Goal: Transaction & Acquisition: Purchase product/service

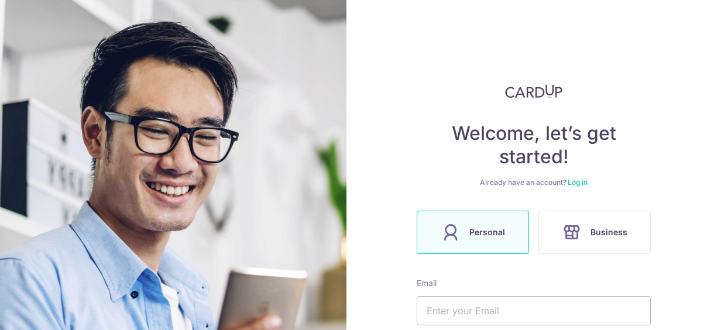
scroll to position [59, 0]
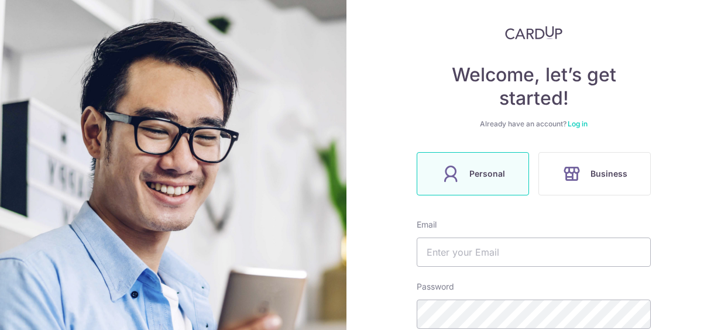
click at [469, 176] on span "Personal" at bounding box center [487, 174] width 36 height 14
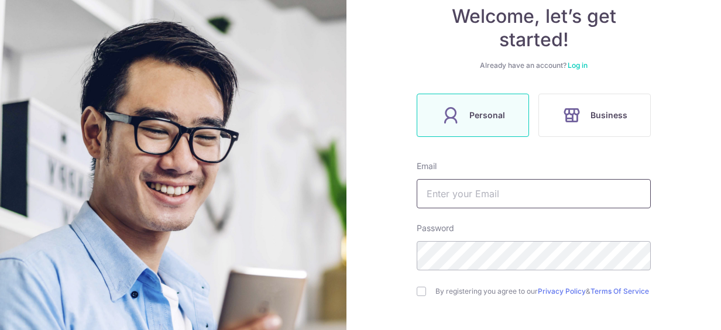
click at [467, 187] on input "text" at bounding box center [534, 193] width 234 height 29
type input "[EMAIL_ADDRESS][DOMAIN_NAME]"
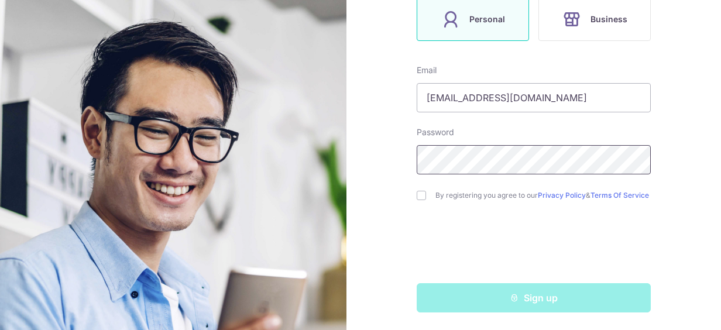
scroll to position [218, 0]
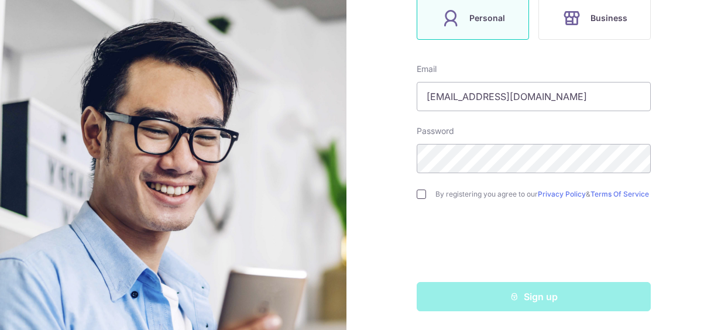
click at [413, 194] on div "Welcome, let’s get started! Already have an account? Log in Personal Business E…" at bounding box center [533, 165] width 374 height 330
click at [421, 197] on input "checkbox" at bounding box center [421, 194] width 9 height 9
checkbox input "true"
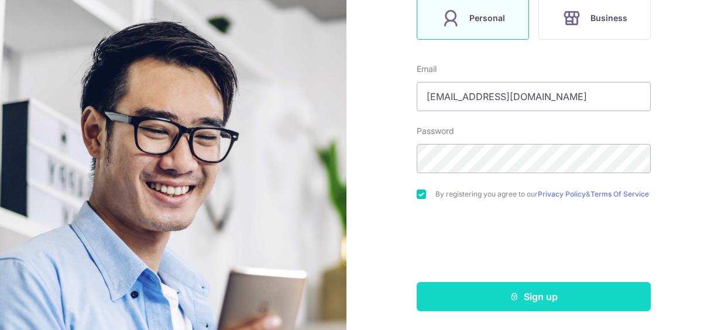
click at [536, 298] on button "Sign up" at bounding box center [534, 296] width 234 height 29
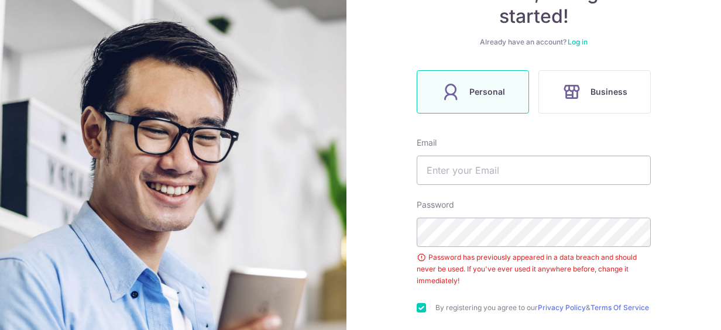
scroll to position [199, 0]
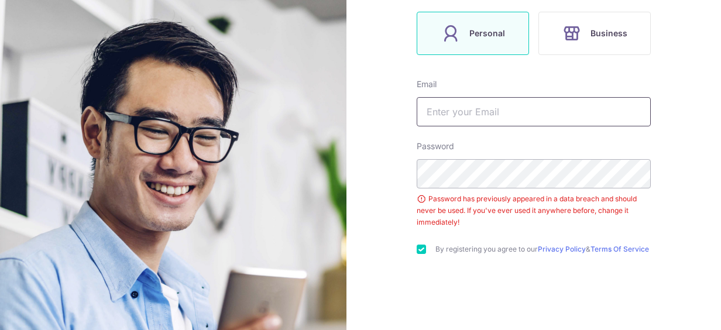
click at [454, 104] on input "text" at bounding box center [534, 111] width 234 height 29
type input "[EMAIL_ADDRESS][DOMAIN_NAME]"
click at [398, 171] on div "Welcome, let’s get started! Already have an account? Log in Personal Business E…" at bounding box center [533, 165] width 374 height 330
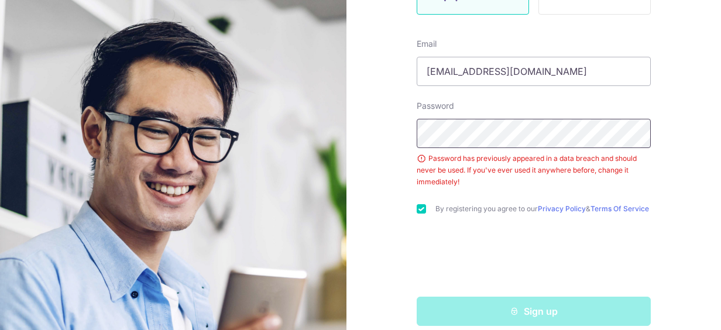
scroll to position [257, 0]
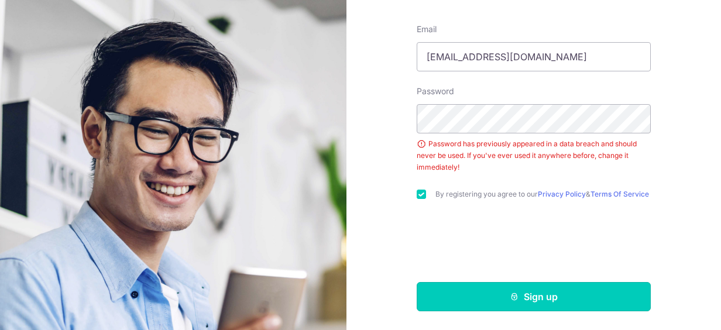
click at [496, 302] on button "Sign up" at bounding box center [534, 296] width 234 height 29
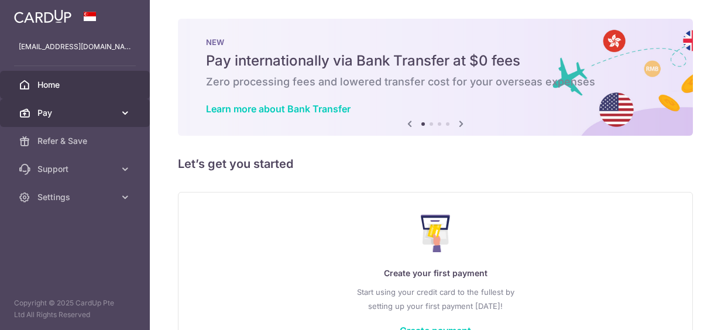
click at [53, 109] on span "Pay" at bounding box center [75, 113] width 77 height 12
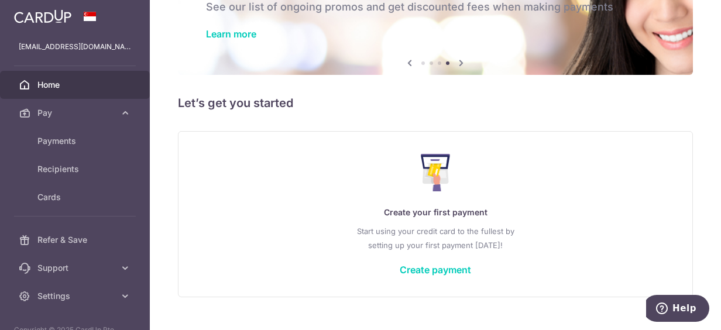
scroll to position [97, 0]
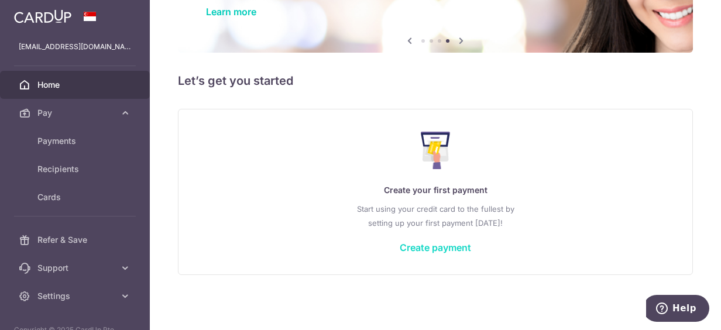
click at [442, 246] on link "Create payment" at bounding box center [435, 248] width 71 height 12
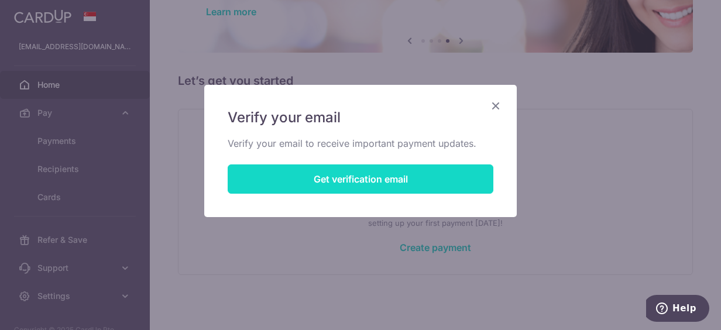
click at [355, 180] on button "Get verification email" at bounding box center [361, 178] width 266 height 29
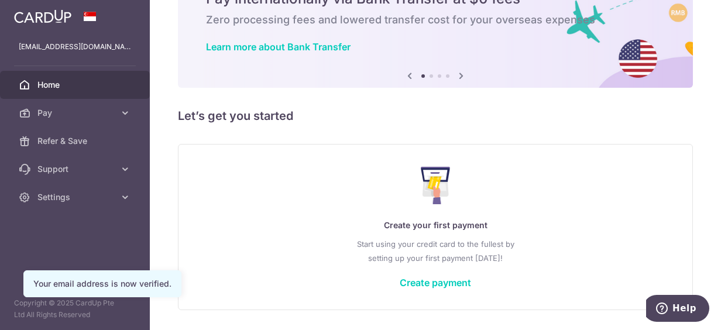
scroll to position [97, 0]
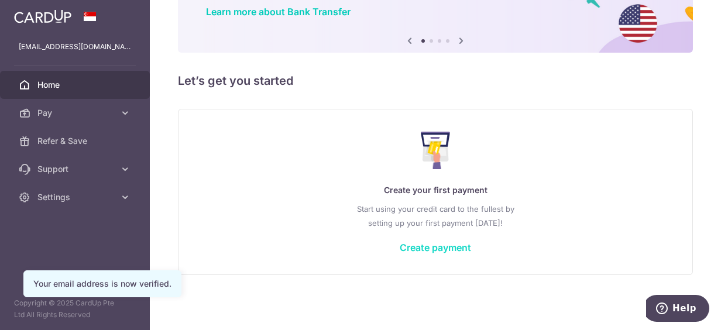
click at [422, 251] on link "Create payment" at bounding box center [435, 248] width 71 height 12
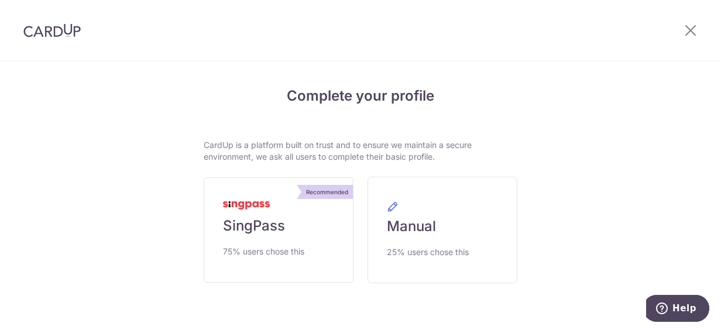
scroll to position [40, 0]
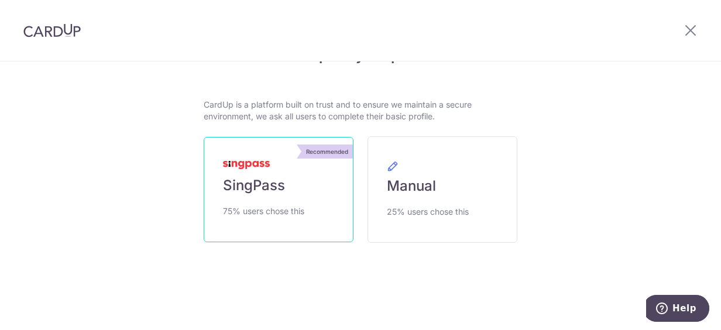
click at [277, 177] on span "SingPass" at bounding box center [254, 185] width 62 height 19
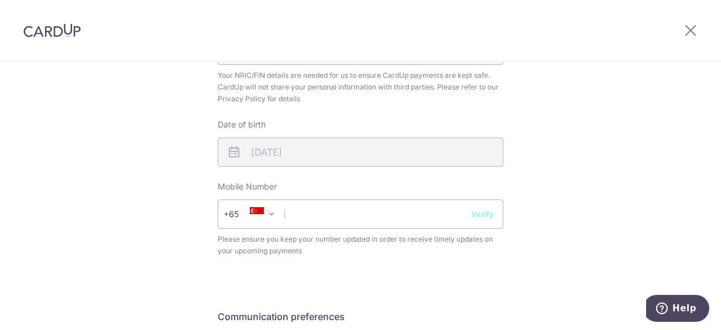
scroll to position [527, 0]
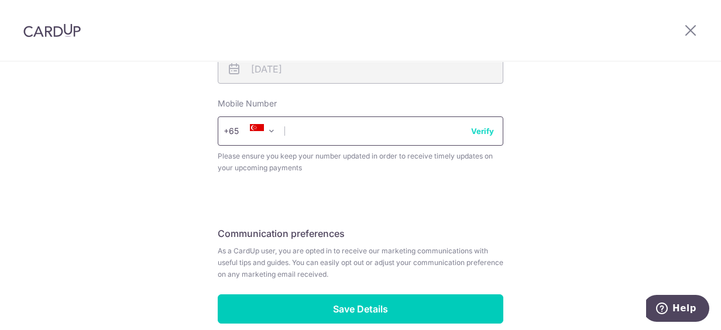
click at [360, 129] on input "text" at bounding box center [360, 130] width 285 height 29
type input "97442078"
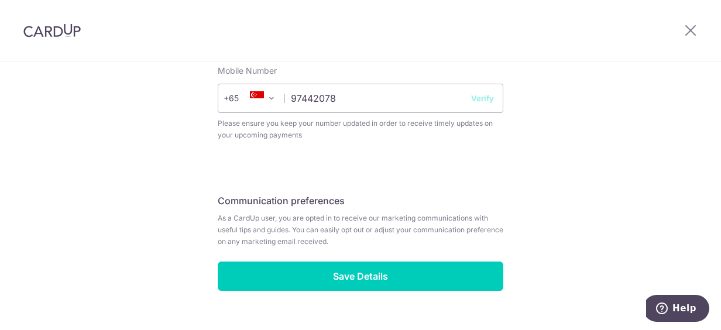
scroll to position [584, 0]
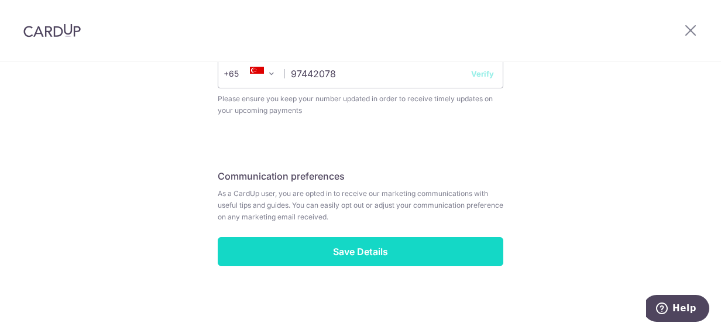
click at [404, 252] on input "Save Details" at bounding box center [360, 251] width 285 height 29
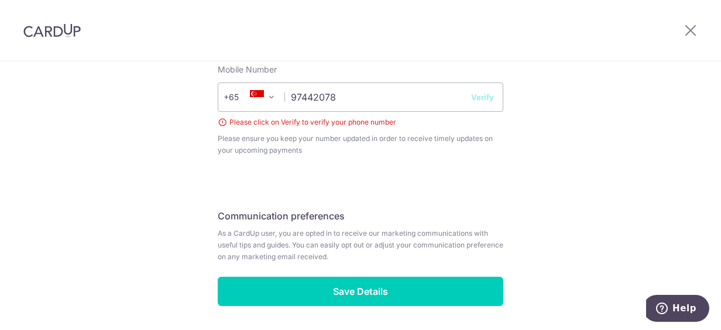
scroll to position [542, 0]
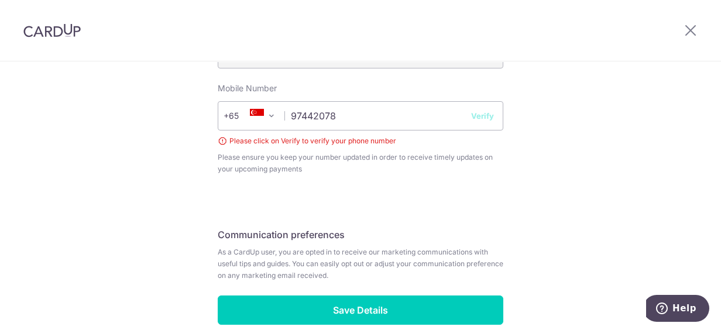
click at [482, 118] on button "Verify" at bounding box center [482, 116] width 23 height 12
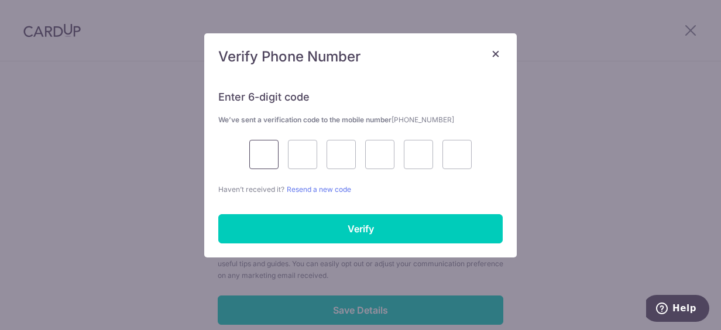
click at [276, 153] on input "text" at bounding box center [263, 154] width 29 height 29
type input "7"
type input "5"
type input "4"
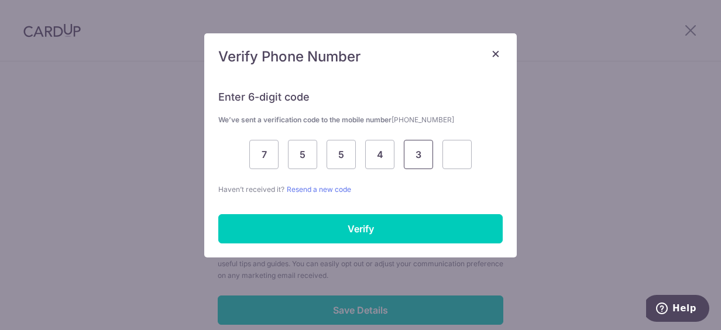
type input "3"
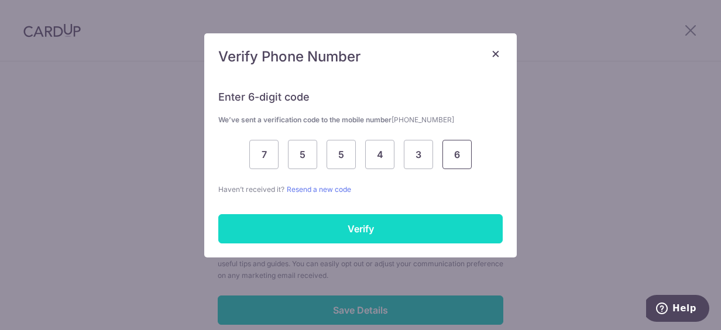
type input "6"
click at [329, 229] on input "Verify" at bounding box center [360, 228] width 284 height 29
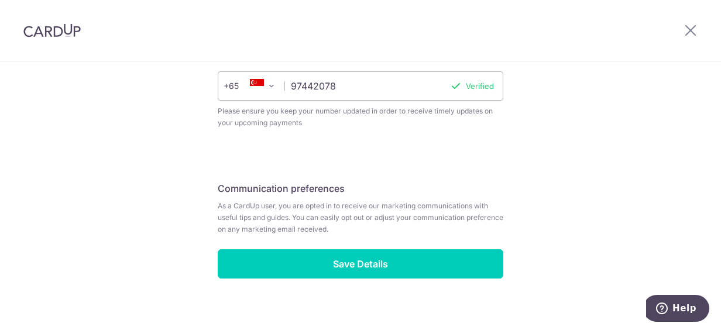
scroll to position [584, 0]
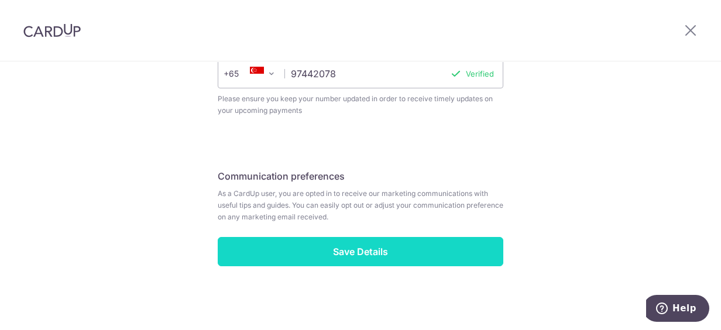
click at [404, 241] on input "Save Details" at bounding box center [360, 251] width 285 height 29
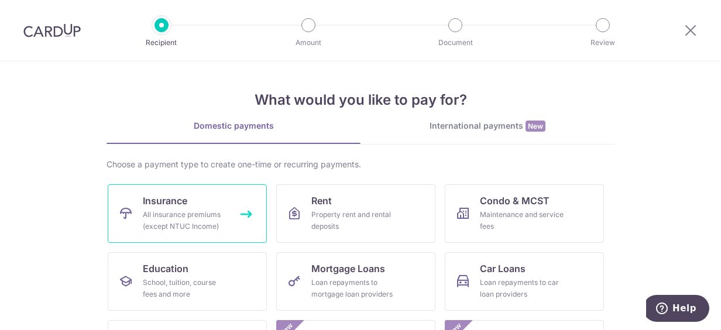
click at [128, 218] on icon at bounding box center [126, 214] width 14 height 14
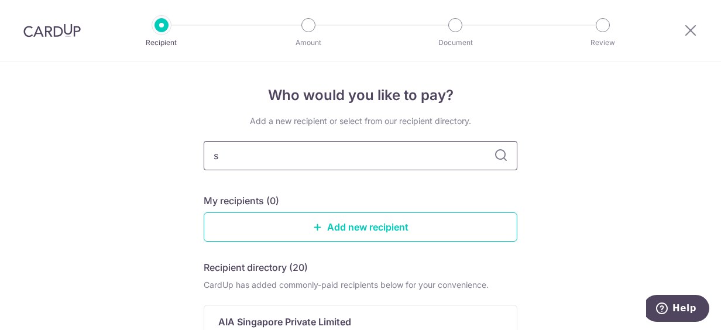
type input "si"
type input "singapore life"
click at [494, 158] on icon at bounding box center [501, 156] width 14 height 14
click at [309, 166] on input "singapore life" at bounding box center [361, 155] width 314 height 29
type input "s"
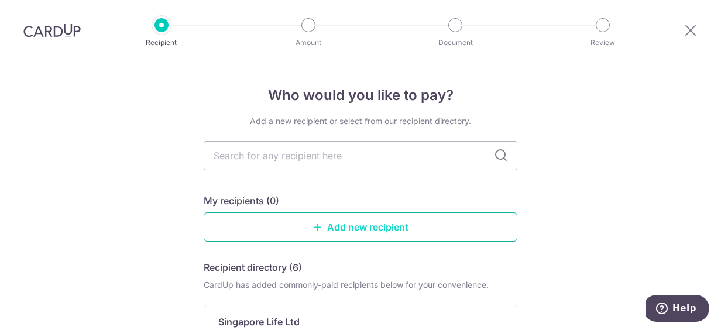
click at [318, 226] on icon at bounding box center [317, 226] width 9 height 9
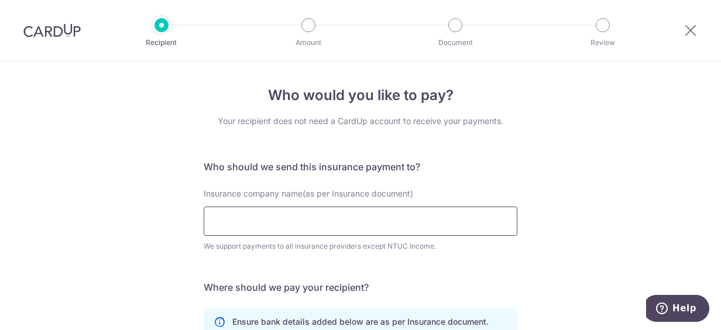
click at [330, 214] on input "Insurance company name(as per Insurance document)" at bounding box center [361, 221] width 314 height 29
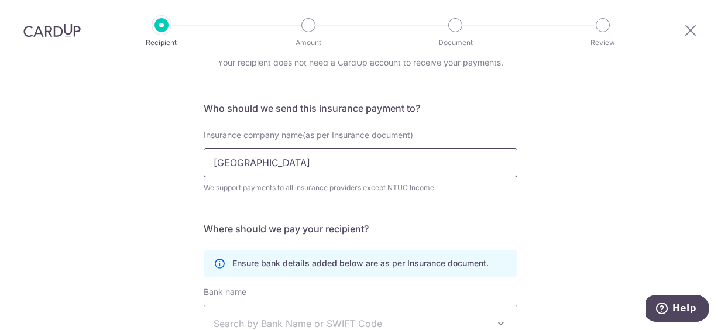
scroll to position [117, 0]
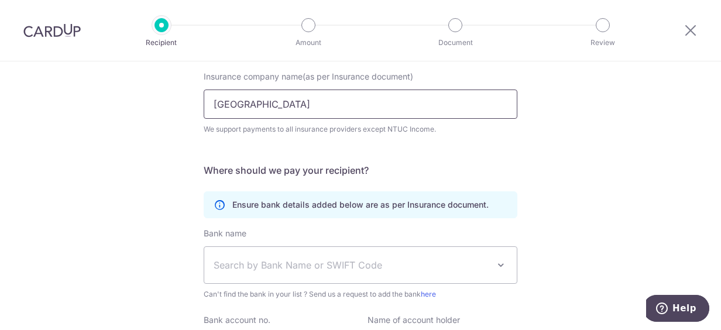
type input "singapore"
drag, startPoint x: 263, startPoint y: 107, endPoint x: 187, endPoint y: 106, distance: 76.1
click at [187, 106] on div "Who would you like to pay? Your recipient does not need a CardUp account to rec…" at bounding box center [360, 199] width 721 height 511
type input "Singapore Life Ltd"
click at [510, 161] on form "Who should we send this insurance payment to? Insurance company name(as per Ins…" at bounding box center [361, 222] width 314 height 358
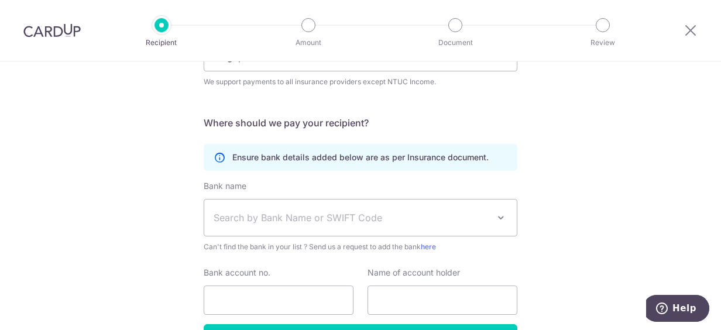
scroll to position [176, 0]
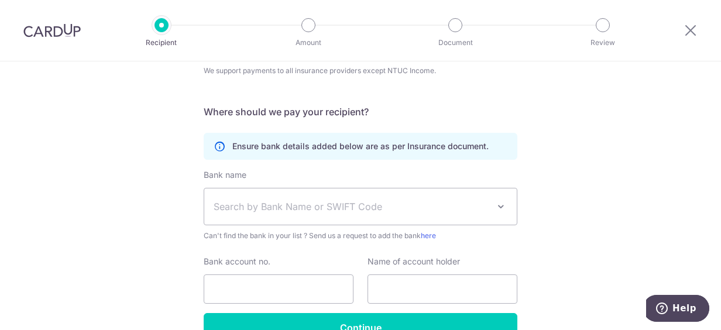
click at [258, 199] on span "Search by Bank Name or SWIFT Code" at bounding box center [351, 206] width 275 height 14
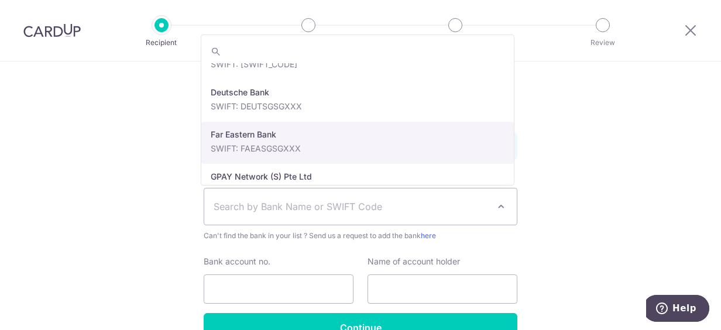
scroll to position [936, 0]
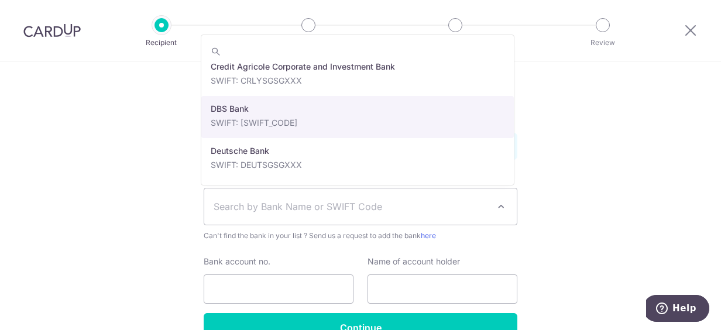
select select "6"
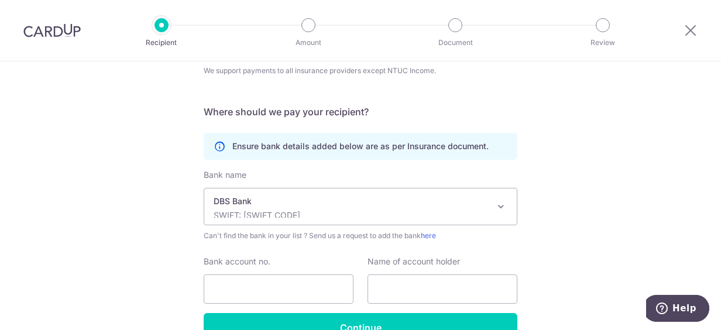
click at [152, 210] on div "Who would you like to pay? Your recipient does not need a CardUp account to rec…" at bounding box center [360, 141] width 721 height 511
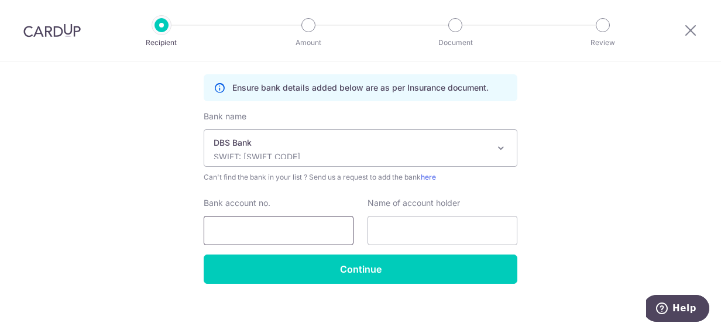
click at [252, 223] on input "Bank account no." at bounding box center [279, 230] width 150 height 29
paste input "0039585950"
type input "0039585950"
click at [475, 223] on input "text" at bounding box center [442, 230] width 150 height 29
click at [346, 197] on div "Bank account no. 0039585950" at bounding box center [279, 221] width 150 height 48
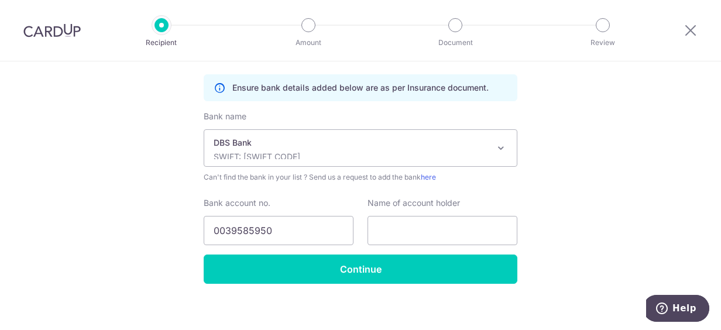
scroll to position [242, 0]
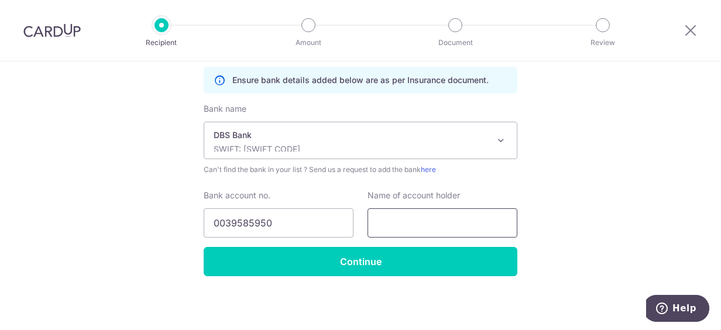
click at [431, 221] on input "text" at bounding box center [442, 222] width 150 height 29
type input "Singapore Life Ltd"
click at [584, 197] on div "Who would you like to pay? Your recipient does not need a CardUp account to rec…" at bounding box center [360, 75] width 721 height 511
click at [559, 185] on div "Who would you like to pay? Your recipient does not need a CardUp account to rec…" at bounding box center [360, 75] width 721 height 511
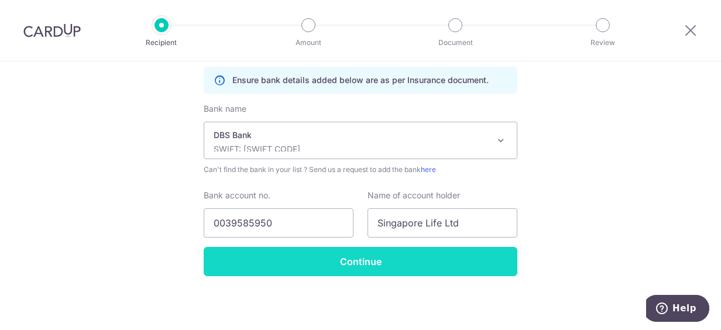
click at [485, 260] on input "Continue" at bounding box center [361, 261] width 314 height 29
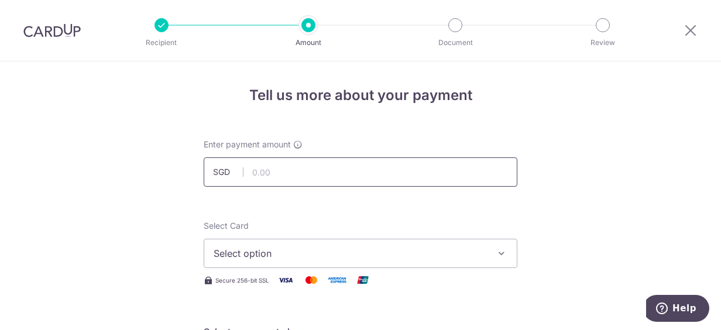
click at [289, 165] on input "text" at bounding box center [361, 171] width 314 height 29
type input "4,620.70"
click at [218, 259] on span "Select option" at bounding box center [350, 253] width 273 height 14
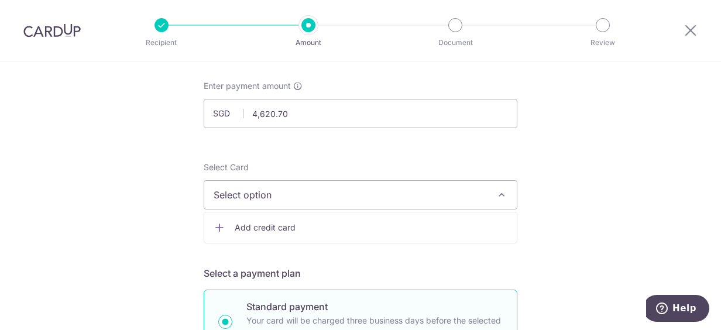
click at [270, 233] on link "Add credit card" at bounding box center [360, 227] width 312 height 21
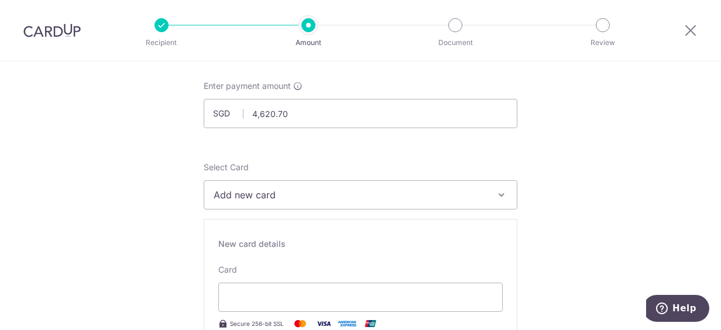
scroll to position [117, 0]
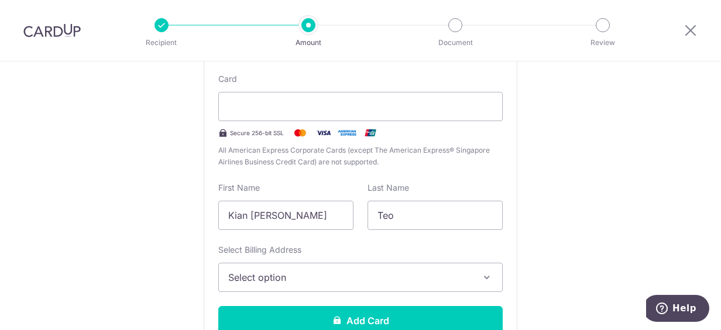
scroll to position [234, 0]
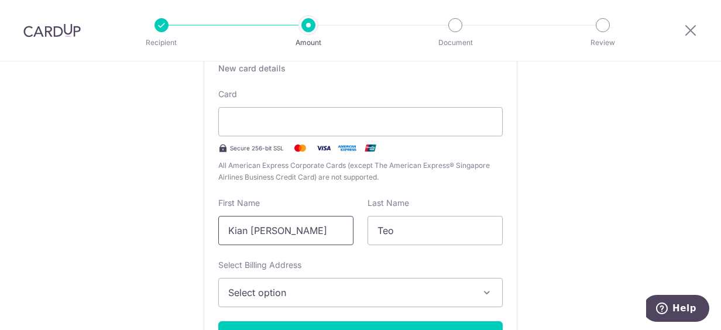
drag, startPoint x: 269, startPoint y: 227, endPoint x: 167, endPoint y: 229, distance: 101.8
type input "Jerry"
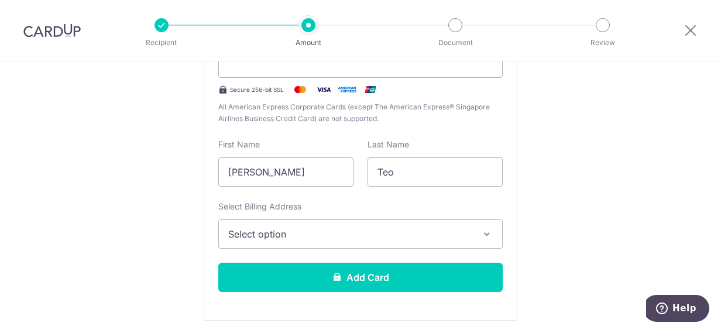
click at [470, 226] on button "Select option" at bounding box center [360, 233] width 284 height 29
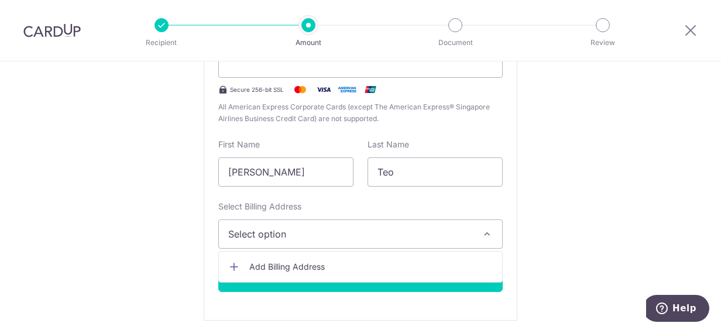
click at [298, 269] on span "Add Billing Address" at bounding box center [370, 267] width 243 height 12
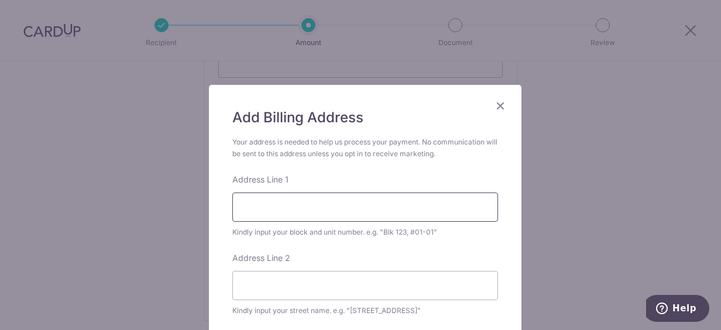
click at [390, 213] on input "Address Line 1" at bounding box center [365, 206] width 266 height 29
click at [233, 208] on input "465A CLEMENTI AVENUE 1, #18-68" at bounding box center [365, 206] width 266 height 29
type input "BLK 465A, #18-68"
click at [265, 284] on input "Address Line 2" at bounding box center [365, 285] width 266 height 29
type input "CLEMENTI AVENUE 1"
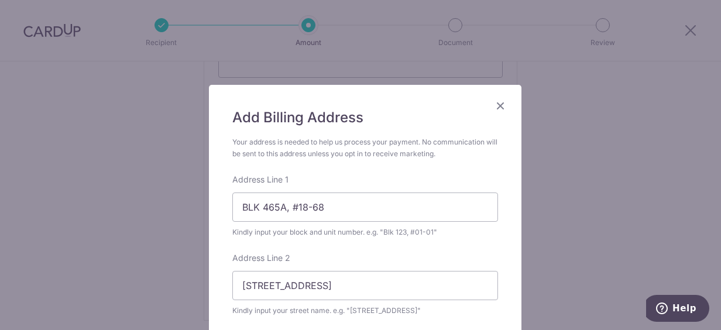
click at [414, 249] on form "Your address is needed to help us process your payment. No communication will b…" at bounding box center [365, 310] width 266 height 348
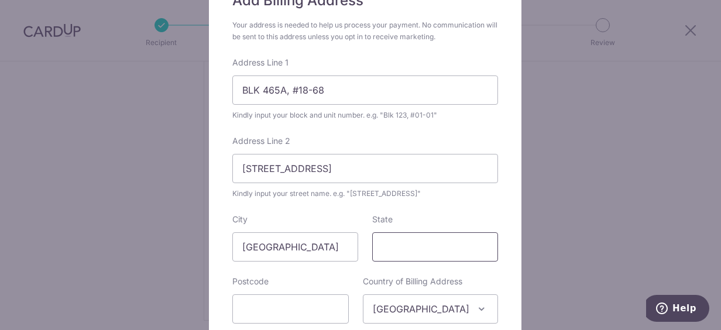
scroll to position [176, 0]
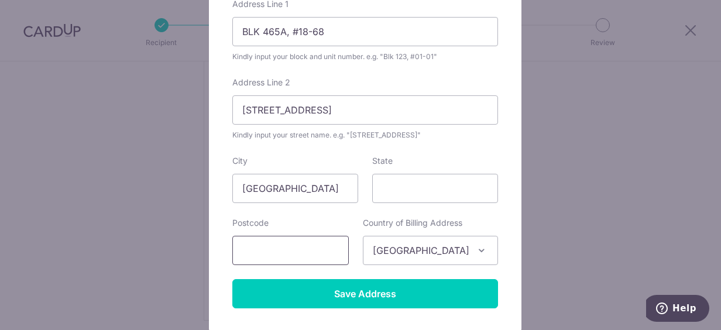
click at [261, 253] on input "text" at bounding box center [290, 250] width 116 height 29
type input "121465"
click at [503, 277] on div "Add Billing Address Your address is needed to help us process your payment. No …" at bounding box center [365, 120] width 312 height 422
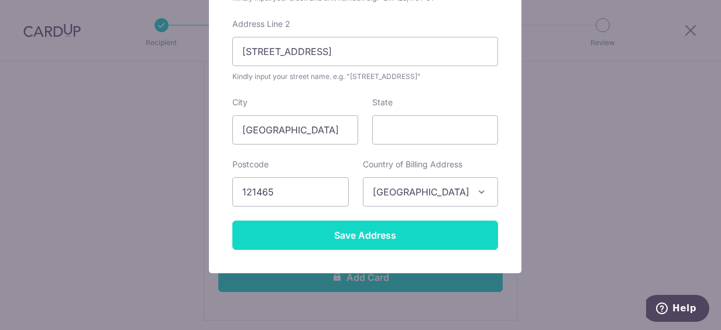
click at [432, 246] on input "Save Address" at bounding box center [365, 235] width 266 height 29
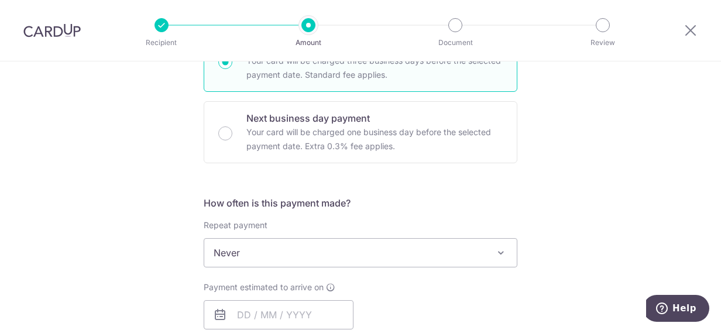
scroll to position [698, 0]
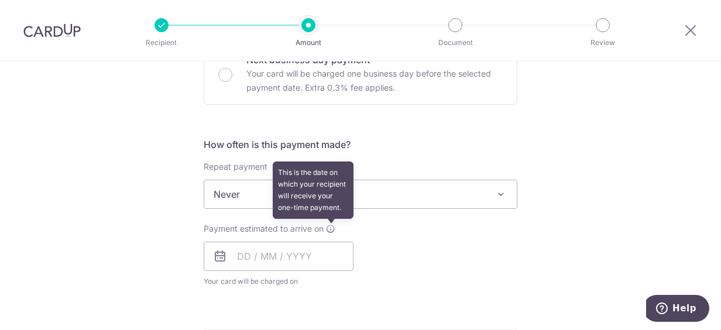
click at [329, 226] on icon at bounding box center [330, 228] width 9 height 9
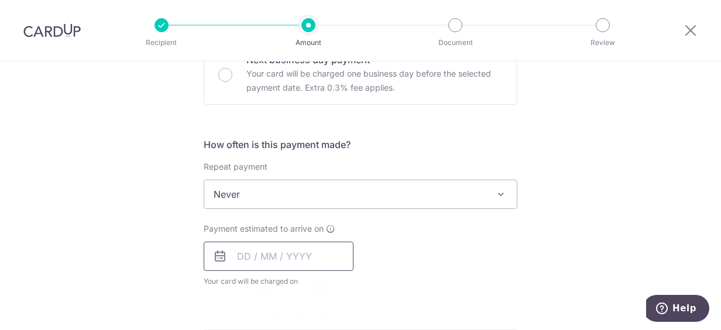
click at [233, 251] on input "text" at bounding box center [279, 256] width 150 height 29
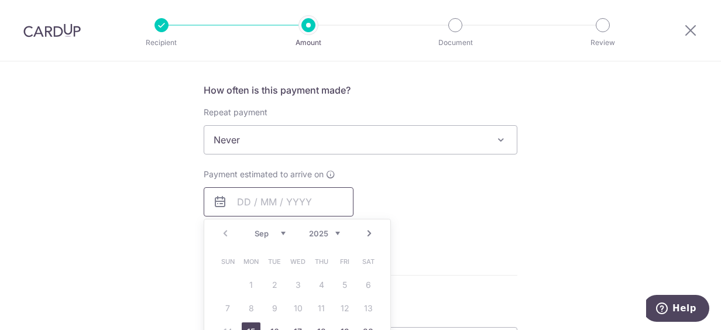
scroll to position [815, 0]
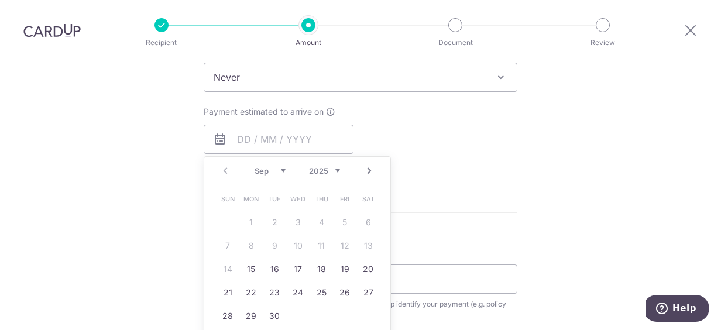
click at [340, 245] on table "Sun Mon Tue Wed Thu Fri Sat 1 2 3 4 5 6 7 8 9 10 11 12 13 14 15 16 17 18 19 20 …" at bounding box center [298, 257] width 164 height 140
click at [365, 245] on table "Sun Mon Tue Wed Thu Fri Sat 1 2 3 4 5 6 7 8 9 10 11 12 13 14 15 16 17 18 19 20 …" at bounding box center [298, 257] width 164 height 140
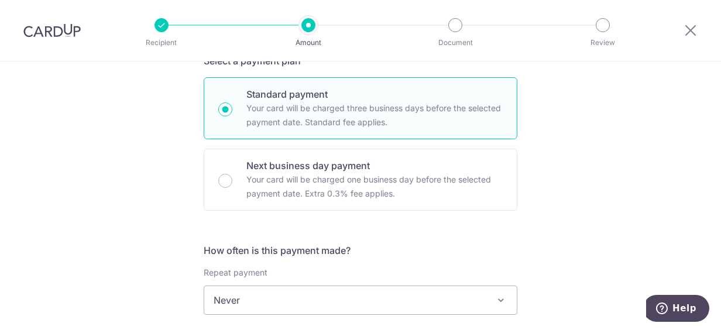
scroll to position [581, 0]
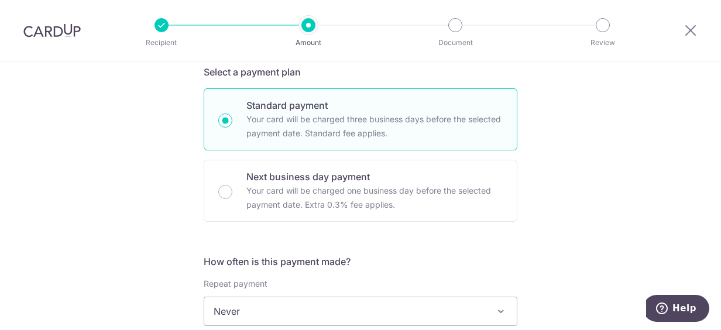
click at [44, 204] on div "Tell us more about your payment Enter payment amount SGD 4,620.70 4620.70 Recip…" at bounding box center [360, 170] width 721 height 1379
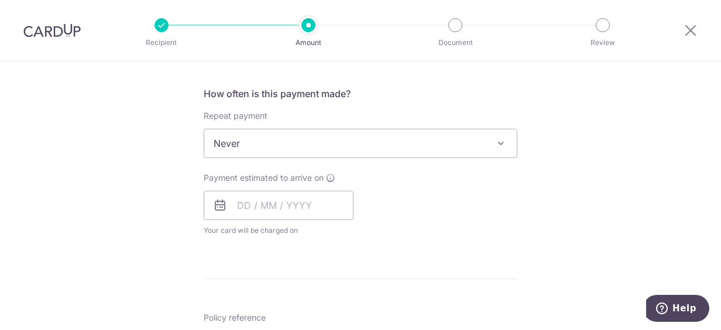
scroll to position [756, 0]
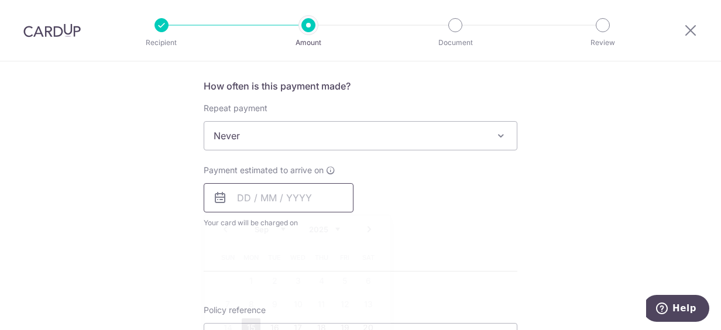
click at [233, 202] on input "text" at bounding box center [279, 197] width 150 height 29
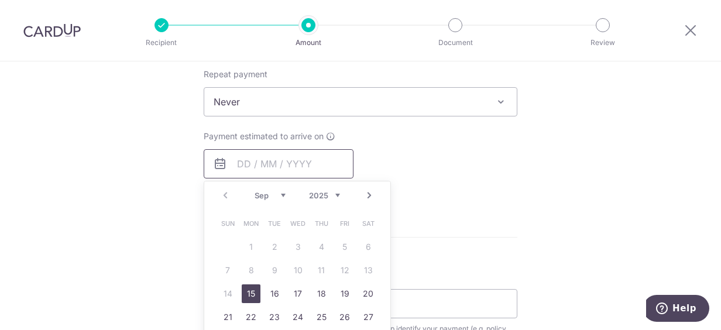
scroll to position [815, 0]
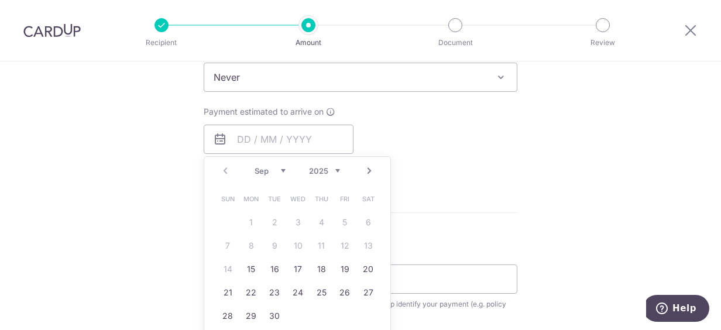
click at [366, 240] on table "Sun Mon Tue Wed Thu Fri Sat 1 2 3 4 5 6 7 8 9 10 11 12 13 14 15 16 17 18 19 20 …" at bounding box center [298, 257] width 164 height 140
click at [342, 240] on table "Sun Mon Tue Wed Thu Fri Sat 1 2 3 4 5 6 7 8 9 10 11 12 13 14 15 16 17 18 19 20 …" at bounding box center [298, 257] width 164 height 140
click at [341, 240] on table "Sun Mon Tue Wed Thu Fri Sat 1 2 3 4 5 6 7 8 9 10 11 12 13 14 15 16 17 18 19 20 …" at bounding box center [298, 257] width 164 height 140
drag, startPoint x: 341, startPoint y: 240, endPoint x: 332, endPoint y: 241, distance: 8.8
click at [340, 240] on table "Sun Mon Tue Wed Thu Fri Sat 1 2 3 4 5 6 7 8 9 10 11 12 13 14 15 16 17 18 19 20 …" at bounding box center [298, 257] width 164 height 140
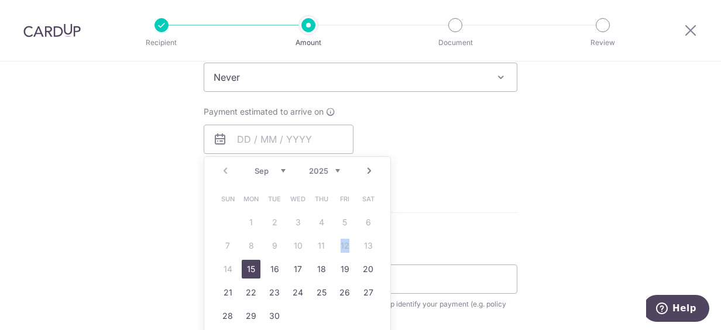
click at [246, 264] on link "15" at bounding box center [251, 269] width 19 height 19
type input "15/09/2025"
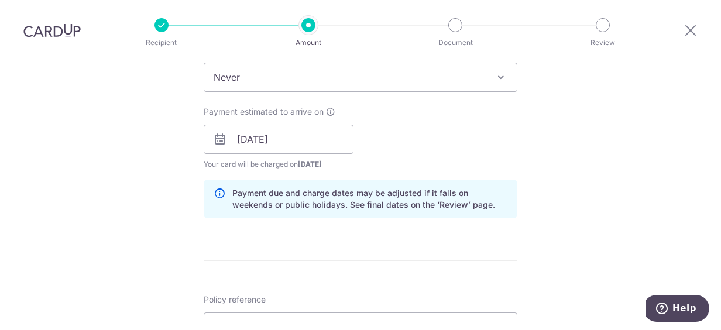
click at [480, 153] on div "Payment estimated to arrive on 15/09/2025 Prev Next Sep Oct Nov Dec 2025 2026 2…" at bounding box center [361, 138] width 328 height 64
click at [247, 135] on input "15/09/2025" at bounding box center [279, 139] width 150 height 29
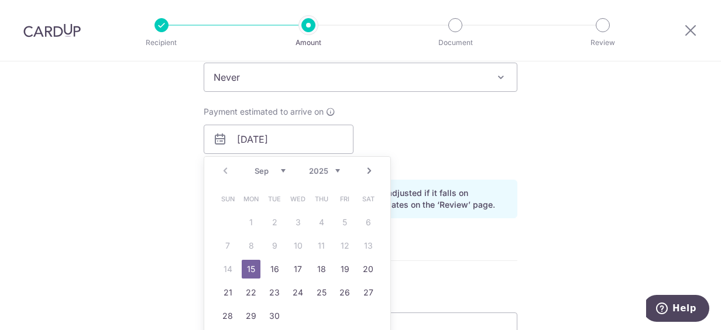
click at [360, 242] on table "Sun Mon Tue Wed Thu Fri Sat 1 2 3 4 5 6 7 8 9 10 11 12 13 14 15 16 17 18 19 20 …" at bounding box center [298, 257] width 164 height 140
drag, startPoint x: 360, startPoint y: 242, endPoint x: 343, endPoint y: 242, distance: 17.6
click at [343, 242] on table "Sun Mon Tue Wed Thu Fri Sat 1 2 3 4 5 6 7 8 9 10 11 12 13 14 15 16 17 18 19 20 …" at bounding box center [298, 257] width 164 height 140
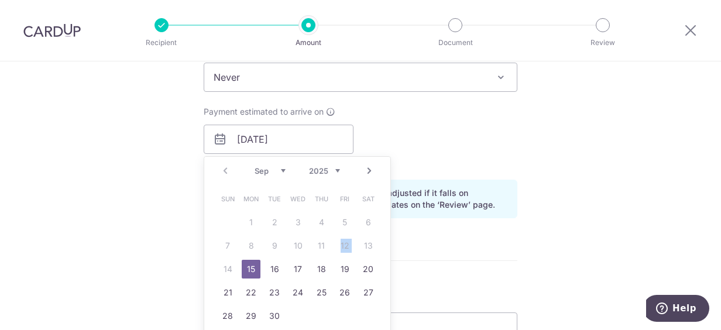
click at [343, 242] on table "Sun Mon Tue Wed Thu Fri Sat 1 2 3 4 5 6 7 8 9 10 11 12 13 14 15 16 17 18 19 20 …" at bounding box center [298, 257] width 164 height 140
drag, startPoint x: 343, startPoint y: 242, endPoint x: 437, endPoint y: 98, distance: 172.0
click at [437, 98] on div "How often is this payment made? Repeat payment Never Every week Every month Eve…" at bounding box center [361, 123] width 314 height 207
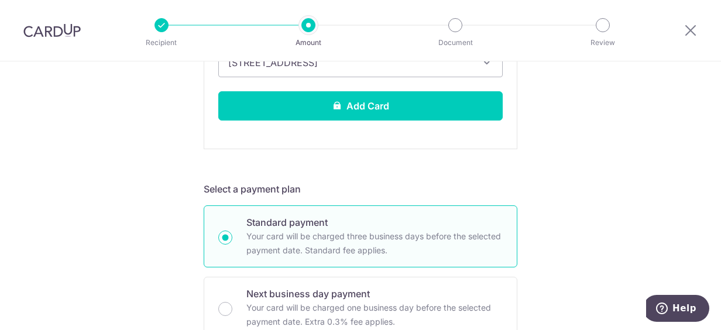
scroll to position [405, 0]
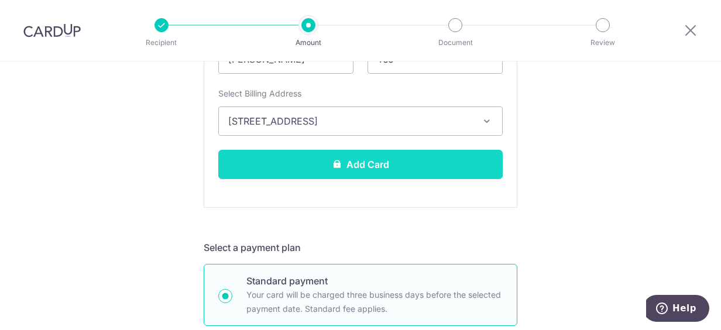
click at [374, 170] on button "Add Card" at bounding box center [360, 164] width 284 height 29
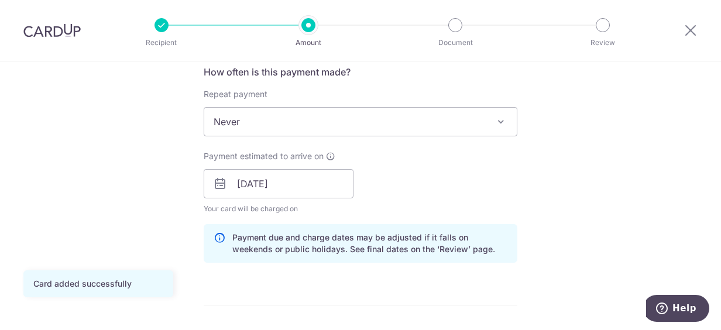
scroll to position [468, 0]
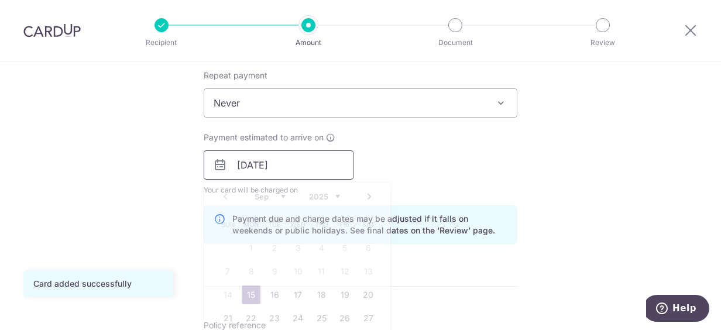
click at [252, 171] on input "15/09/2025" at bounding box center [279, 164] width 150 height 29
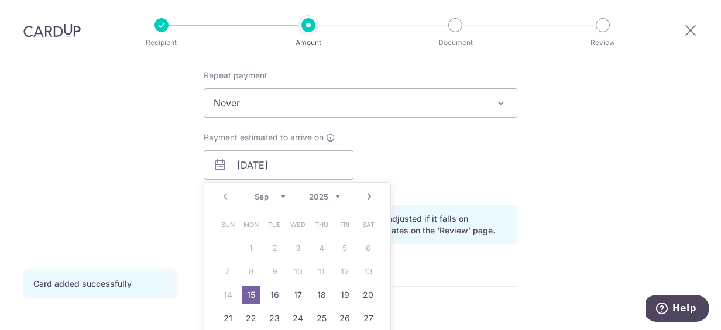
click at [363, 270] on table "Sun Mon Tue Wed Thu Fri Sat 1 2 3 4 5 6 7 8 9 10 11 12 13 14 15 16 17 18 19 20 …" at bounding box center [298, 283] width 164 height 140
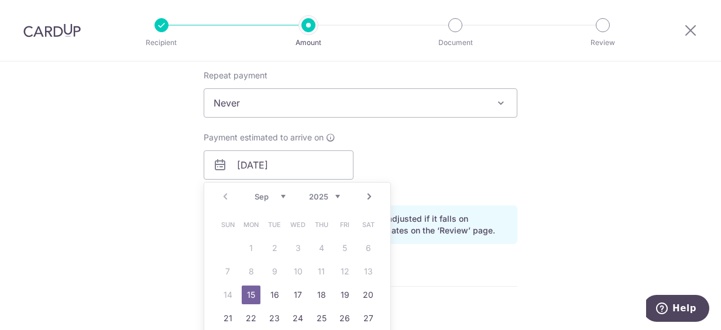
drag, startPoint x: 363, startPoint y: 270, endPoint x: 342, endPoint y: 270, distance: 21.6
click at [342, 270] on table "Sun Mon Tue Wed Thu Fri Sat 1 2 3 4 5 6 7 8 9 10 11 12 13 14 15 16 17 18 19 20 …" at bounding box center [298, 283] width 164 height 140
drag, startPoint x: 342, startPoint y: 270, endPoint x: 431, endPoint y: 157, distance: 144.2
click at [431, 157] on div "Payment estimated to arrive on 15/09/2025 Prev Next Sep Oct Nov Dec 2025 2026 2…" at bounding box center [361, 164] width 328 height 64
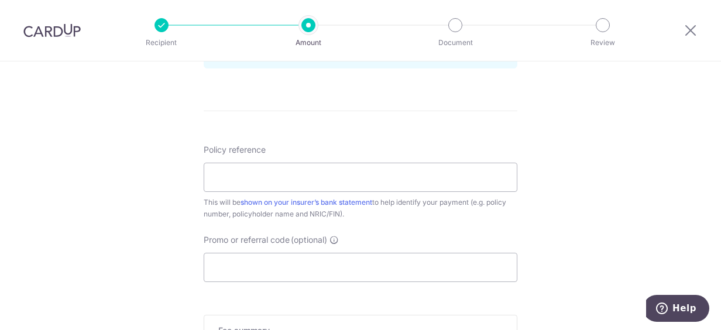
scroll to position [702, 0]
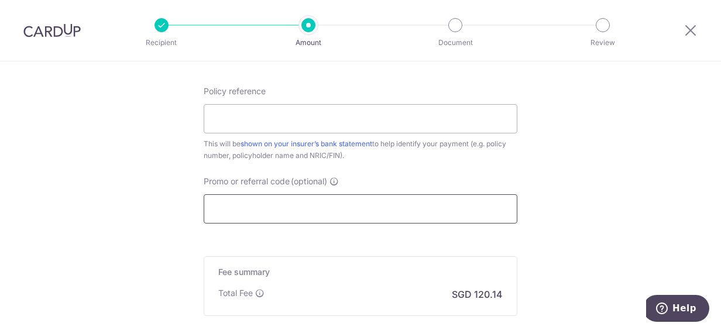
click at [263, 207] on input "Promo or referral code (optional)" at bounding box center [361, 208] width 314 height 29
paste input "LOBANGSIS"
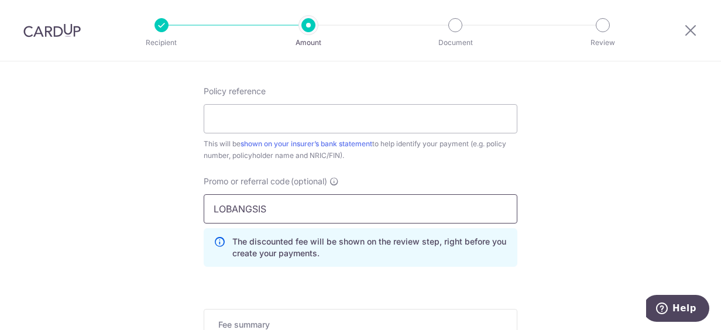
type input "LOBANGSIS"
click at [253, 115] on input "Policy reference" at bounding box center [361, 118] width 314 height 29
paste input "82707367"
type input "82707367"
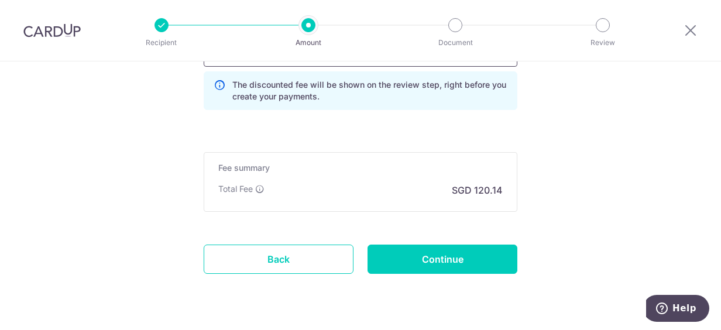
scroll to position [878, 0]
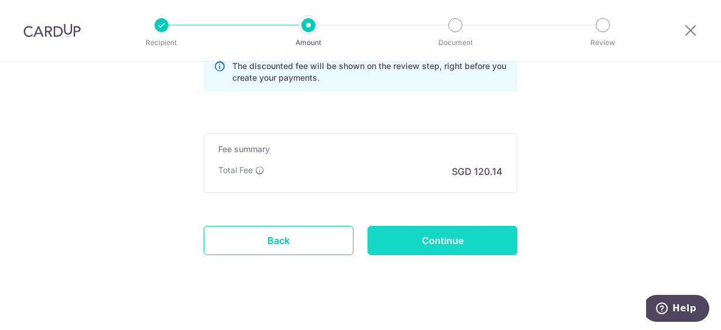
click at [465, 229] on input "Continue" at bounding box center [442, 240] width 150 height 29
type input "Create Schedule"
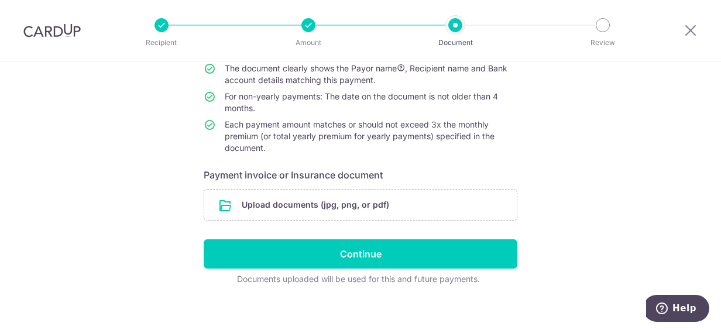
scroll to position [140, 0]
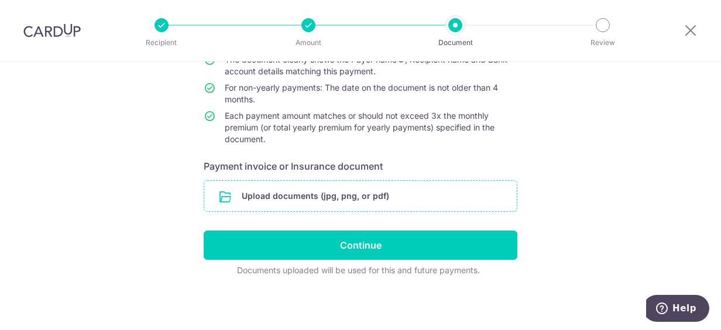
click at [303, 199] on input "file" at bounding box center [360, 196] width 312 height 30
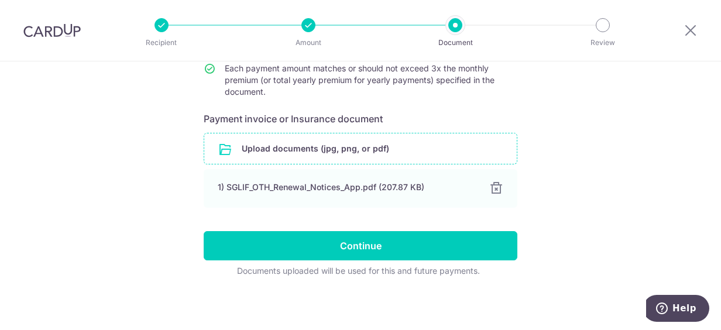
scroll to position [188, 0]
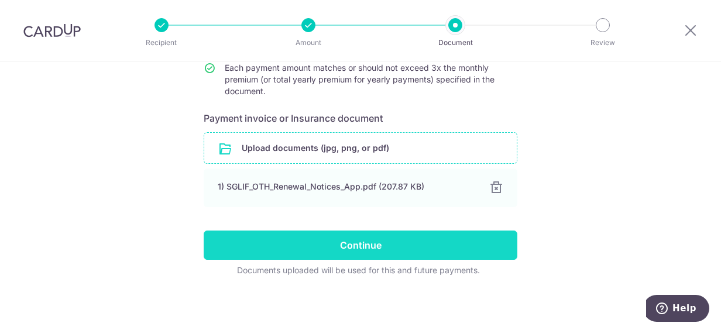
click at [421, 245] on input "Continue" at bounding box center [361, 244] width 314 height 29
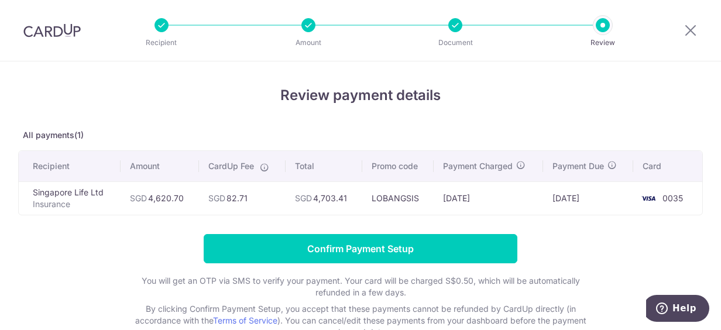
click at [229, 122] on div "Review payment details All payments(1) Recipient Amount CardUp Fee Total Promo …" at bounding box center [360, 211] width 684 height 253
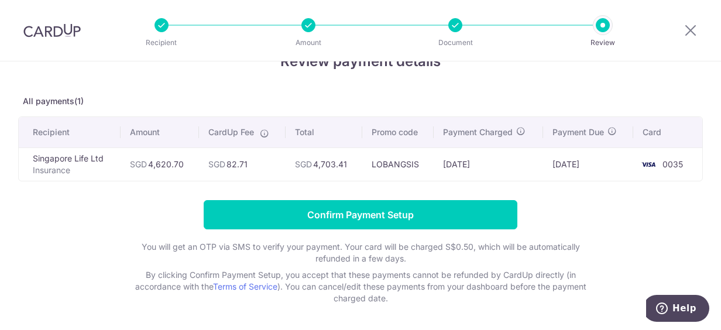
scroll to position [59, 0]
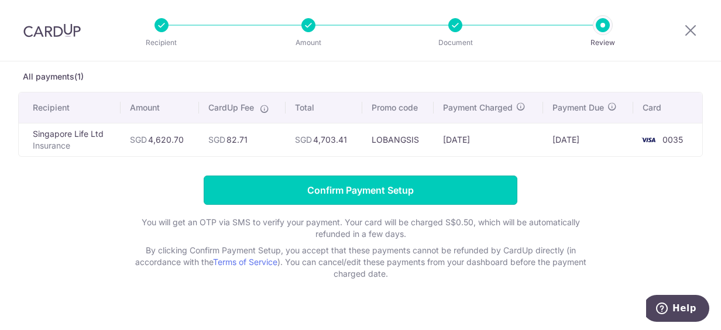
drag, startPoint x: 358, startPoint y: 187, endPoint x: 418, endPoint y: 246, distance: 83.6
click at [418, 246] on form "Confirm Payment Setup You will get an OTP via SMS to verify your payment. Your …" at bounding box center [360, 228] width 684 height 104
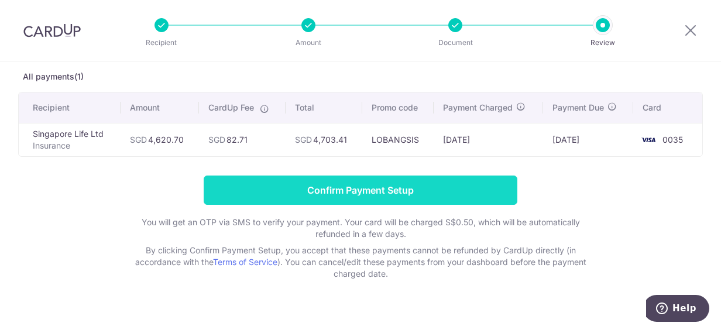
click at [429, 188] on input "Confirm Payment Setup" at bounding box center [361, 190] width 314 height 29
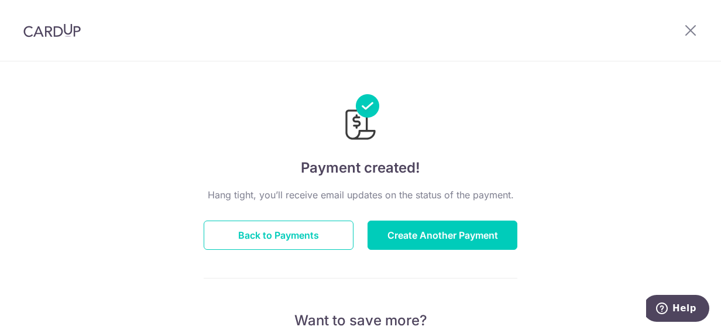
scroll to position [59, 0]
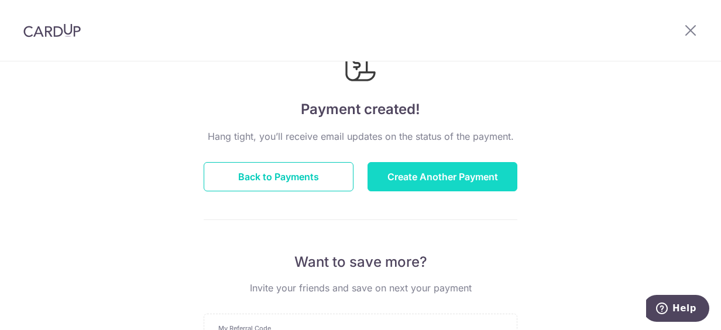
click at [460, 176] on button "Create Another Payment" at bounding box center [442, 176] width 150 height 29
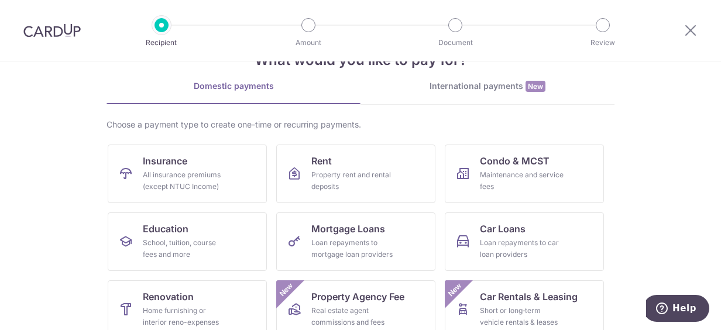
scroll to position [59, 0]
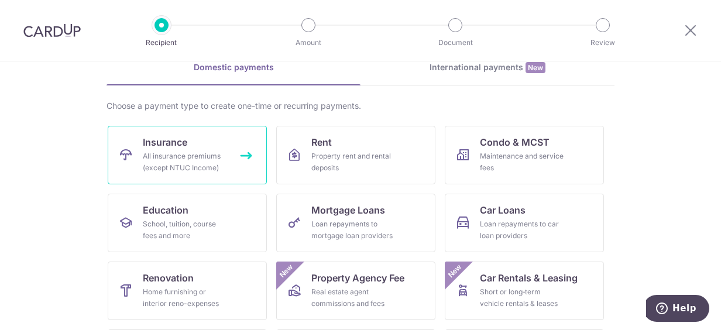
click at [168, 141] on span "Insurance" at bounding box center [165, 142] width 44 height 14
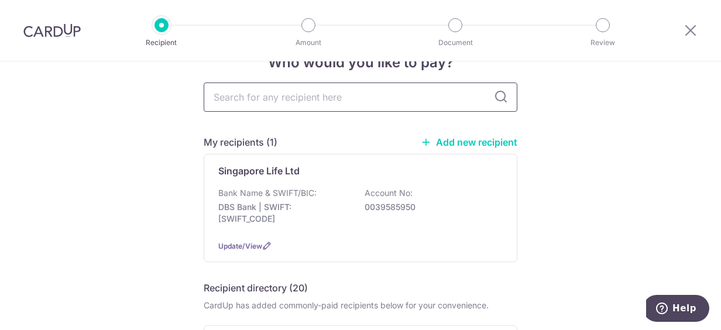
scroll to position [59, 0]
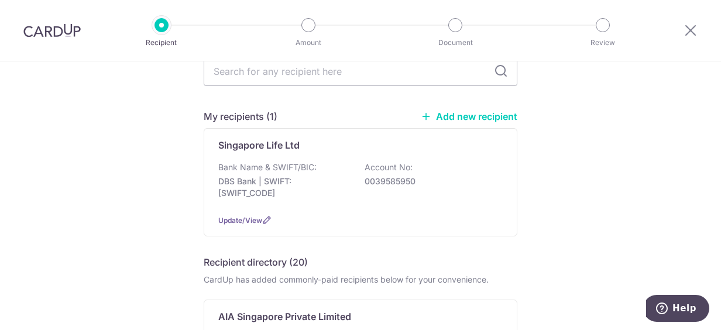
click at [452, 113] on link "Add new recipient" at bounding box center [469, 117] width 97 height 12
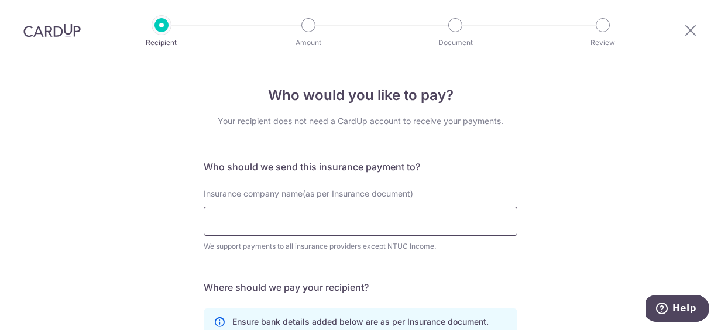
click at [267, 219] on input "Insurance company name(as per Insurance document)" at bounding box center [361, 221] width 314 height 29
type input "s"
type input "Singapore Life Ltd"
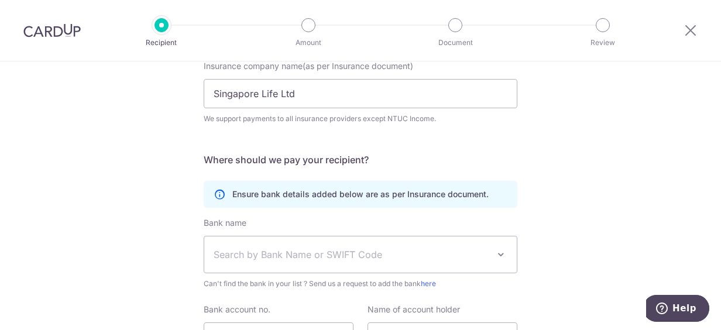
scroll to position [186, 0]
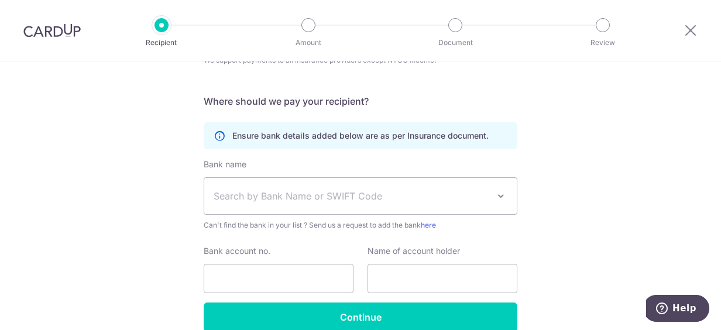
click at [390, 194] on span "Search by Bank Name or SWIFT Code" at bounding box center [351, 196] width 275 height 14
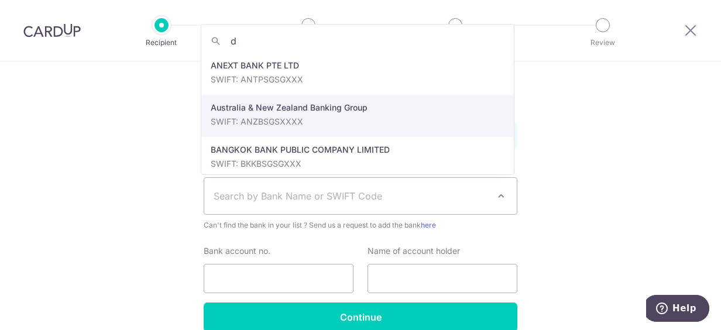
type input "db"
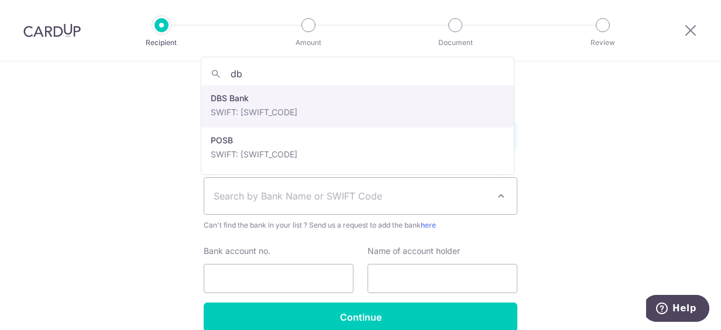
select select "6"
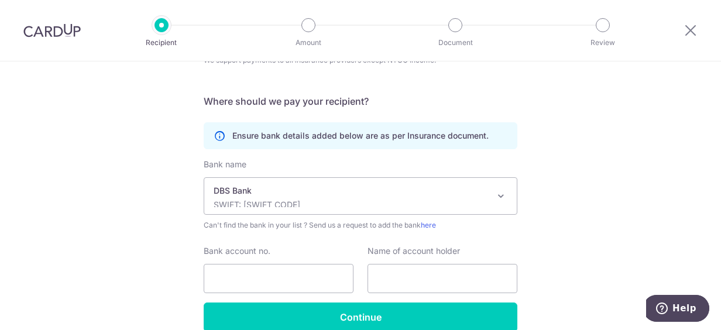
click at [81, 202] on div "Who would you like to pay? Your recipient does not need a CardUp account to rec…" at bounding box center [360, 130] width 721 height 511
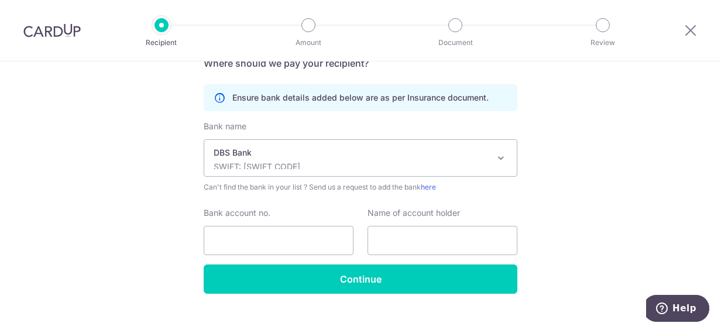
scroll to position [242, 0]
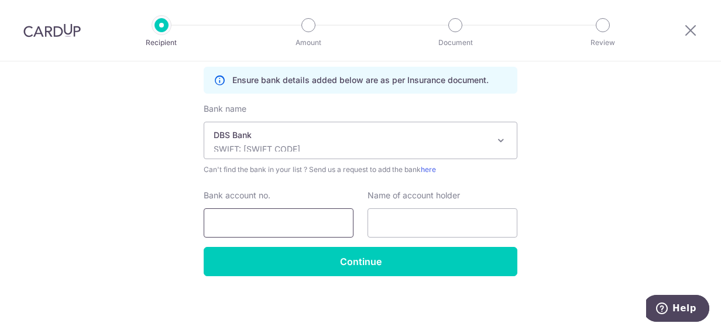
click at [281, 222] on input "Bank account no." at bounding box center [279, 222] width 150 height 29
type input "0039585950"
type input "Singapore Life Ltd"
click at [516, 202] on div "Name of account holder Singapore Life Ltd" at bounding box center [442, 214] width 164 height 48
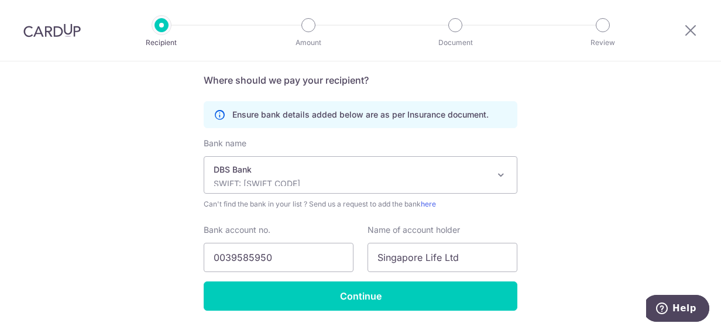
scroll to position [234, 0]
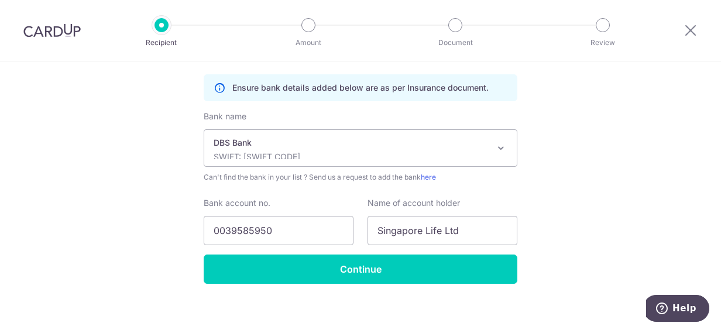
click at [596, 190] on div "Who would you like to pay? Your recipient does not need a CardUp account to rec…" at bounding box center [360, 82] width 721 height 511
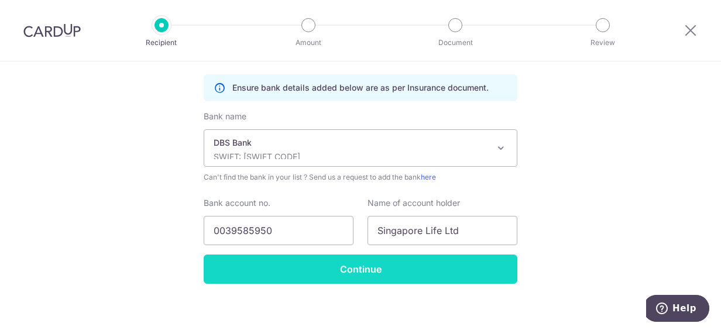
click at [370, 274] on input "Continue" at bounding box center [361, 268] width 314 height 29
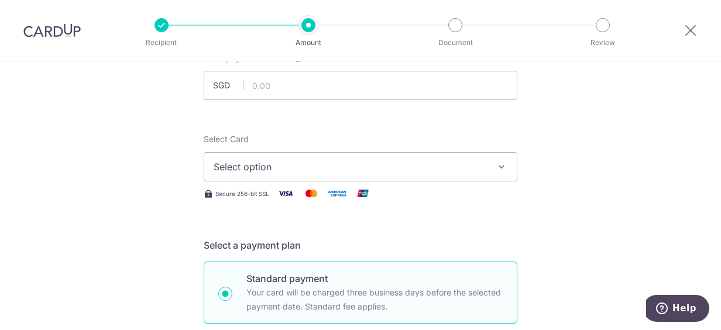
scroll to position [59, 0]
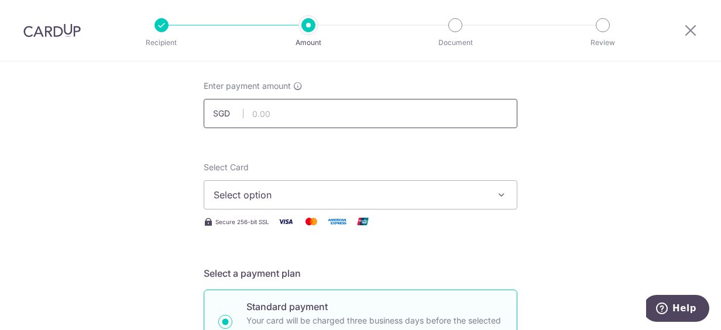
click at [307, 118] on input "text" at bounding box center [361, 113] width 314 height 29
click at [259, 119] on input "text" at bounding box center [361, 113] width 314 height 29
type input "742.01"
click at [255, 194] on span "Select option" at bounding box center [350, 195] width 273 height 14
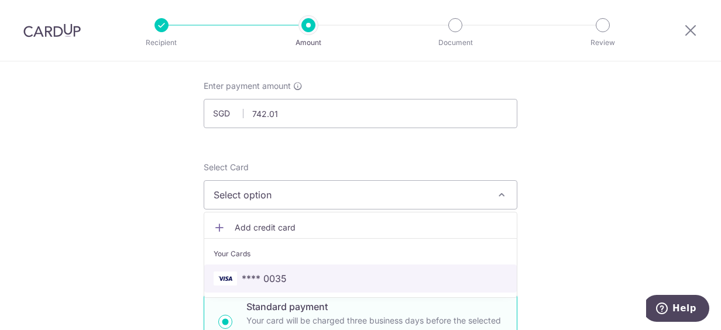
click at [260, 274] on span "**** 0035" at bounding box center [264, 278] width 45 height 14
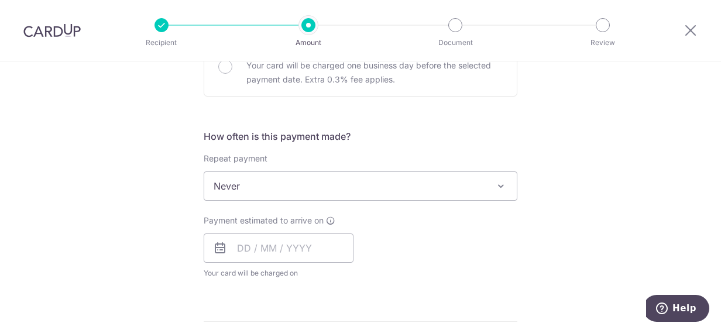
scroll to position [410, 0]
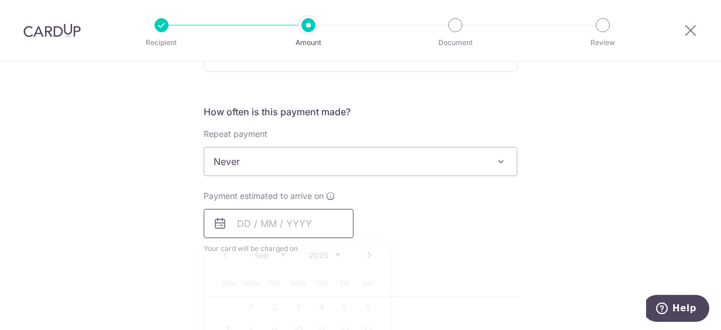
click at [278, 213] on input "text" at bounding box center [279, 223] width 150 height 29
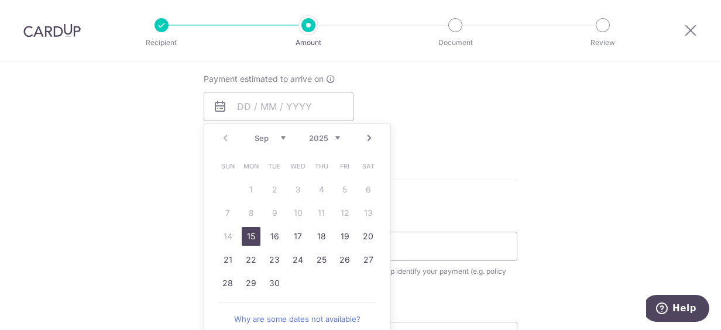
click at [252, 239] on link "15" at bounding box center [251, 236] width 19 height 19
type input "15/09/2025"
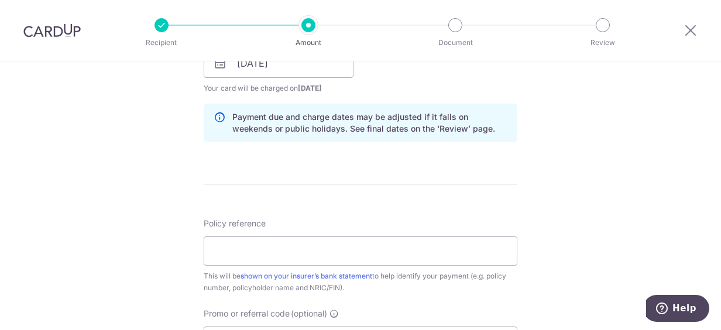
scroll to position [585, 0]
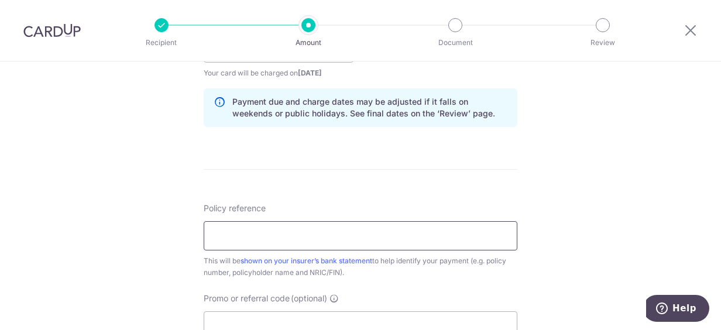
click at [293, 238] on input "Policy reference" at bounding box center [361, 235] width 314 height 29
paste input "G1573534"
type input "G1573534"
click at [627, 226] on div "Tell us more about your payment Enter payment amount SGD 742.01 742.01 Recipien…" at bounding box center [360, 29] width 721 height 1106
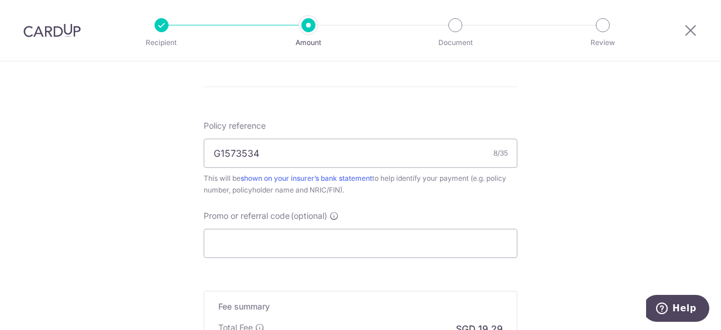
scroll to position [702, 0]
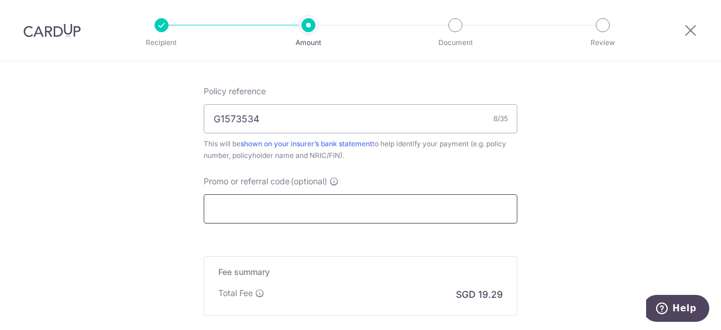
click at [339, 207] on input "Promo or referral code (optional)" at bounding box center [361, 208] width 314 height 29
click at [248, 209] on input "Promo or referral code (optional)" at bounding box center [361, 208] width 314 height 29
paste input "PINING,AGNESN515"
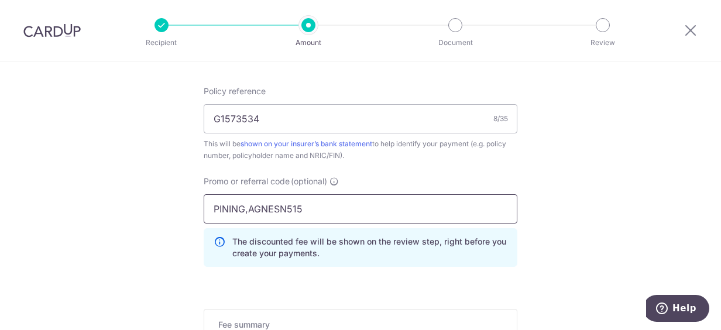
drag, startPoint x: 394, startPoint y: 198, endPoint x: 143, endPoint y: 192, distance: 251.1
type input "OFF225"
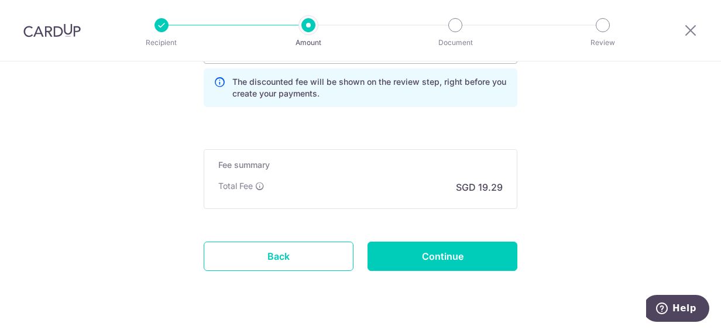
scroll to position [878, 0]
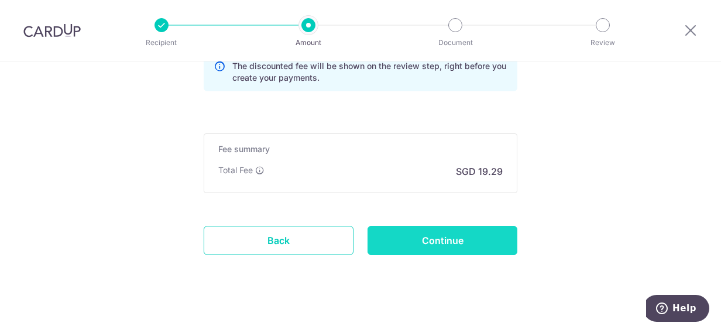
click at [438, 237] on input "Continue" at bounding box center [442, 240] width 150 height 29
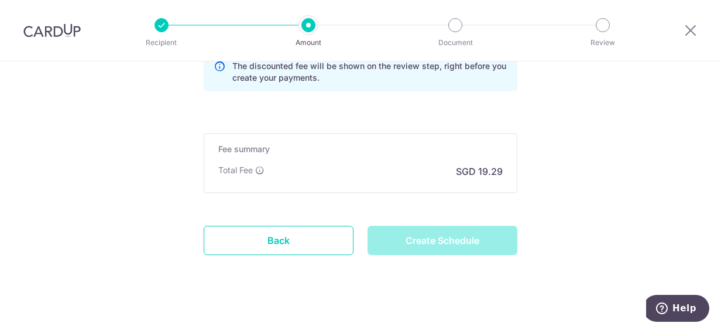
type input "Create Schedule"
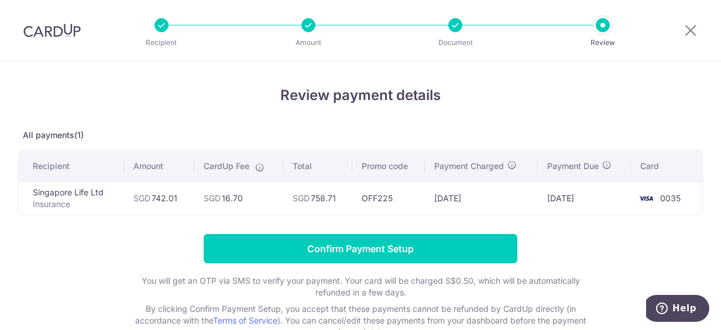
click at [605, 27] on div at bounding box center [603, 25] width 14 height 14
click at [459, 27] on div at bounding box center [455, 25] width 14 height 14
click at [694, 30] on icon at bounding box center [690, 30] width 14 height 15
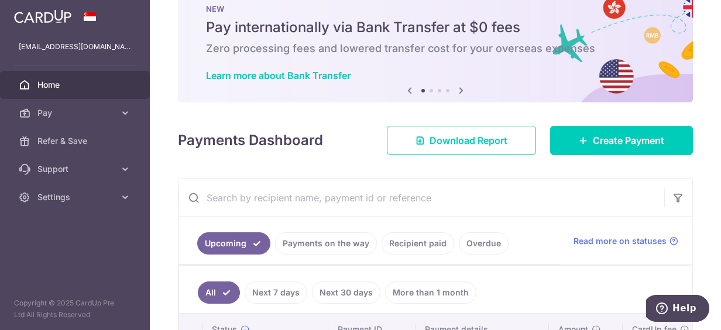
scroll to position [33, 0]
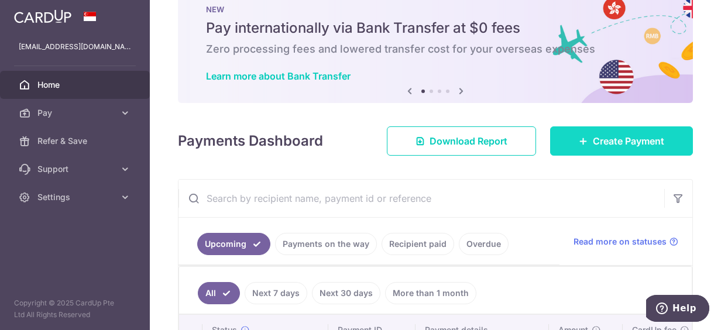
click at [583, 145] on link "Create Payment" at bounding box center [621, 140] width 143 height 29
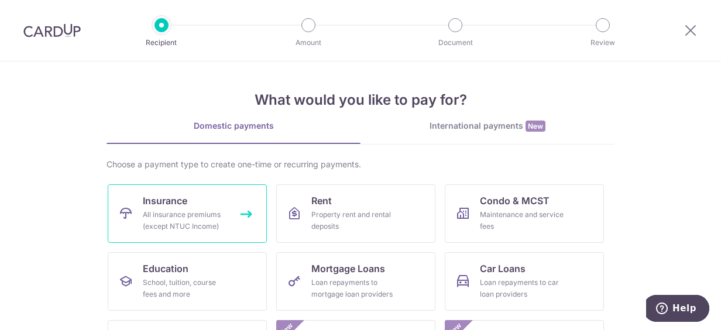
click at [188, 201] on link "Insurance All insurance premiums (except NTUC Income)" at bounding box center [187, 213] width 159 height 59
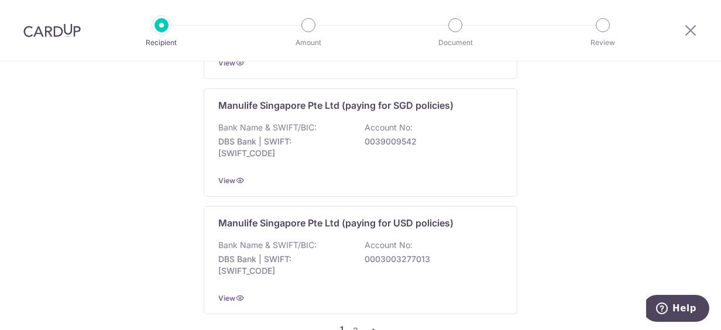
scroll to position [1403, 0]
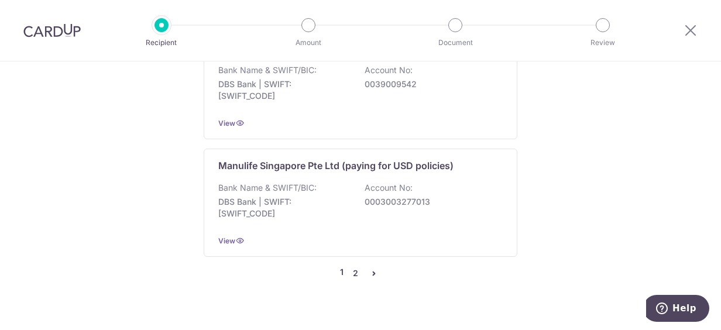
click at [349, 266] on link "2" at bounding box center [355, 273] width 14 height 14
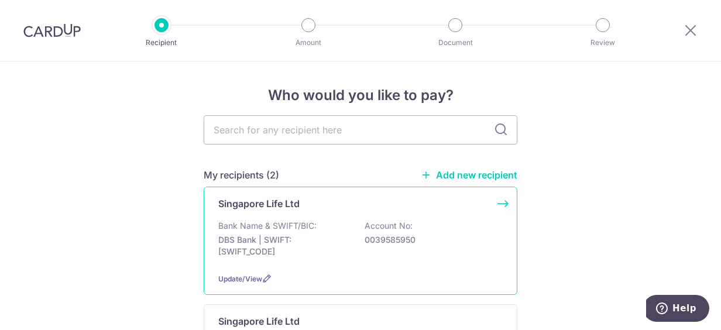
scroll to position [117, 0]
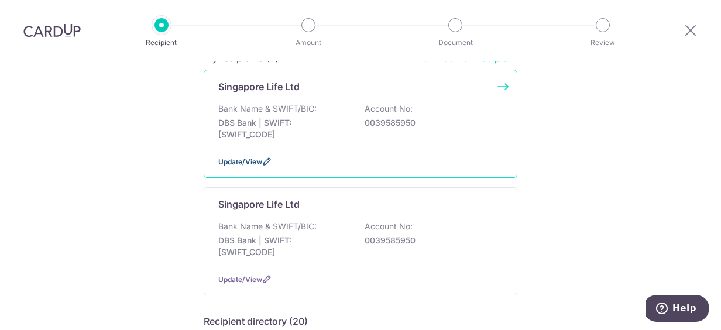
click at [226, 164] on span "Update/View" at bounding box center [240, 161] width 44 height 9
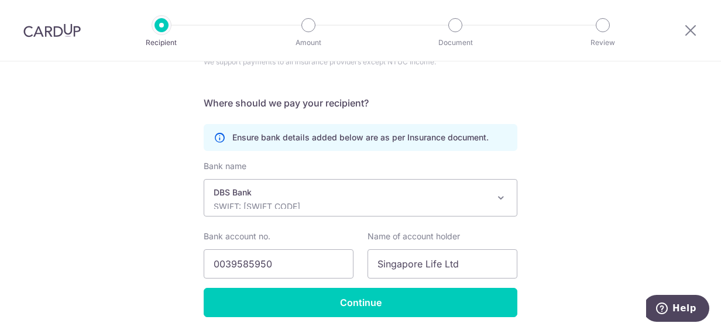
scroll to position [167, 0]
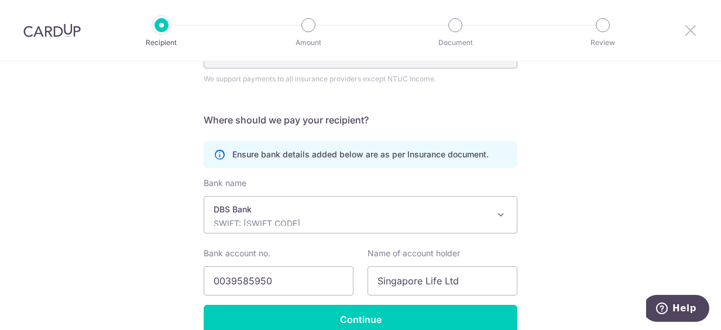
click at [695, 26] on icon at bounding box center [690, 30] width 14 height 15
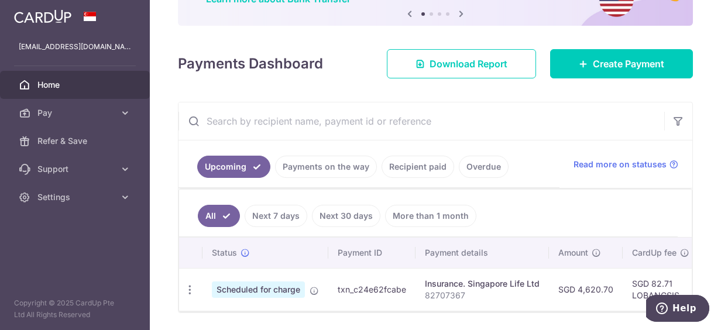
scroll to position [91, 0]
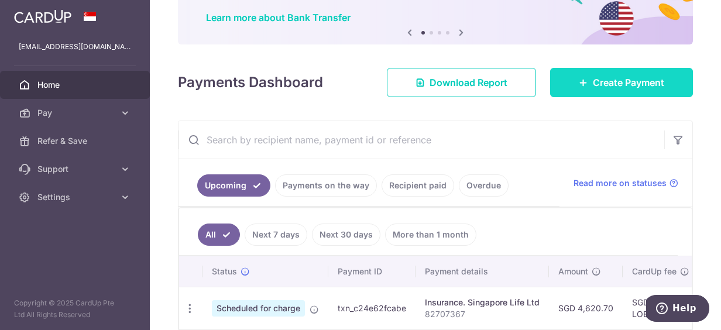
click at [593, 81] on span "Create Payment" at bounding box center [628, 82] width 71 height 14
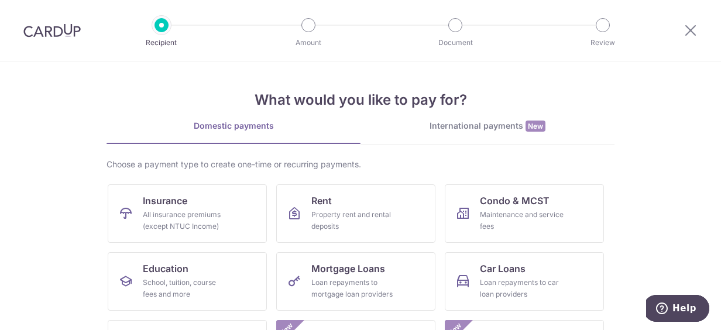
scroll to position [59, 0]
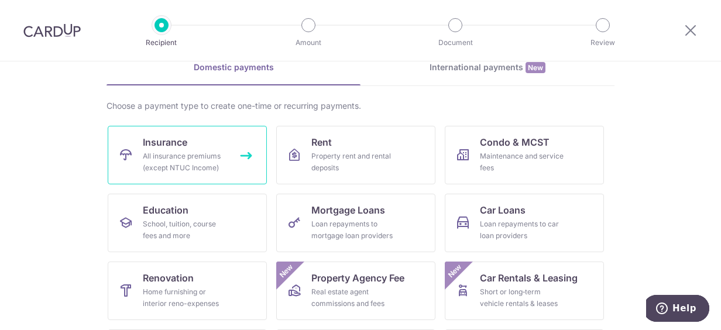
click at [194, 161] on div "All insurance premiums (except NTUC Income)" at bounding box center [185, 161] width 84 height 23
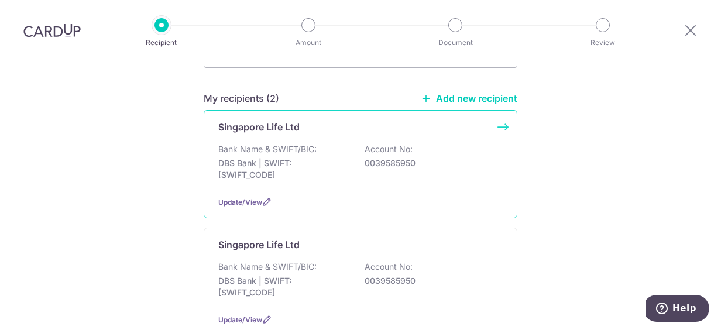
scroll to position [59, 0]
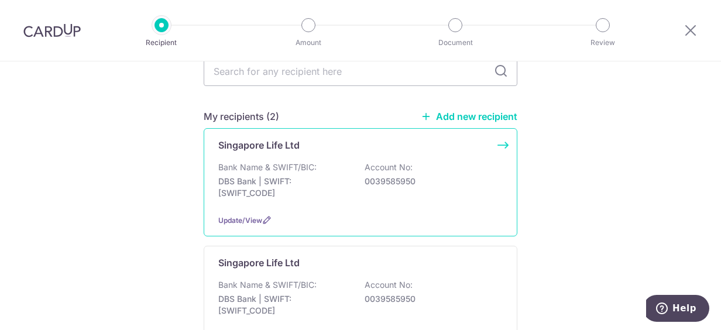
click at [280, 160] on div "Singapore Life Ltd Bank Name & SWIFT/BIC: DBS Bank | SWIFT: [SWIFT_CODE] Accoun…" at bounding box center [361, 182] width 314 height 108
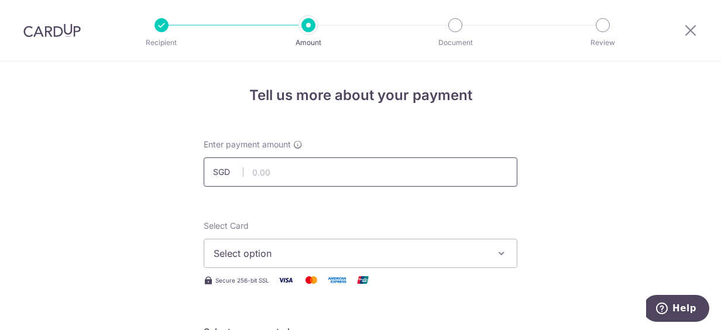
click at [301, 167] on input "text" at bounding box center [361, 171] width 314 height 29
type input "742.01"
click at [247, 247] on span "Select option" at bounding box center [350, 253] width 273 height 14
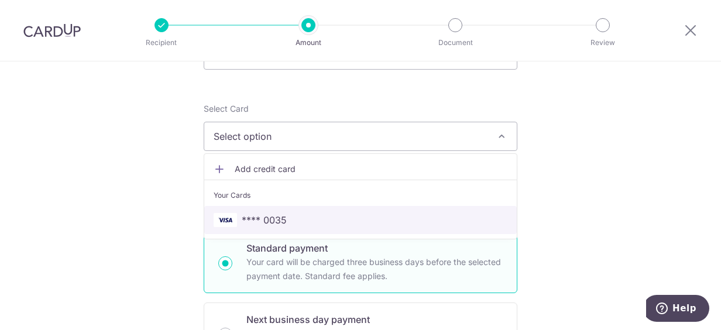
click at [286, 212] on link "**** 0035" at bounding box center [360, 220] width 312 height 28
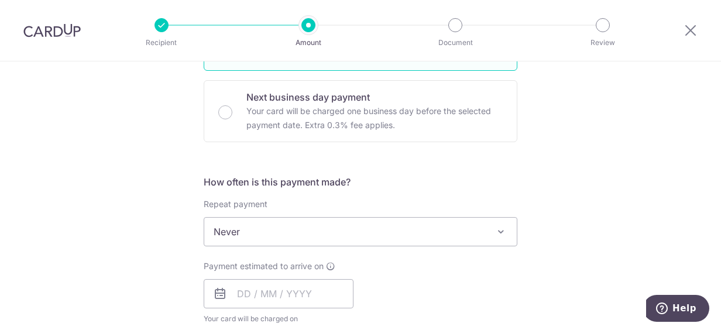
scroll to position [351, 0]
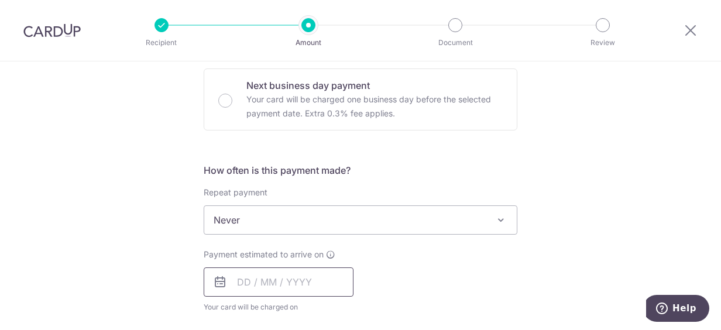
click at [288, 280] on input "text" at bounding box center [279, 281] width 150 height 29
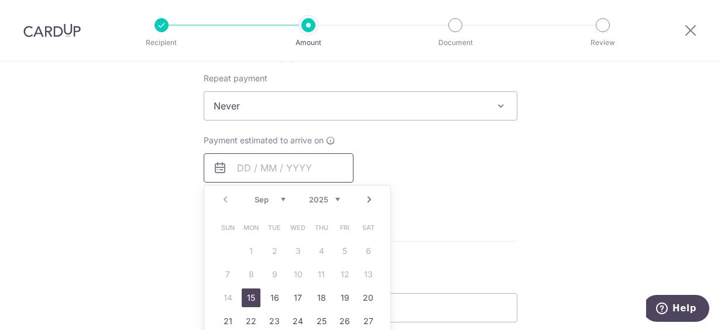
scroll to position [468, 0]
click at [243, 291] on link "15" at bounding box center [251, 294] width 19 height 19
type input "[DATE]"
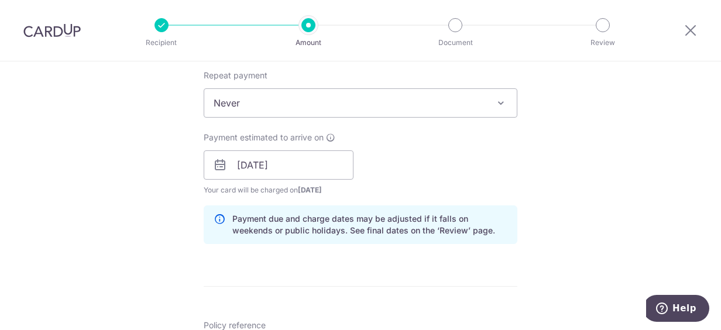
click at [462, 167] on div "Payment estimated to arrive on 15/09/2025 Prev Next Sep Oct Nov Dec 2025 2026 2…" at bounding box center [361, 164] width 328 height 64
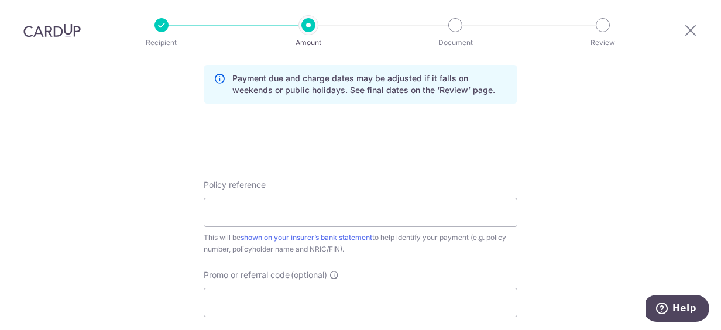
scroll to position [644, 0]
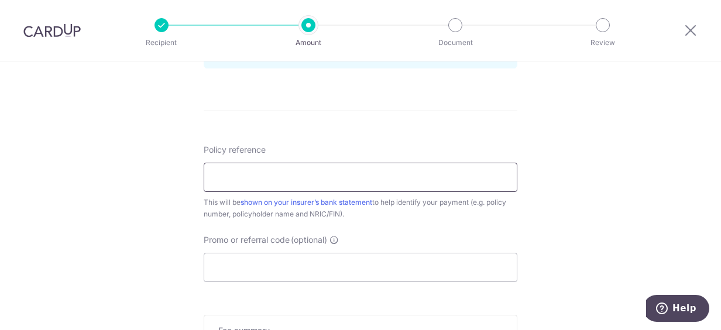
click at [240, 176] on input "Policy reference" at bounding box center [361, 177] width 314 height 29
type input "G1573534"
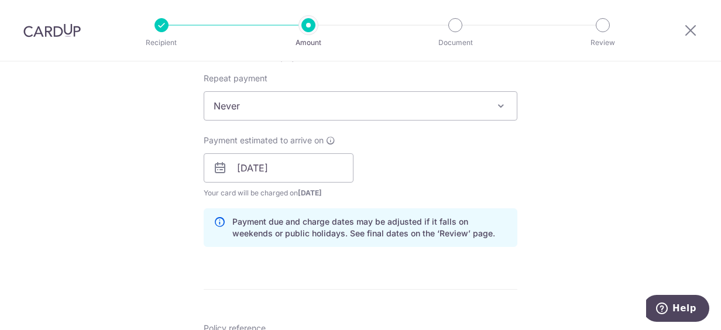
scroll to position [549, 0]
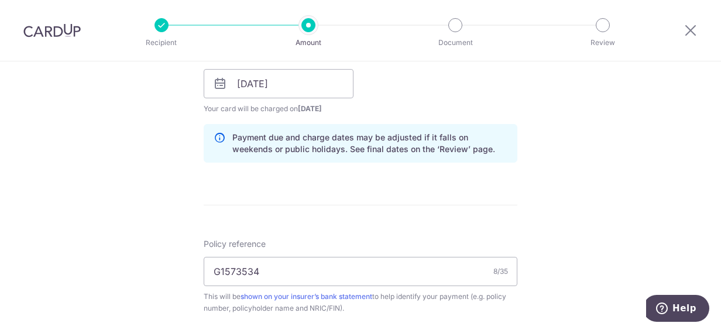
click at [159, 192] on div "Tell us more about your payment Enter payment amount SGD 742.01 742.01 Select C…" at bounding box center [360, 91] width 721 height 1159
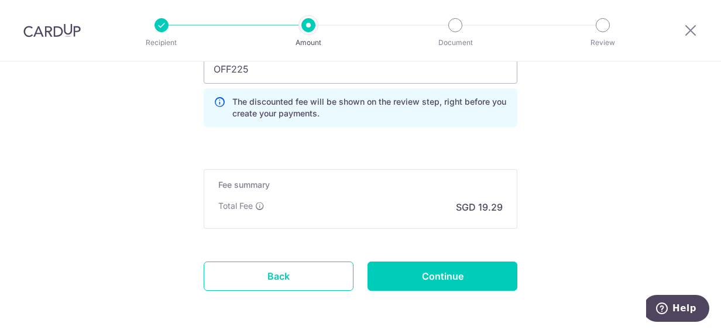
scroll to position [783, 0]
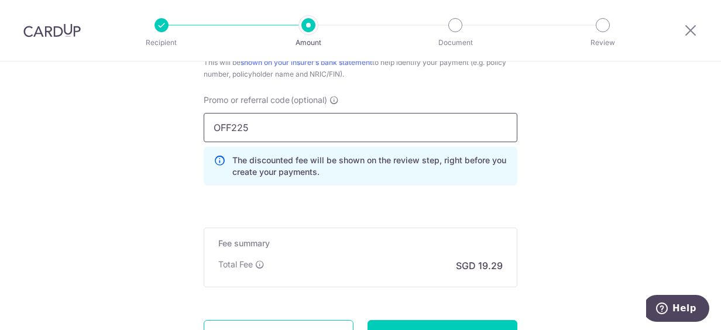
drag, startPoint x: 252, startPoint y: 126, endPoint x: 192, endPoint y: 131, distance: 60.5
click at [221, 125] on input "OFF225" at bounding box center [361, 127] width 314 height 29
paste input "PINING,AGNESN51"
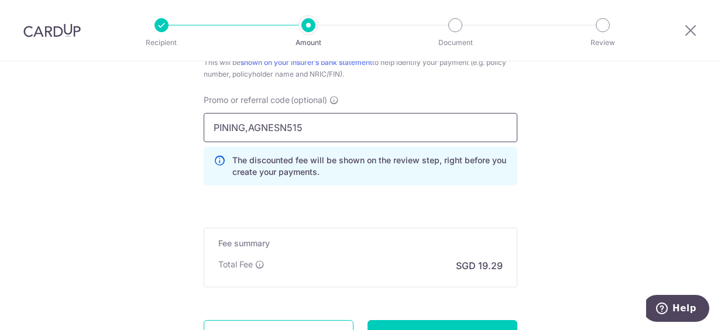
type input "PINING,AGNESN515"
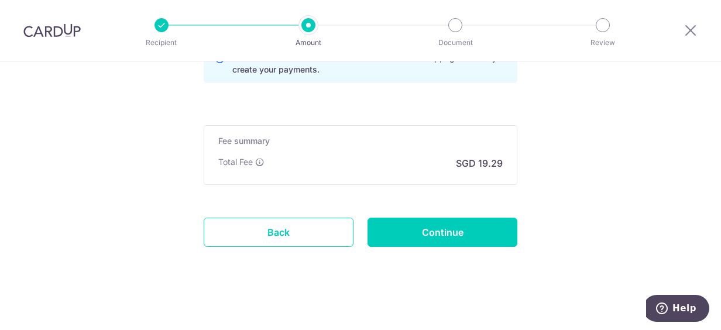
scroll to position [887, 0]
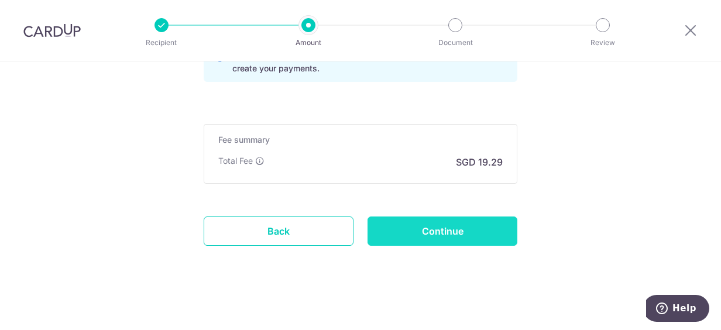
click at [484, 226] on input "Continue" at bounding box center [442, 230] width 150 height 29
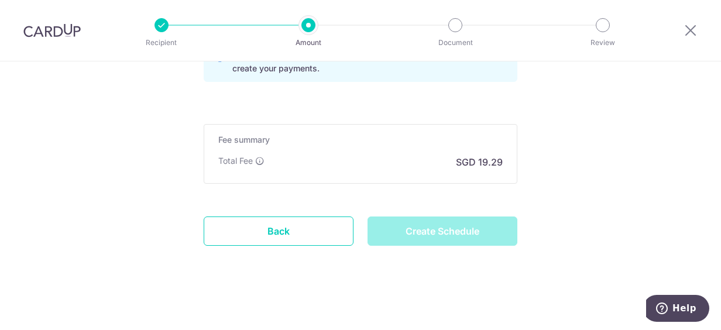
type input "Create Schedule"
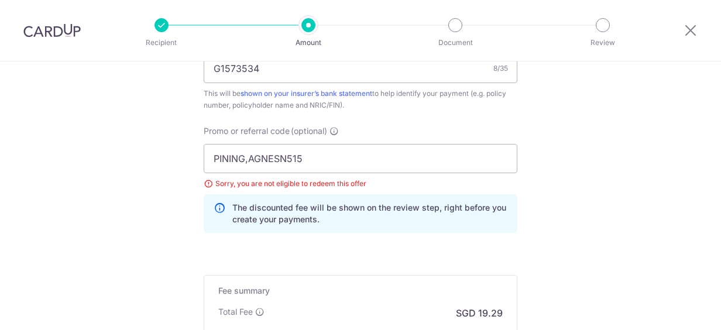
scroll to position [750, 0]
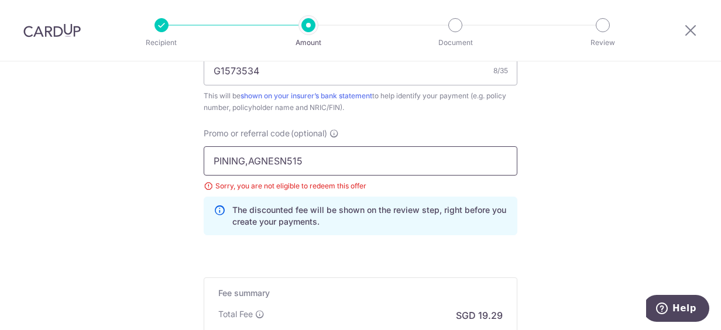
drag, startPoint x: 307, startPoint y: 156, endPoint x: 159, endPoint y: 156, distance: 148.0
type input "OFF225"
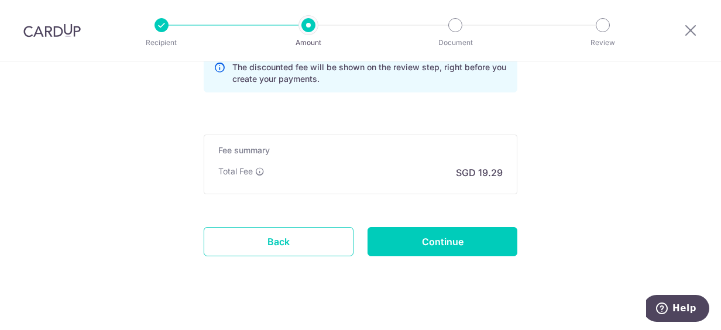
scroll to position [903, 0]
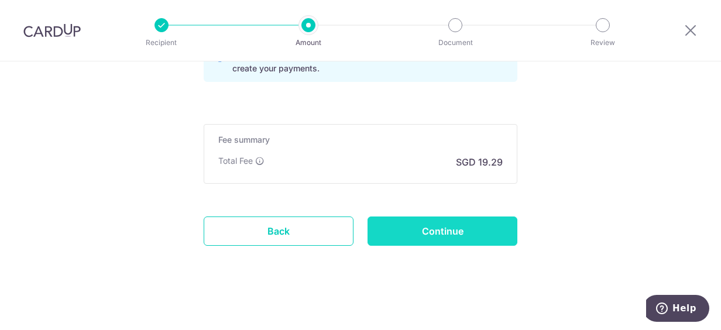
click at [401, 221] on input "Continue" at bounding box center [442, 230] width 150 height 29
type input "Update Schedule"
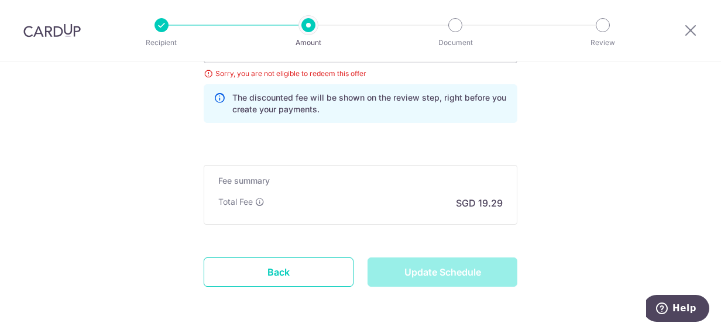
scroll to position [845, 0]
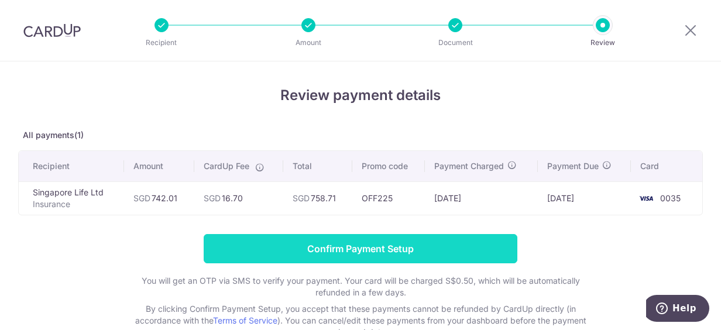
click at [301, 239] on input "Confirm Payment Setup" at bounding box center [361, 248] width 314 height 29
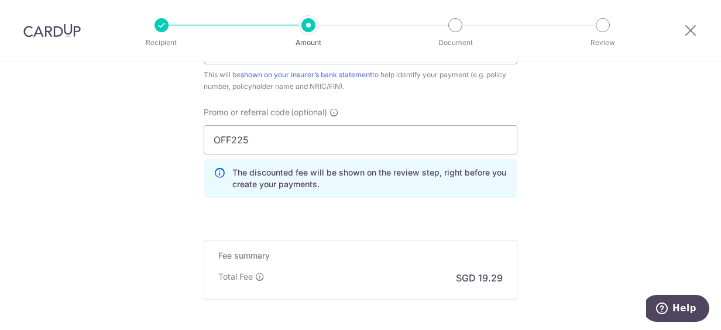
scroll to position [935, 0]
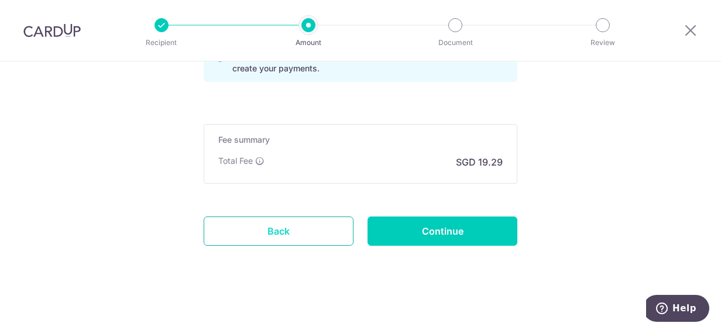
click at [288, 228] on link "Back" at bounding box center [279, 230] width 150 height 29
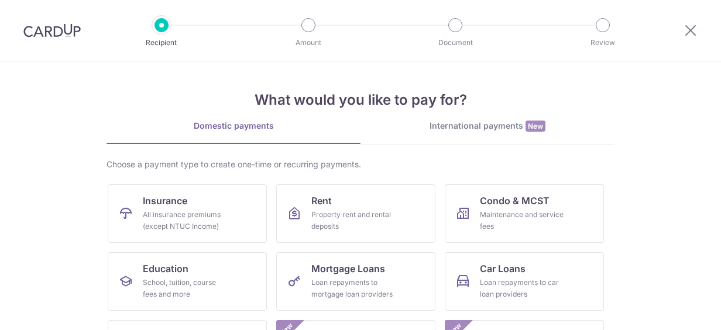
click at [454, 26] on div at bounding box center [455, 25] width 14 height 14
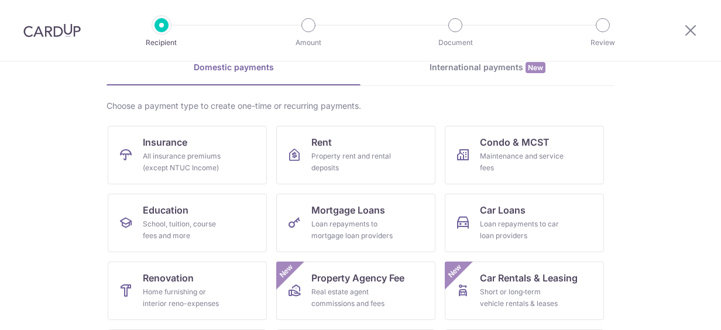
scroll to position [117, 0]
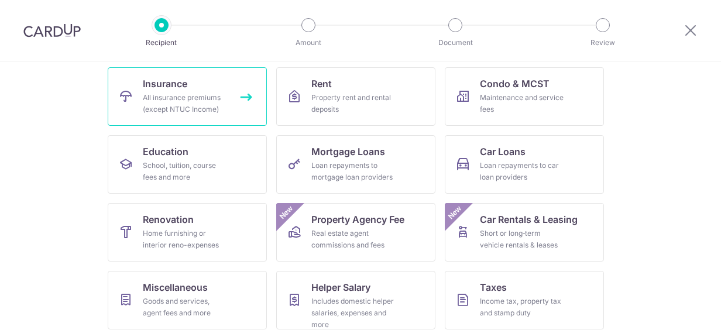
click at [139, 99] on link "Insurance All insurance premiums (except NTUC Income)" at bounding box center [187, 96] width 159 height 59
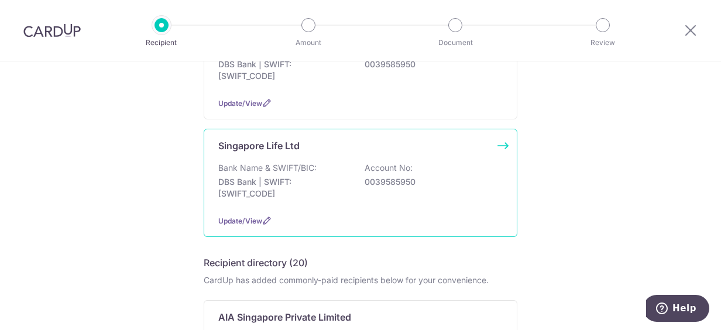
scroll to position [117, 0]
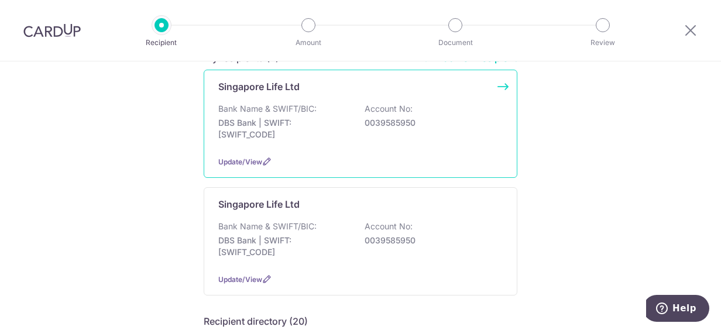
click at [287, 130] on p "DBS Bank | SWIFT: [SWIFT_CODE]" at bounding box center [283, 128] width 131 height 23
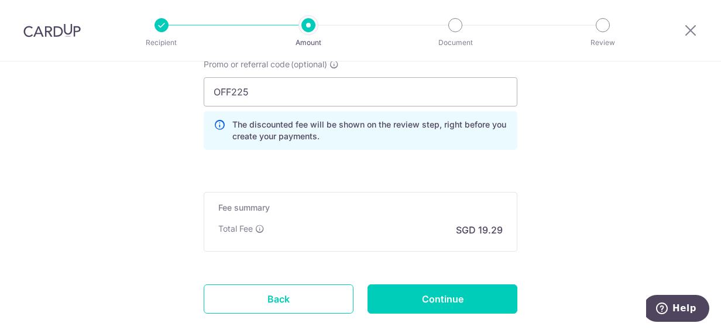
scroll to position [878, 0]
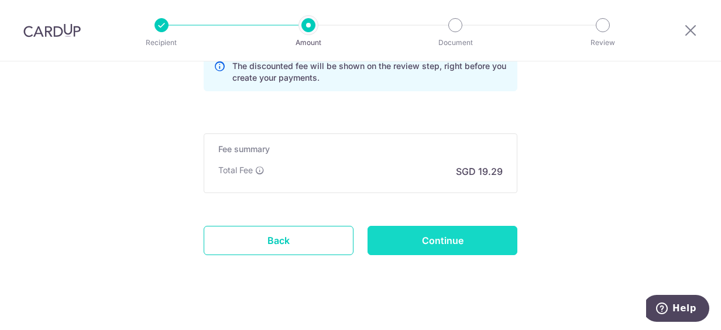
click at [427, 237] on input "Continue" at bounding box center [442, 240] width 150 height 29
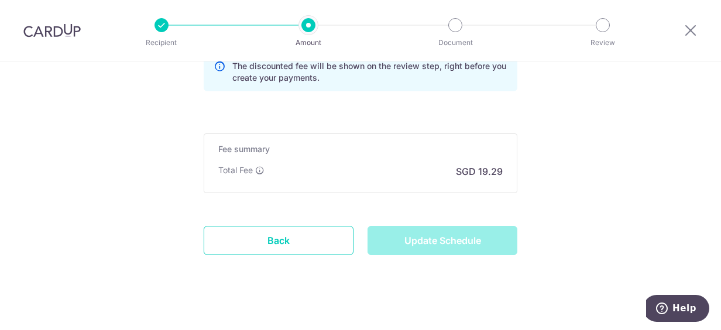
type input "Update Schedule"
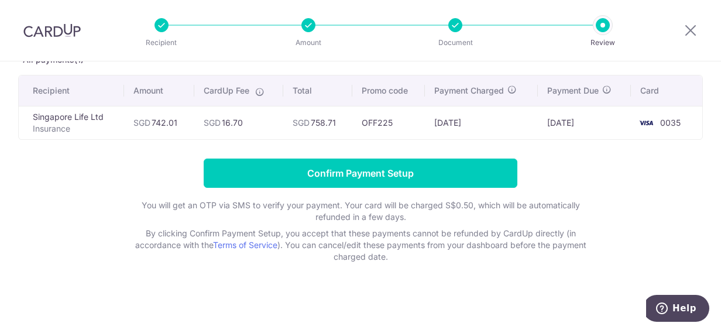
scroll to position [76, 0]
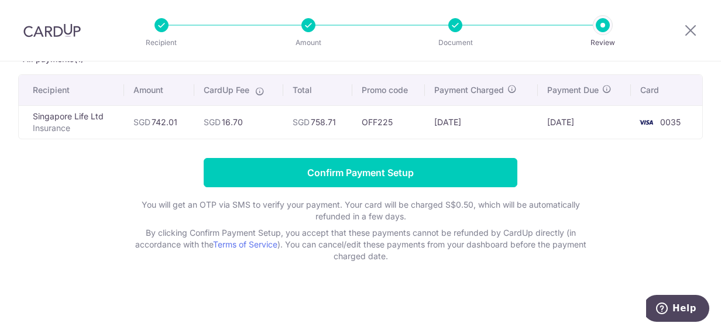
click at [456, 26] on div at bounding box center [455, 25] width 14 height 14
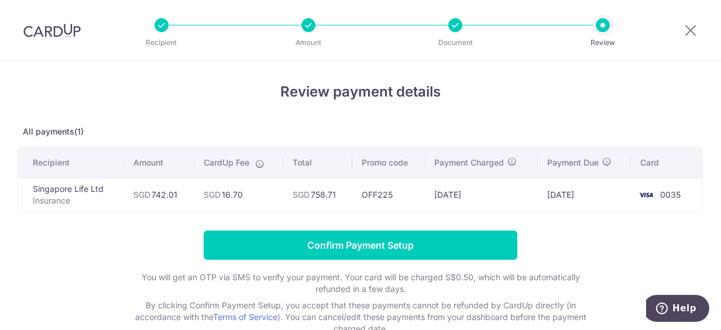
scroll to position [0, 0]
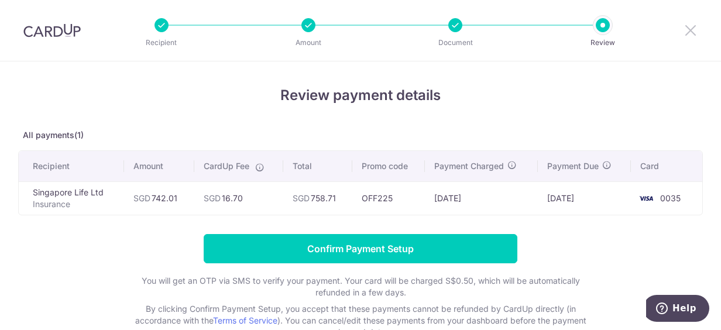
drag, startPoint x: 697, startPoint y: 33, endPoint x: 419, endPoint y: 53, distance: 278.6
click at [697, 33] on icon at bounding box center [690, 30] width 14 height 15
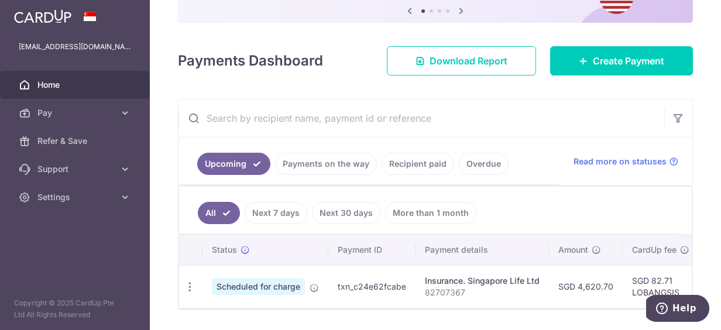
scroll to position [117, 0]
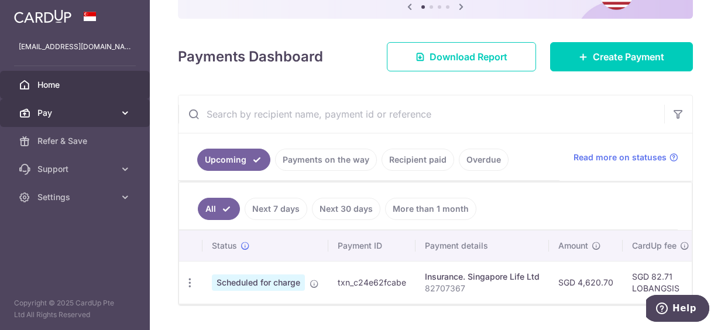
click at [125, 115] on icon at bounding box center [125, 113] width 12 height 12
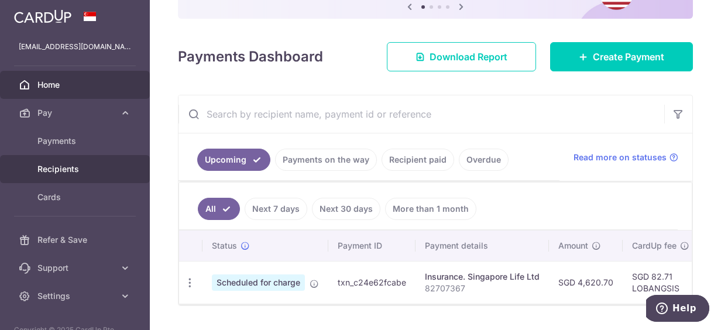
click at [61, 173] on span "Recipients" at bounding box center [75, 169] width 77 height 12
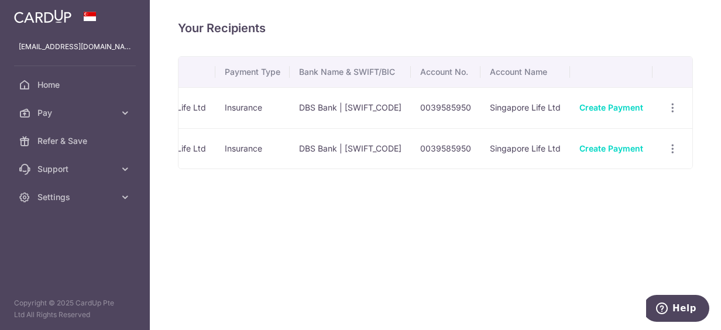
scroll to position [0, 64]
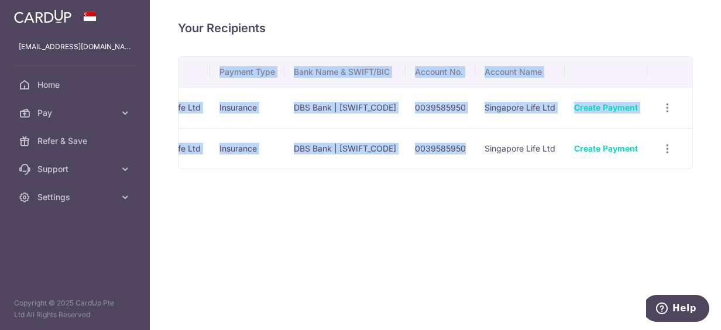
drag, startPoint x: 472, startPoint y: 167, endPoint x: 304, endPoint y: 174, distance: 167.5
click at [304, 174] on div "Your Recipients Name Payment Type Bank Name & SWIFT/BIC Account No. Account Nam…" at bounding box center [435, 165] width 571 height 330
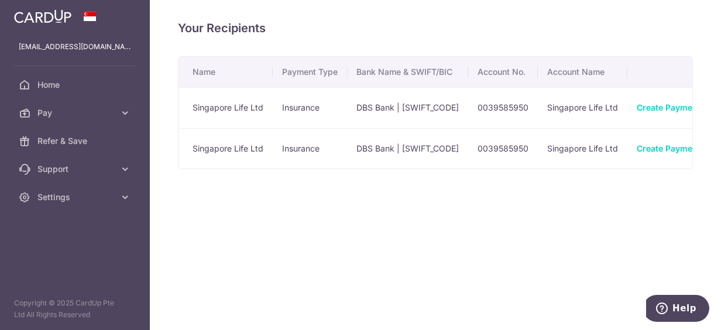
click at [401, 35] on h4 "Your Recipients" at bounding box center [435, 28] width 515 height 19
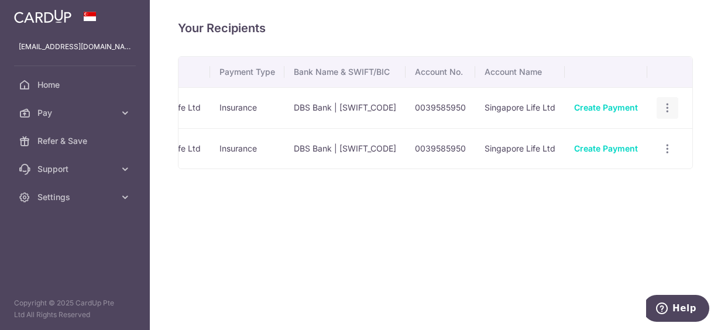
click at [668, 110] on icon "button" at bounding box center [667, 108] width 12 height 12
click at [617, 168] on span "Linked Payments" at bounding box center [626, 169] width 75 height 12
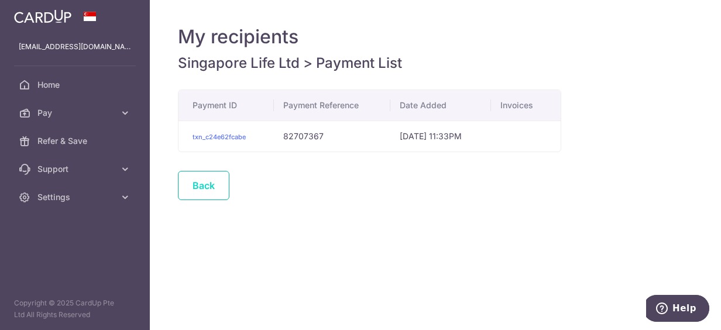
click at [194, 187] on link "Back" at bounding box center [203, 185] width 51 height 29
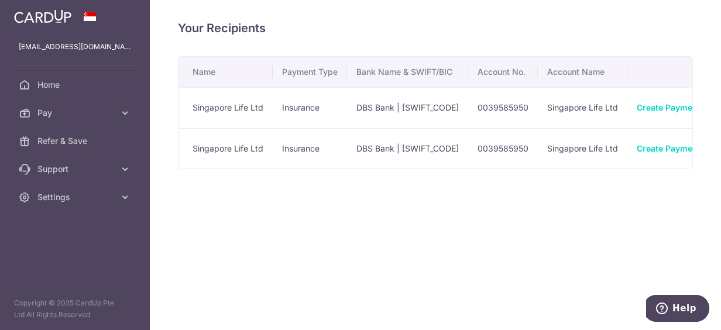
scroll to position [0, 64]
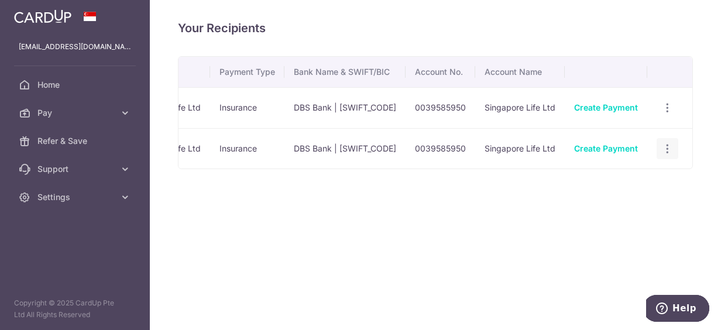
click at [660, 153] on div "View/Edit Linked Payments" at bounding box center [667, 149] width 22 height 22
click at [668, 145] on icon "button" at bounding box center [667, 149] width 12 height 12
click at [616, 206] on span "Linked Payments" at bounding box center [626, 209] width 75 height 12
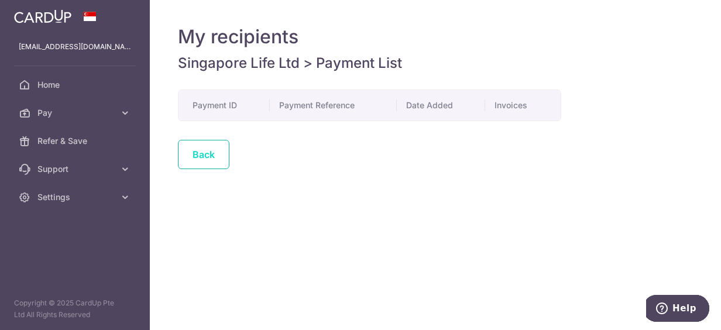
click at [192, 160] on link "Back" at bounding box center [203, 154] width 51 height 29
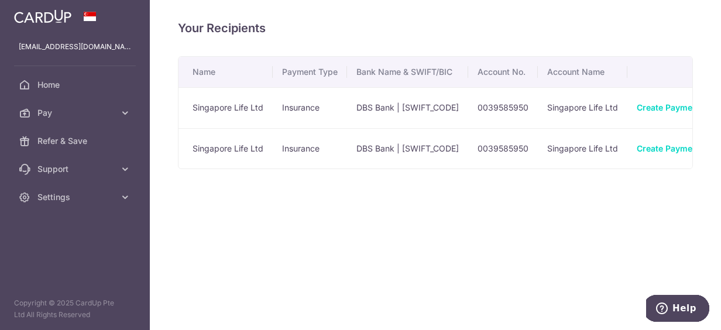
scroll to position [0, 64]
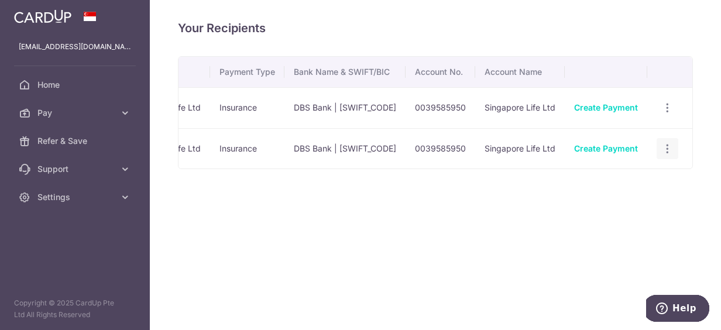
click at [666, 149] on icon "button" at bounding box center [667, 149] width 12 height 12
click at [610, 182] on span "View/Edit" at bounding box center [629, 181] width 80 height 14
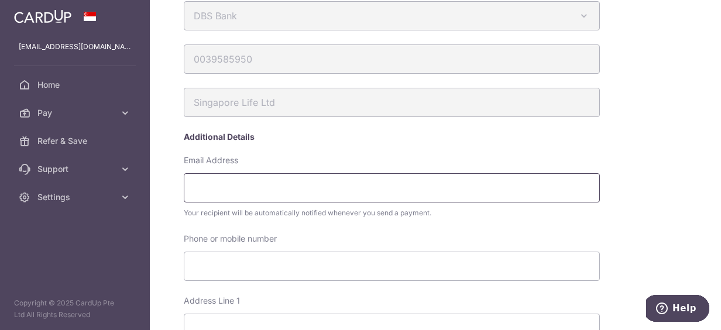
click at [216, 180] on input "Email Address" at bounding box center [392, 187] width 416 height 29
click at [423, 228] on div "Email Address Your recipient will be automatically notified whenever you send a…" at bounding box center [392, 193] width 428 height 78
click at [270, 179] on input "Email Address" at bounding box center [392, 187] width 416 height 29
type input "diver_teo@yahoo.com.sg"
type input "6597442078"
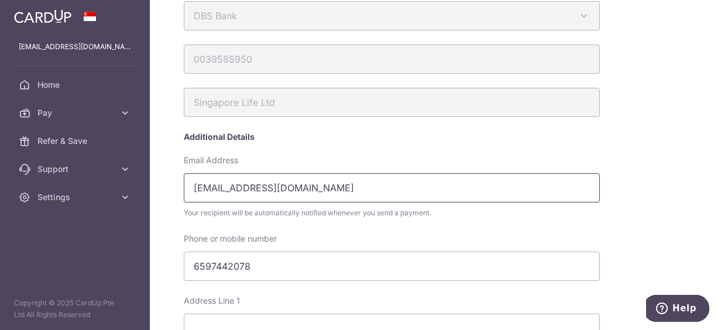
select select "233"
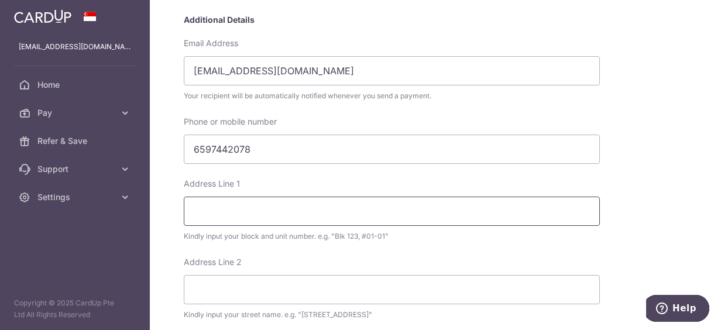
click at [346, 204] on input "Address Line 1" at bounding box center [392, 211] width 416 height 29
click at [201, 216] on input "Address Line 1" at bounding box center [392, 211] width 416 height 29
click at [177, 152] on div "My recipients Singapore Life Ltd Singapore Life Ltd Account Details DBS Bank Au…" at bounding box center [435, 165] width 571 height 330
click at [204, 147] on input "6597442078" at bounding box center [392, 149] width 416 height 29
type input "97442078"
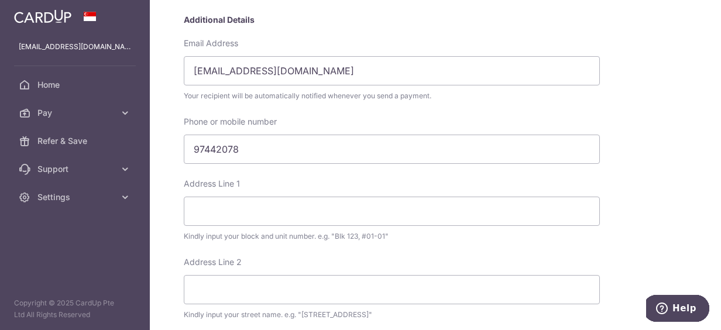
click at [164, 164] on div "My recipients Singapore Life Ltd Singapore Life Ltd Account Details DBS Bank Au…" at bounding box center [435, 165] width 571 height 330
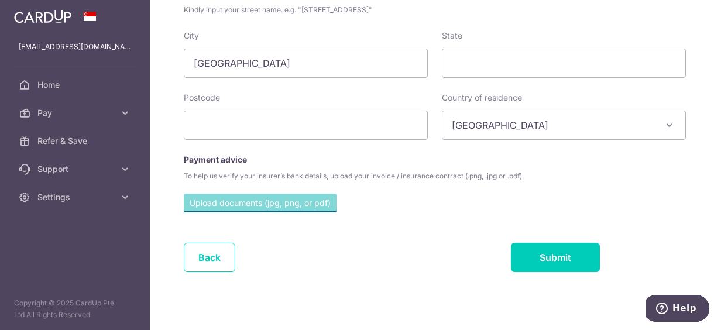
scroll to position [549, 0]
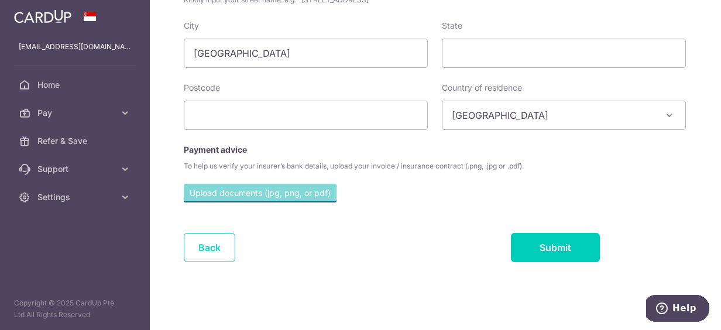
click at [226, 246] on link "Back" at bounding box center [209, 247] width 51 height 29
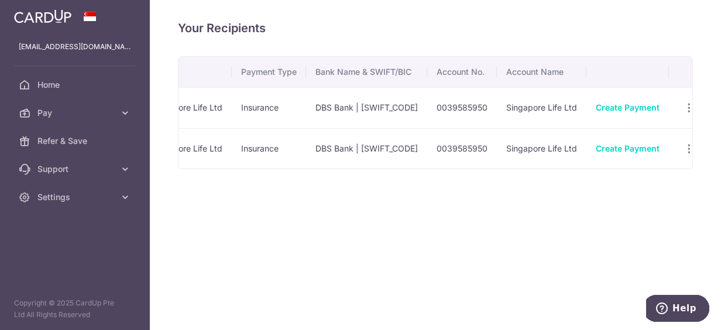
scroll to position [0, 64]
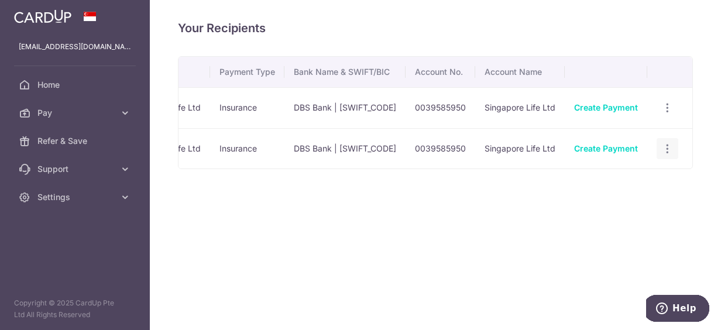
click at [663, 150] on icon "button" at bounding box center [667, 149] width 12 height 12
click at [628, 183] on span "View/Edit" at bounding box center [629, 181] width 80 height 14
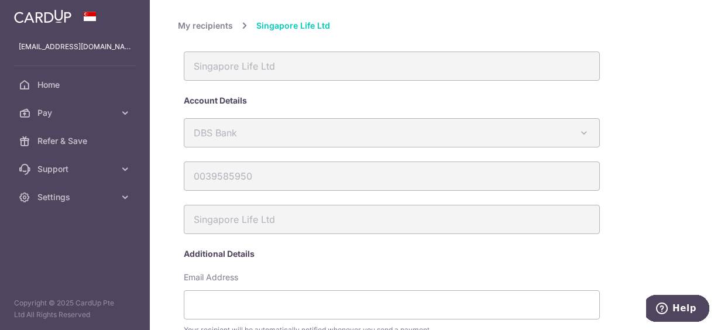
click at [228, 23] on link "My recipients" at bounding box center [205, 26] width 55 height 14
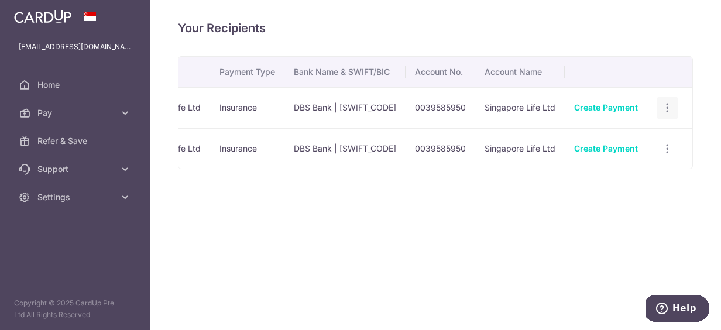
click at [667, 108] on icon "button" at bounding box center [667, 108] width 12 height 12
click at [625, 172] on span "Linked Payments" at bounding box center [626, 169] width 75 height 12
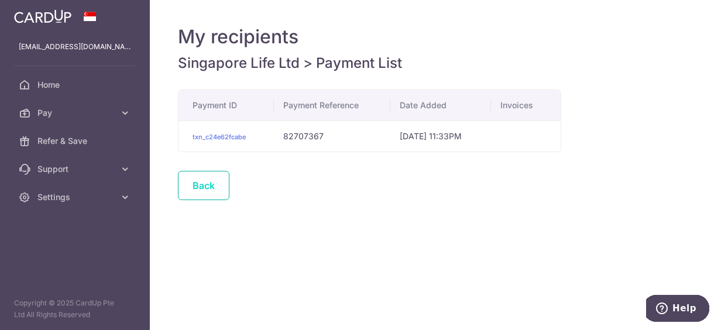
click at [188, 190] on link "Back" at bounding box center [203, 185] width 51 height 29
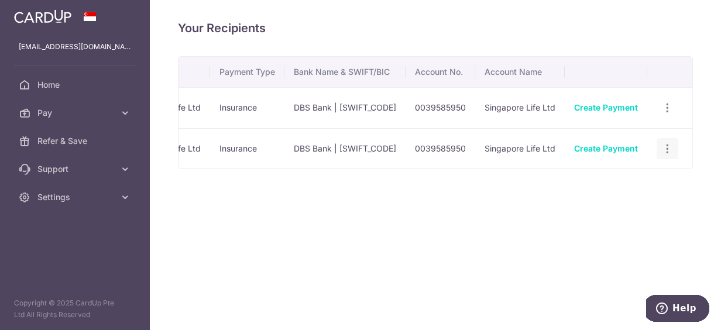
click at [672, 149] on icon "button" at bounding box center [667, 149] width 12 height 12
click at [670, 104] on icon "button" at bounding box center [667, 108] width 12 height 12
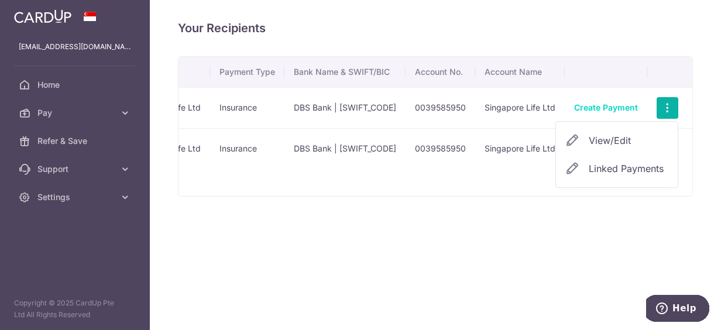
click at [603, 179] on link "Linked Payments" at bounding box center [617, 168] width 122 height 28
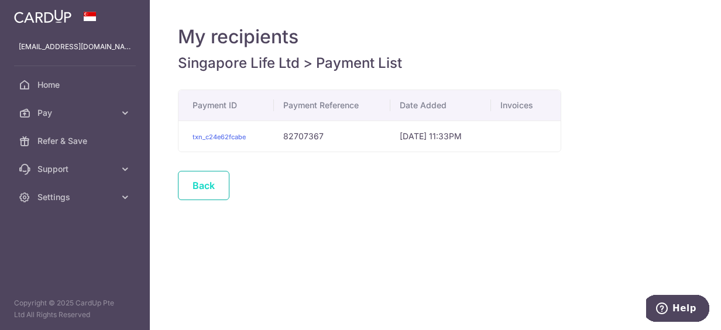
click at [215, 180] on link "Back" at bounding box center [203, 185] width 51 height 29
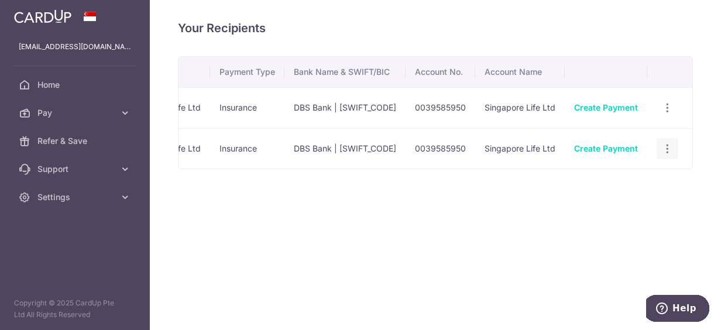
click at [670, 150] on icon "button" at bounding box center [667, 149] width 12 height 12
click at [605, 176] on span "View/Edit" at bounding box center [629, 181] width 80 height 14
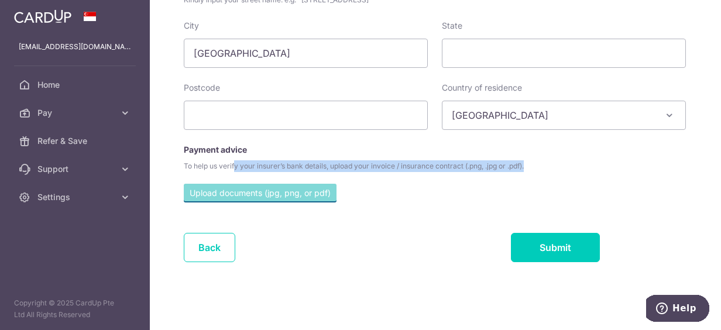
drag, startPoint x: 202, startPoint y: 164, endPoint x: 459, endPoint y: 172, distance: 256.4
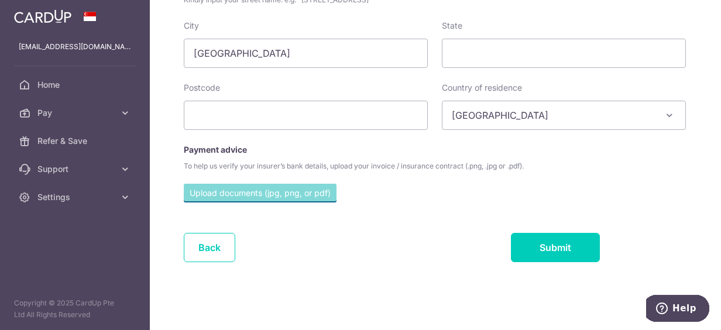
drag, startPoint x: 459, startPoint y: 172, endPoint x: 459, endPoint y: 187, distance: 15.2
click at [459, 187] on div "Upload documents (jpg, png, or pdf)" at bounding box center [392, 195] width 416 height 23
click at [197, 248] on link "Back" at bounding box center [209, 247] width 51 height 29
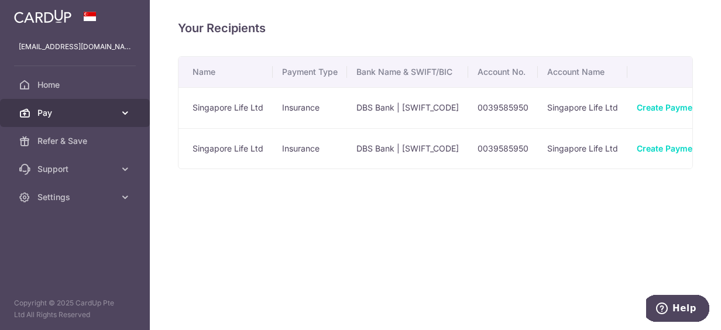
click at [125, 112] on icon at bounding box center [125, 113] width 12 height 12
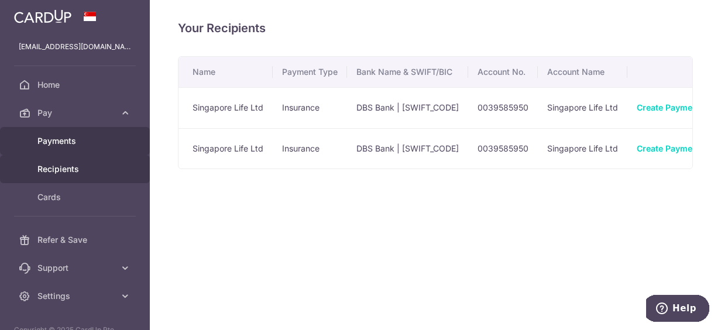
click at [70, 146] on span "Payments" at bounding box center [75, 141] width 77 height 12
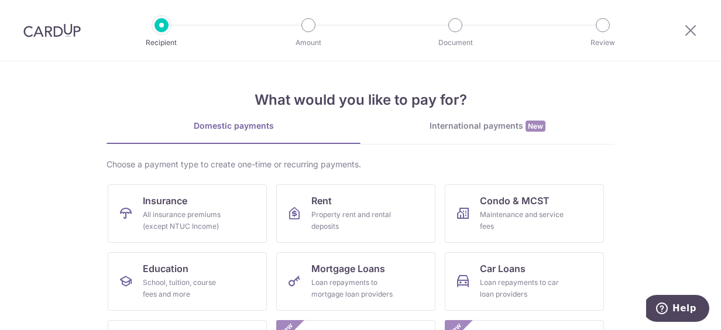
click at [159, 28] on div at bounding box center [161, 25] width 14 height 14
click at [43, 29] on img at bounding box center [51, 30] width 57 height 14
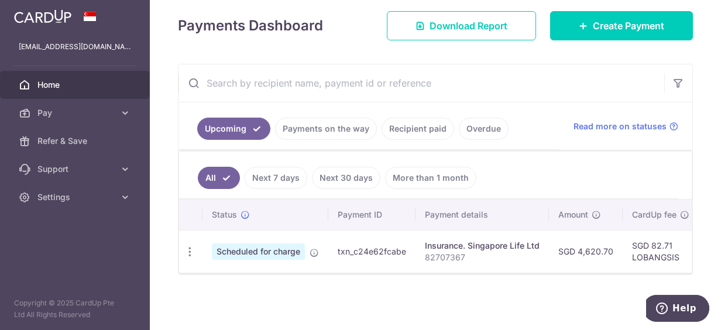
scroll to position [33, 0]
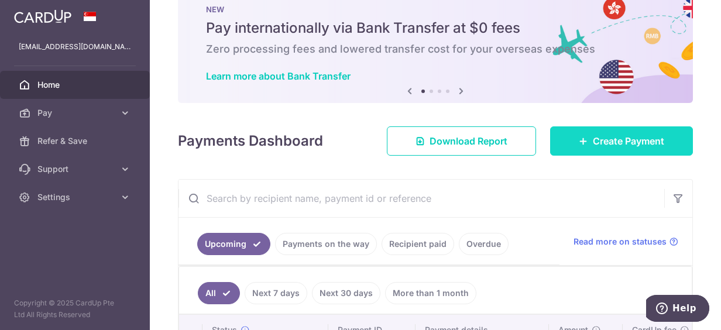
click at [626, 150] on link "Create Payment" at bounding box center [621, 140] width 143 height 29
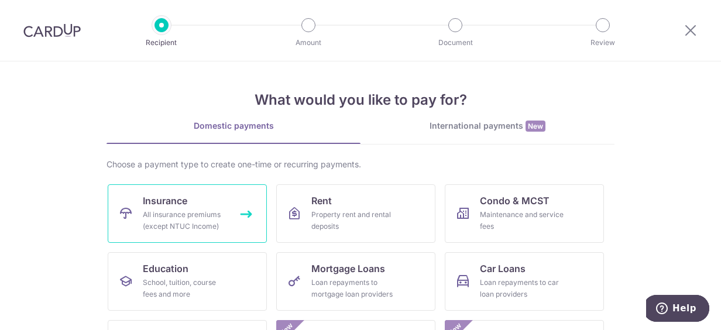
click at [167, 217] on div "All insurance premiums (except NTUC Income)" at bounding box center [185, 220] width 84 height 23
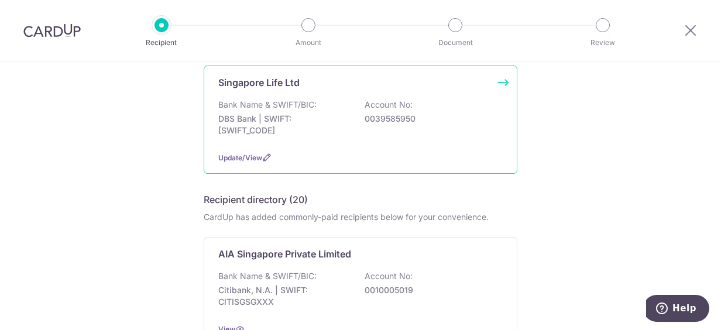
scroll to position [176, 0]
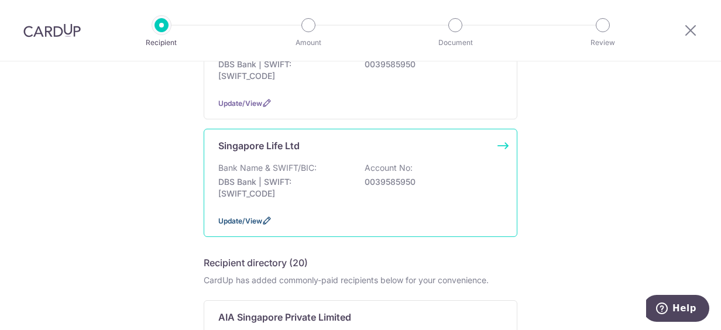
click at [252, 223] on span "Update/View" at bounding box center [240, 220] width 44 height 9
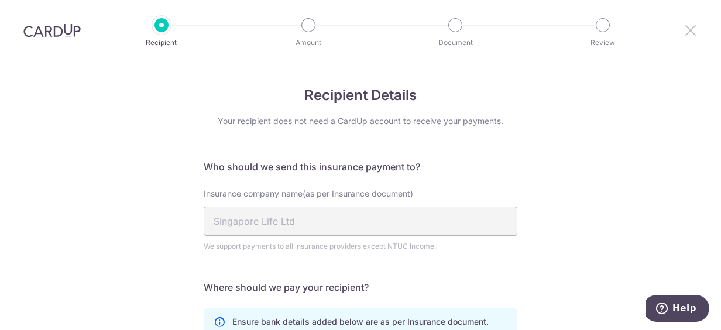
click at [693, 35] on icon at bounding box center [690, 30] width 14 height 15
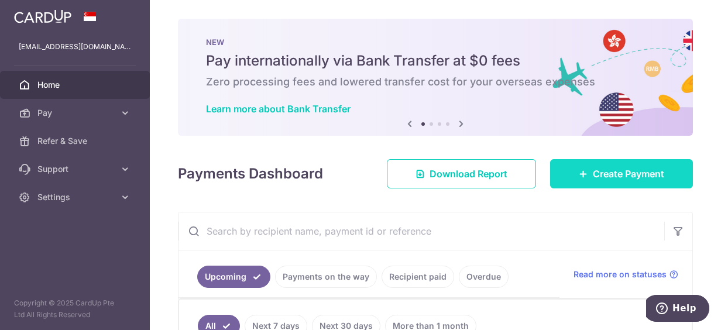
click at [579, 171] on icon at bounding box center [583, 173] width 9 height 9
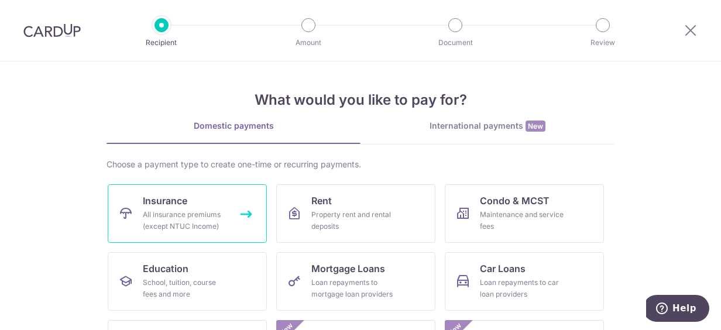
click at [209, 202] on link "Insurance All insurance premiums (except NTUC Income)" at bounding box center [187, 213] width 159 height 59
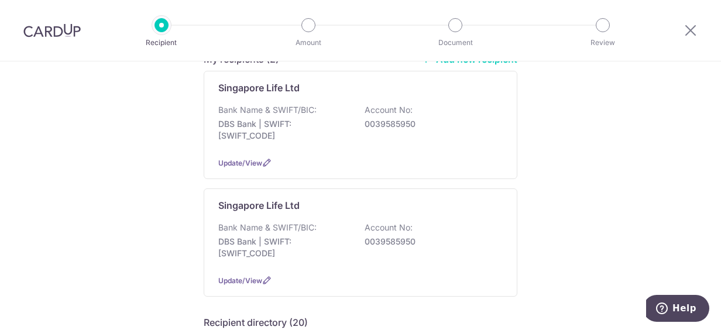
scroll to position [117, 0]
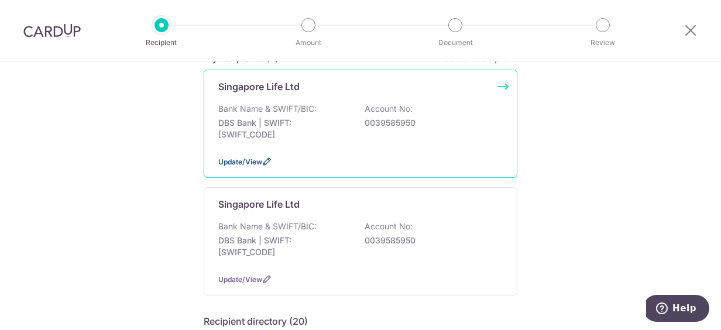
click at [262, 157] on icon at bounding box center [266, 161] width 9 height 9
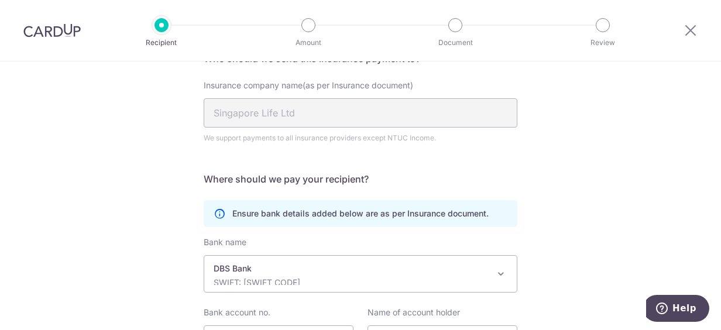
scroll to position [225, 0]
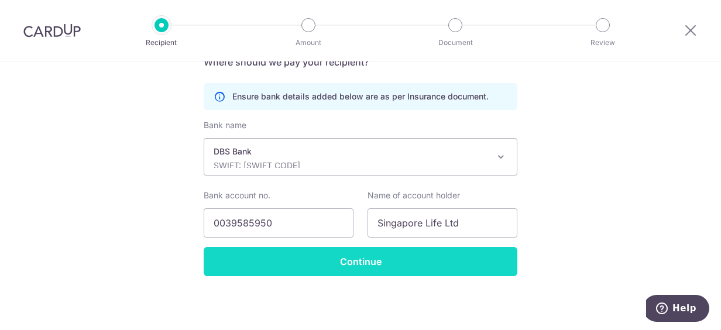
click at [351, 259] on input "Continue" at bounding box center [361, 261] width 314 height 29
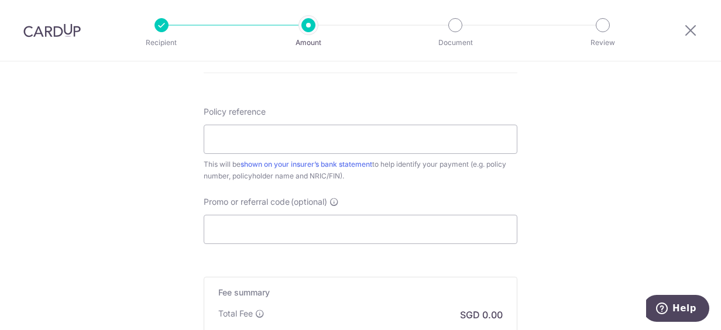
scroll to position [729, 0]
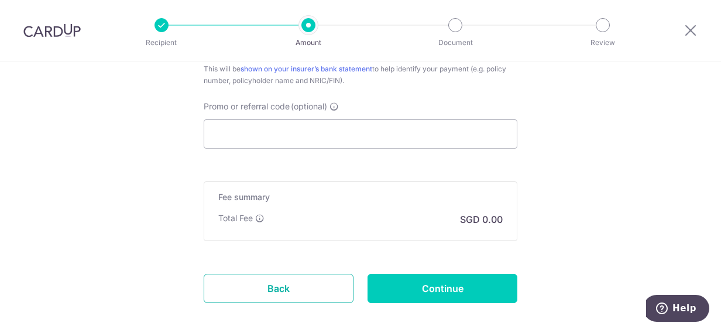
drag, startPoint x: 272, startPoint y: 281, endPoint x: 413, endPoint y: 51, distance: 269.7
click at [272, 281] on link "Back" at bounding box center [279, 288] width 150 height 29
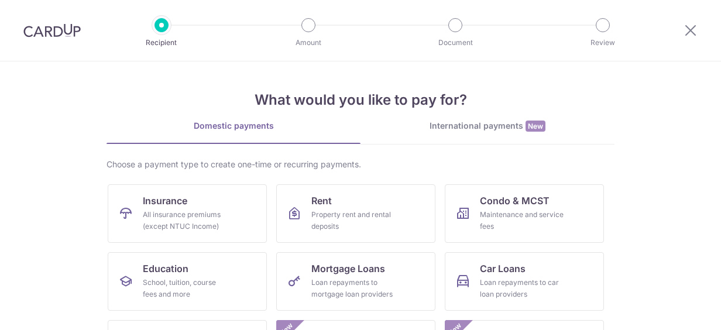
scroll to position [59, 0]
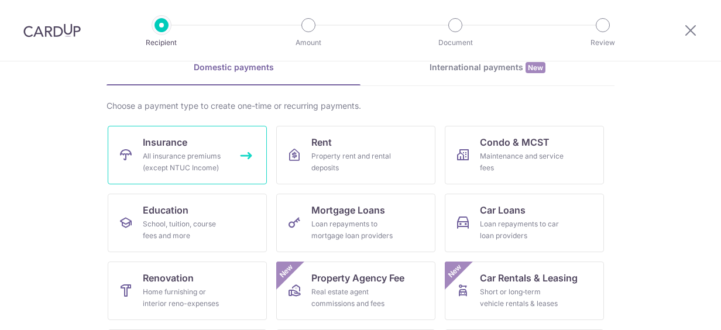
click at [193, 166] on div "All insurance premiums (except NTUC Income)" at bounding box center [185, 161] width 84 height 23
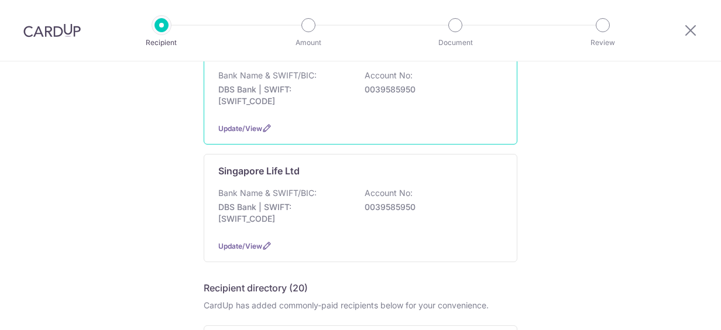
scroll to position [176, 0]
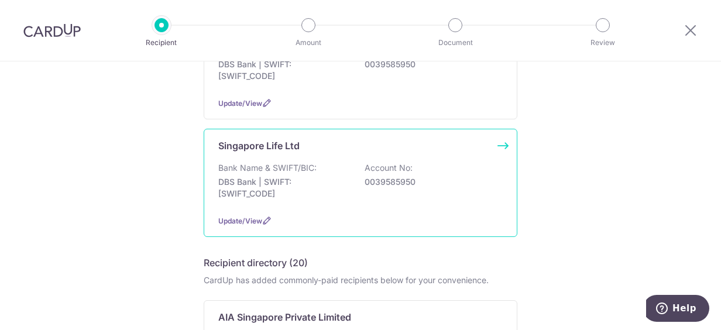
click at [298, 192] on p "DBS Bank | SWIFT: DBSSSGSGXXX" at bounding box center [283, 187] width 131 height 23
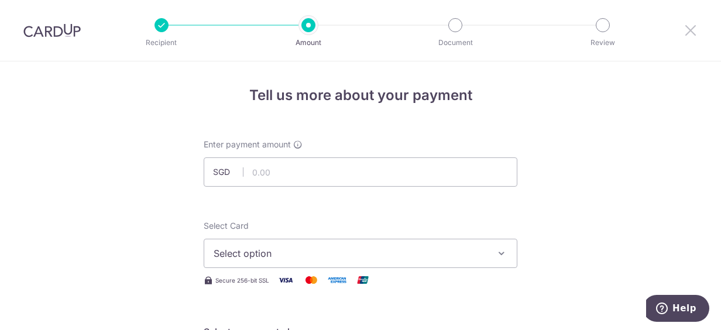
click at [693, 36] on icon at bounding box center [690, 30] width 14 height 15
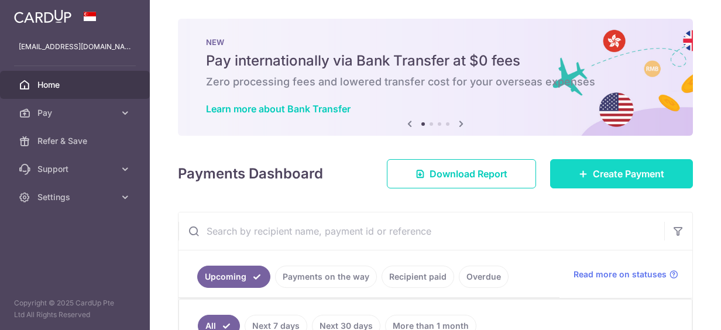
click at [600, 170] on span "Create Payment" at bounding box center [628, 174] width 71 height 14
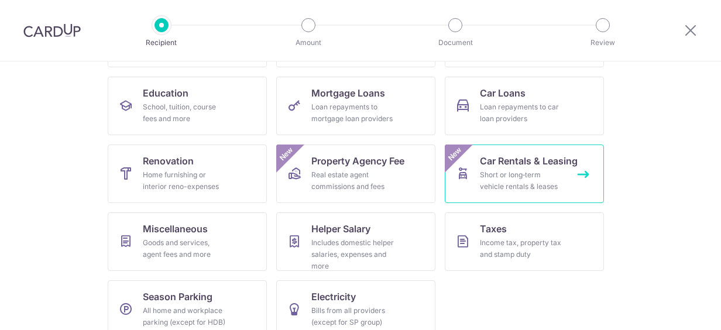
scroll to position [59, 0]
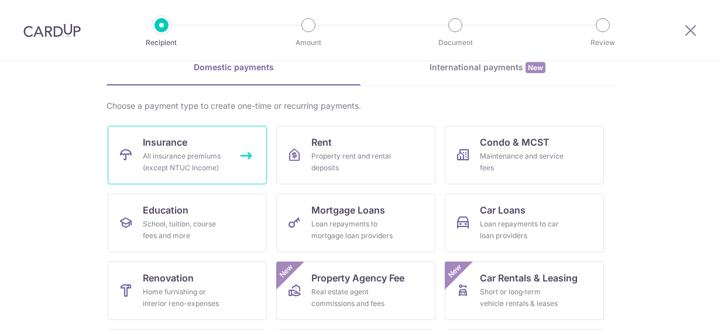
click at [202, 167] on div "All insurance premiums (except NTUC Income)" at bounding box center [185, 161] width 84 height 23
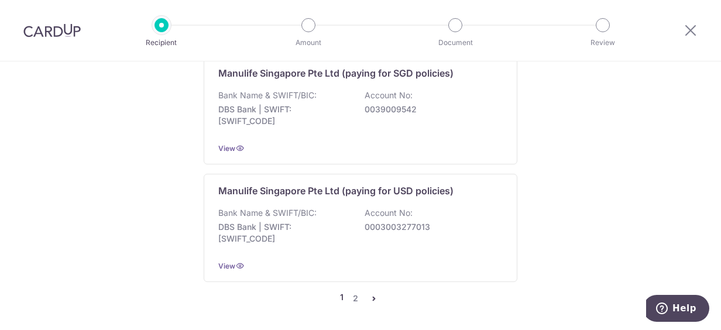
scroll to position [1403, 0]
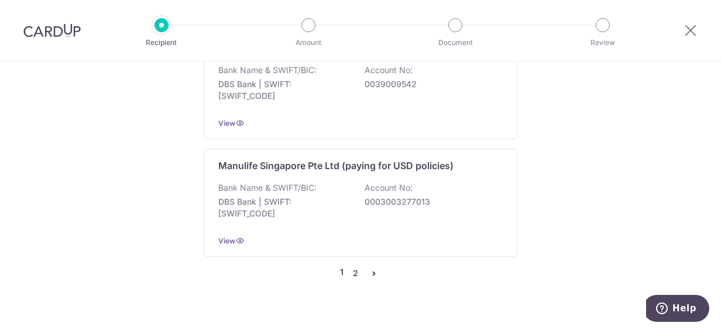
click at [353, 266] on link "2" at bounding box center [355, 273] width 14 height 14
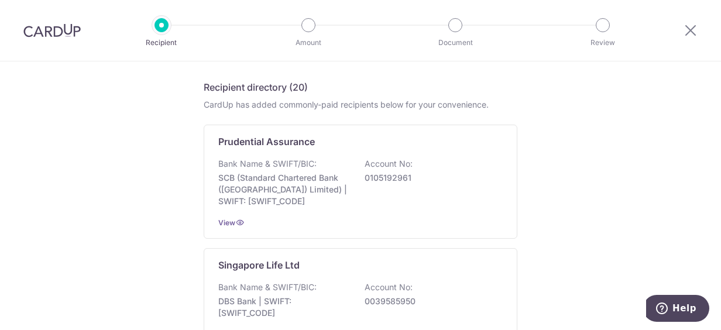
scroll to position [527, 0]
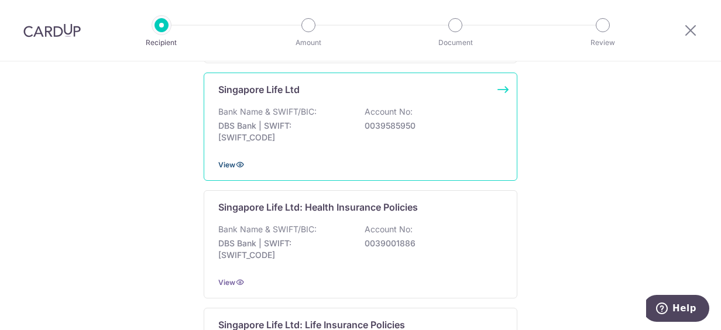
click at [220, 160] on span "View" at bounding box center [226, 164] width 17 height 9
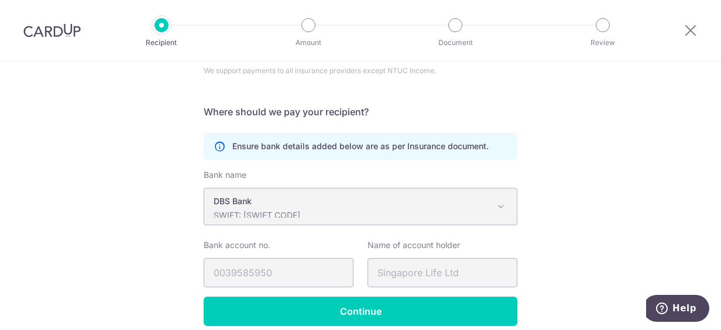
scroll to position [225, 0]
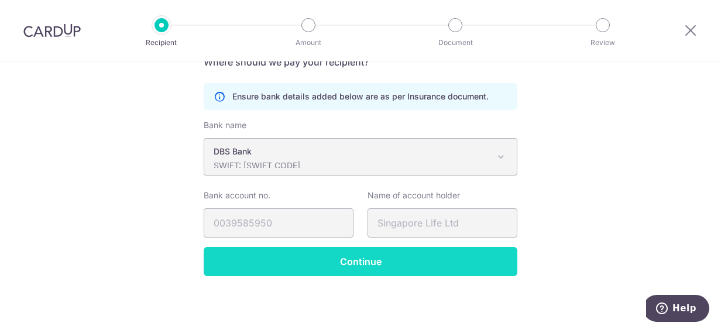
click at [357, 259] on input "Continue" at bounding box center [361, 261] width 314 height 29
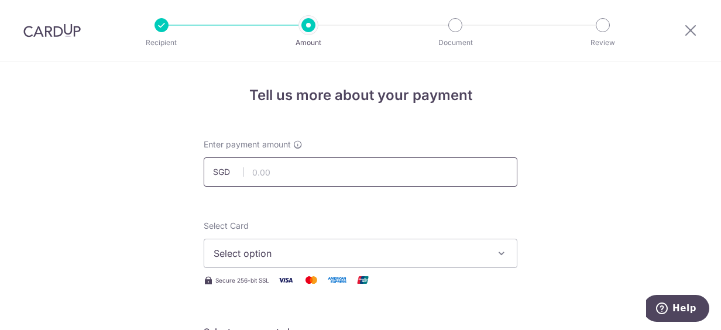
click at [293, 174] on input "text" at bounding box center [361, 171] width 314 height 29
type input "742.01"
type input "G1573534"
type input "OFF225"
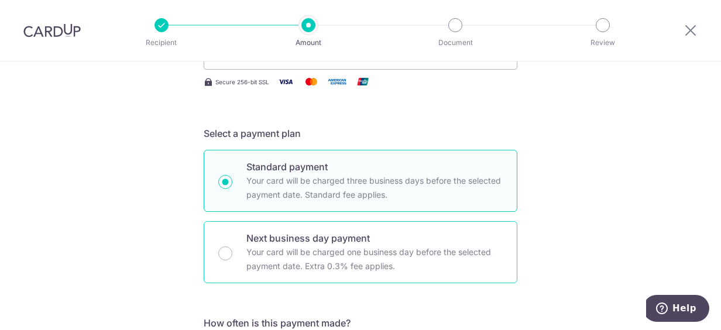
scroll to position [81, 0]
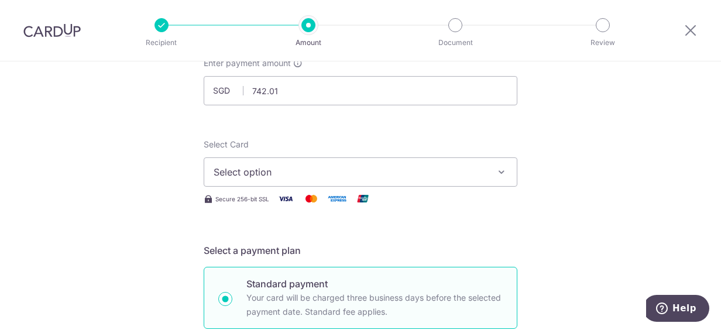
click at [301, 177] on span "Select option" at bounding box center [350, 172] width 273 height 14
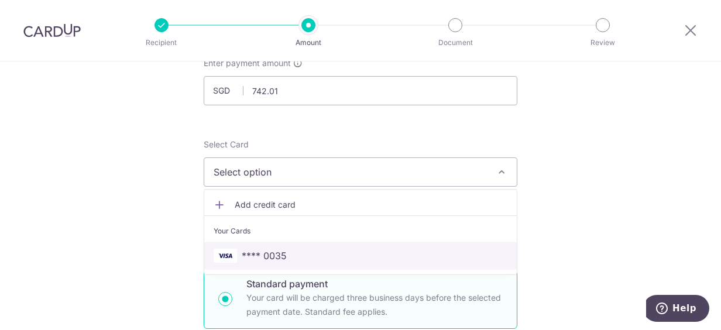
click at [268, 246] on link "**** 0035" at bounding box center [360, 256] width 312 height 28
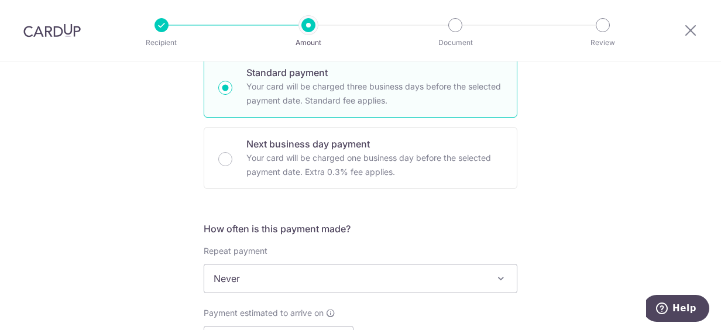
scroll to position [351, 0]
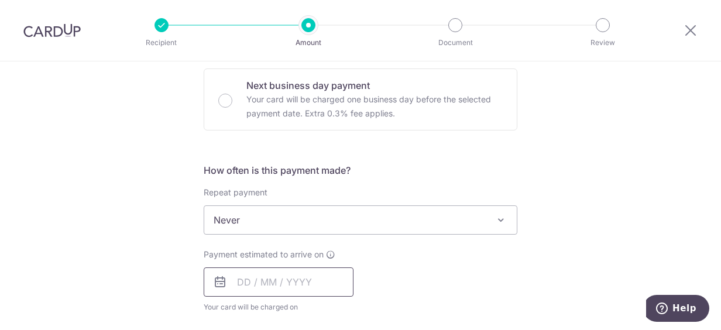
click at [235, 283] on input "text" at bounding box center [279, 281] width 150 height 29
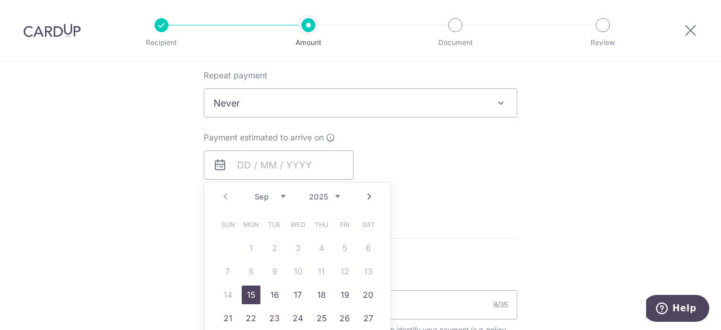
click at [247, 295] on link "15" at bounding box center [251, 294] width 19 height 19
type input "[DATE]"
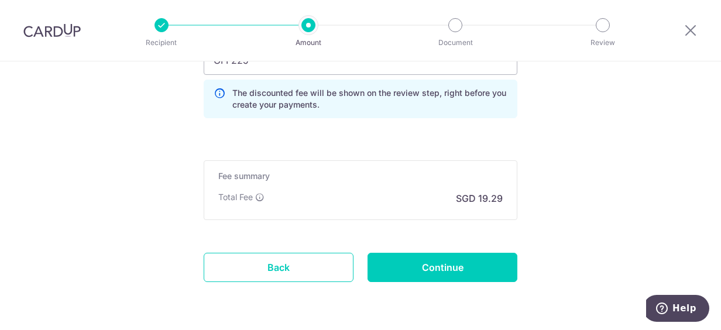
scroll to position [878, 0]
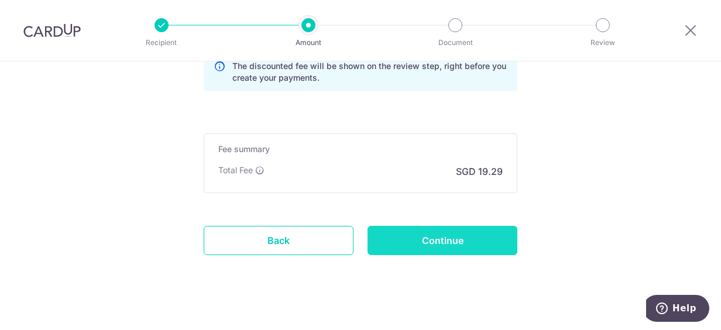
click at [439, 236] on input "Continue" at bounding box center [442, 240] width 150 height 29
type input "Create Schedule"
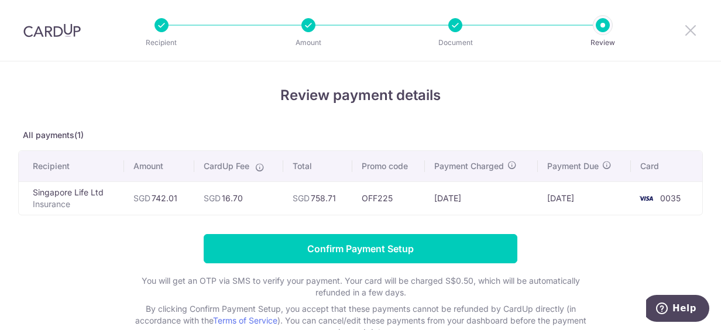
click at [693, 32] on icon at bounding box center [690, 30] width 14 height 15
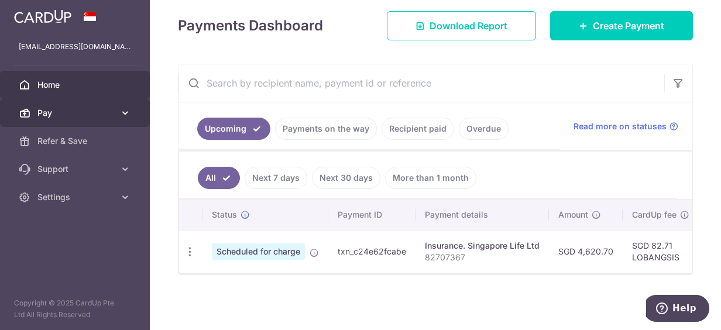
click at [130, 109] on icon at bounding box center [125, 113] width 12 height 12
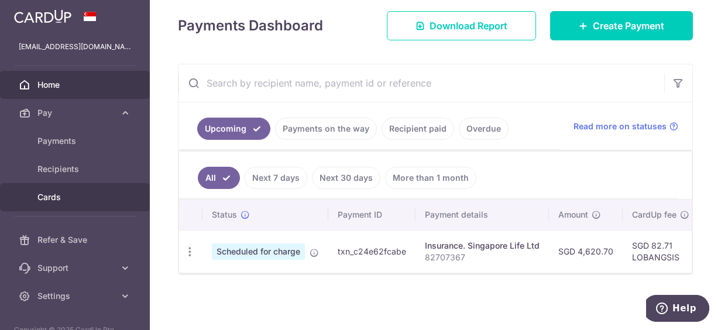
click at [60, 195] on span "Cards" at bounding box center [75, 197] width 77 height 12
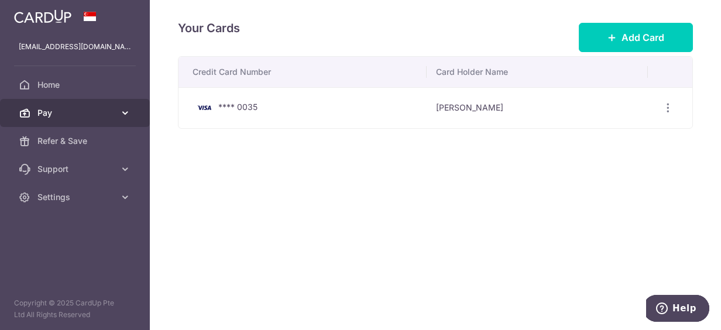
click at [61, 109] on span "Pay" at bounding box center [75, 113] width 77 height 12
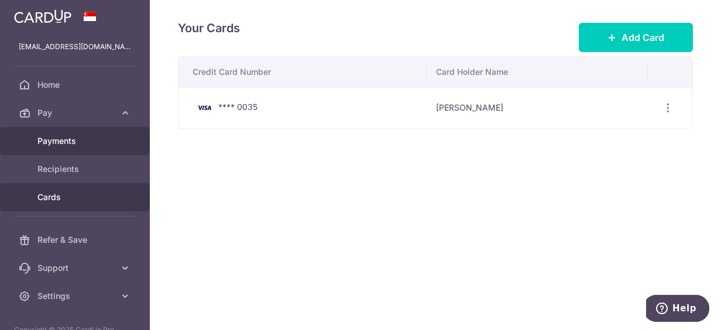
click at [55, 137] on span "Payments" at bounding box center [75, 141] width 77 height 12
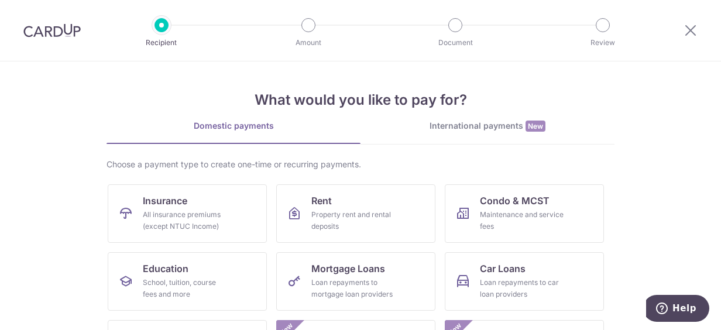
click at [53, 34] on img at bounding box center [51, 30] width 57 height 14
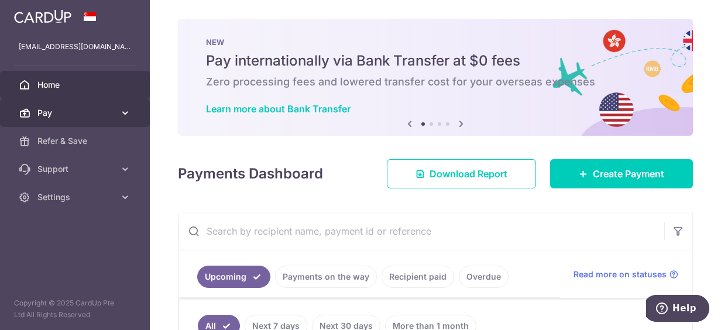
click at [127, 112] on icon at bounding box center [125, 113] width 12 height 12
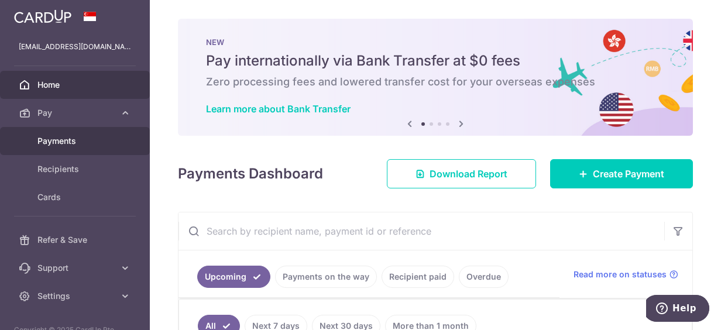
click at [90, 149] on link "Payments" at bounding box center [75, 141] width 150 height 28
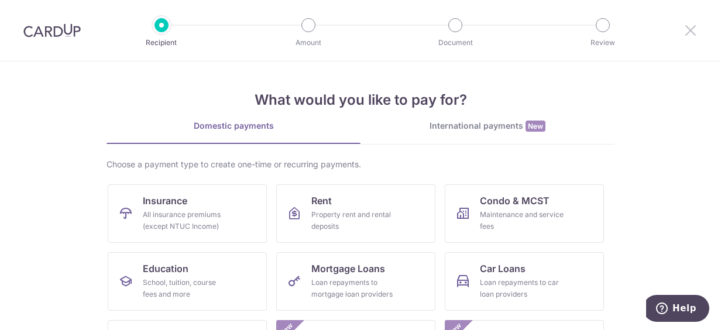
click at [690, 34] on icon at bounding box center [690, 30] width 14 height 15
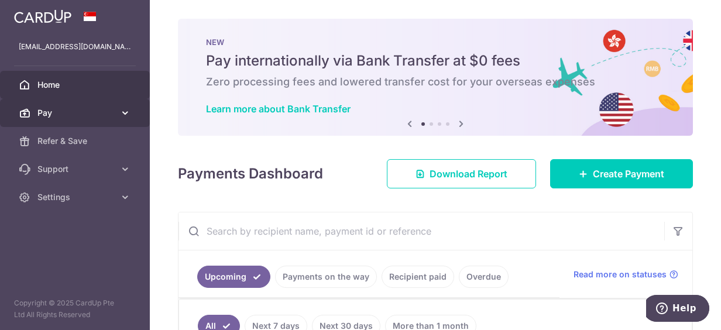
click at [125, 114] on icon at bounding box center [125, 113] width 12 height 12
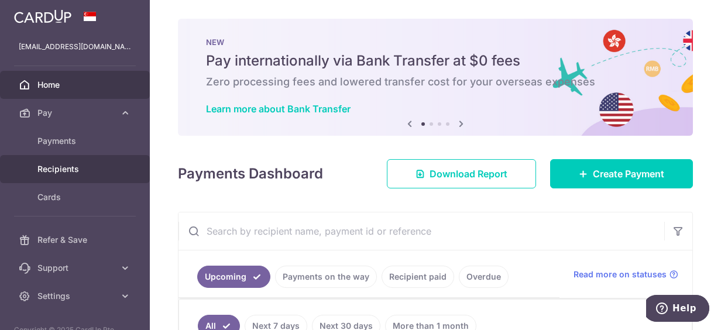
click at [94, 167] on span "Recipients" at bounding box center [75, 169] width 77 height 12
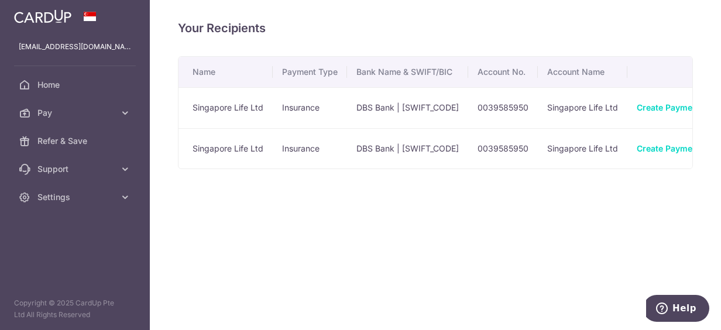
scroll to position [0, 64]
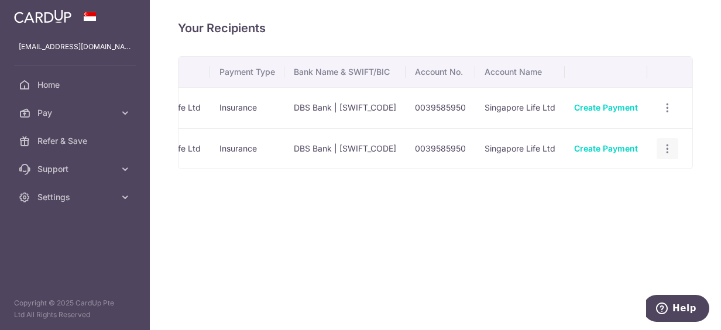
click at [670, 148] on icon "button" at bounding box center [667, 149] width 12 height 12
click at [637, 207] on span "Linked Payments" at bounding box center [626, 209] width 75 height 12
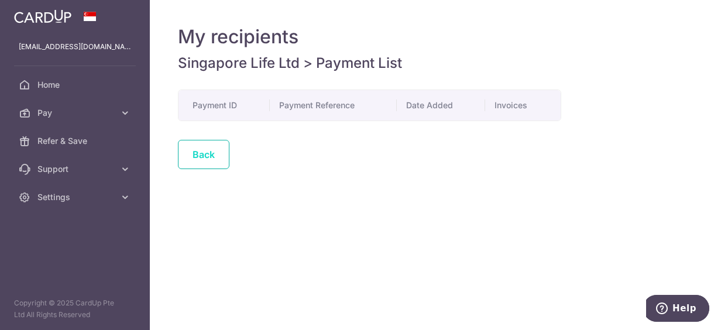
click at [226, 161] on link "Back" at bounding box center [203, 154] width 51 height 29
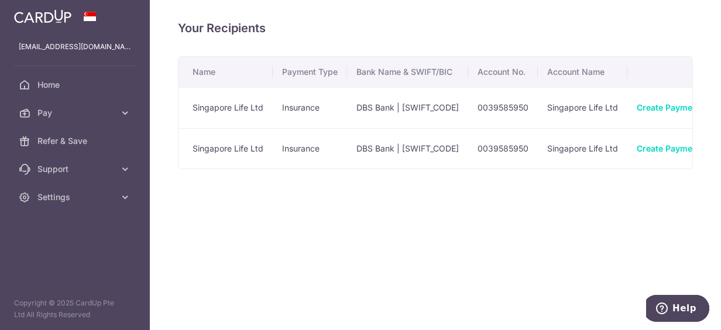
scroll to position [0, 64]
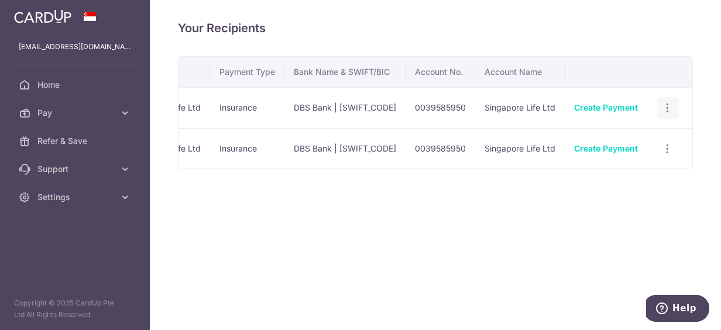
click at [667, 109] on icon "button" at bounding box center [667, 108] width 12 height 12
click at [634, 166] on span "Linked Payments" at bounding box center [626, 169] width 75 height 12
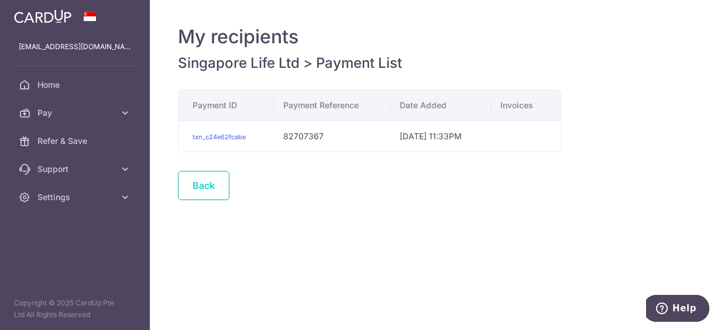
click at [221, 191] on link "Back" at bounding box center [203, 185] width 51 height 29
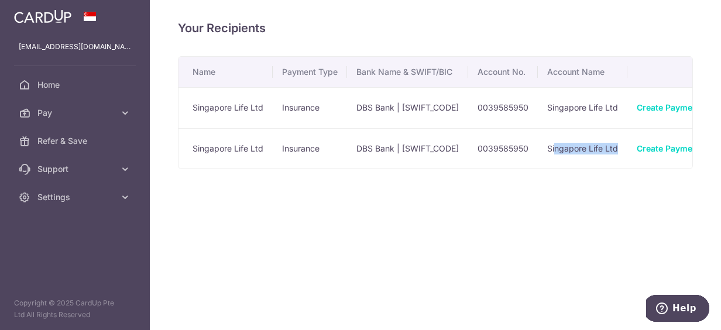
drag, startPoint x: 558, startPoint y: 166, endPoint x: 627, endPoint y: 162, distance: 68.6
click at [627, 162] on td "Singapore Life Ltd" at bounding box center [583, 148] width 90 height 41
drag, startPoint x: 627, startPoint y: 162, endPoint x: 648, endPoint y: 169, distance: 22.2
click at [648, 169] on div "Your Recipients Name Payment Type Bank Name & SWIFT/BIC Account No. Account Nam…" at bounding box center [435, 165] width 571 height 330
drag, startPoint x: 611, startPoint y: 167, endPoint x: 666, endPoint y: 164, distance: 55.7
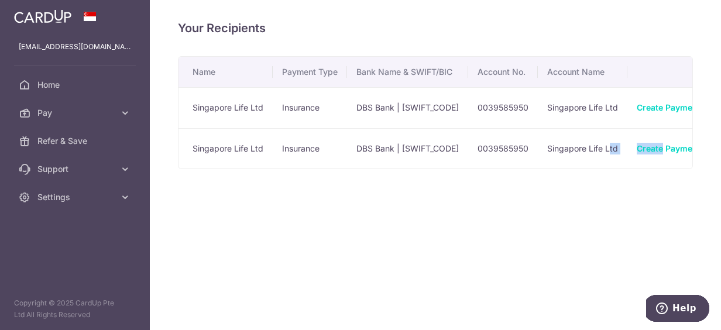
click at [666, 164] on tr "Singapore Life Ltd Insurance DBS Bank | [SWIFT_CODE] 0039585950 Singapore Life …" at bounding box center [466, 148] width 576 height 41
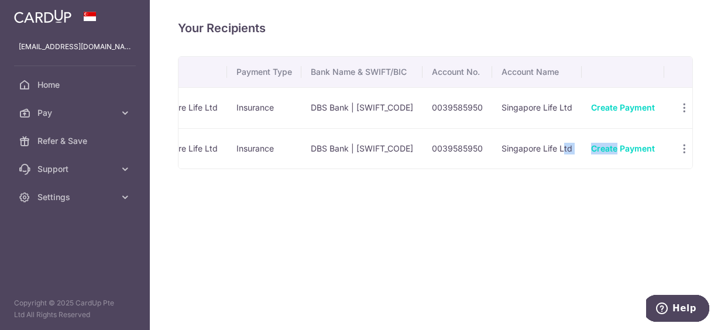
scroll to position [0, 64]
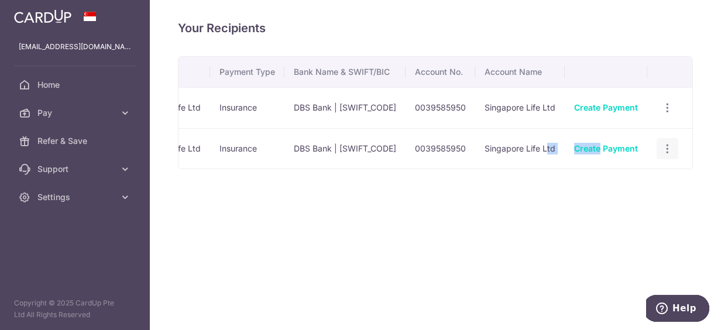
click at [666, 150] on icon "button" at bounding box center [667, 149] width 12 height 12
click at [632, 204] on span "Linked Payments" at bounding box center [626, 209] width 75 height 12
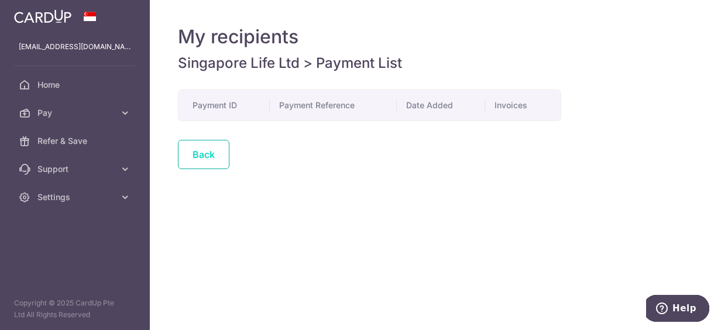
click at [202, 150] on link "Back" at bounding box center [203, 154] width 51 height 29
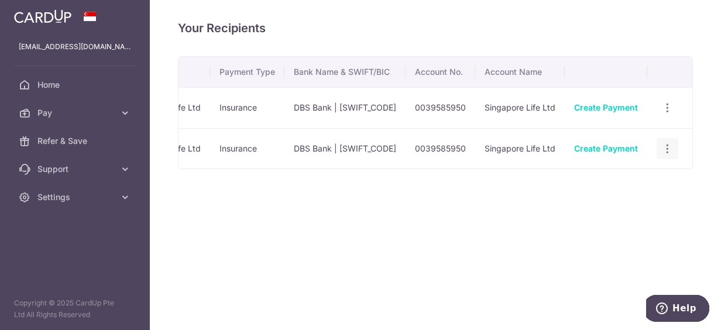
click at [673, 156] on div "View/Edit Linked Payments" at bounding box center [667, 149] width 22 height 22
click at [672, 151] on icon "button" at bounding box center [667, 149] width 12 height 12
click at [642, 178] on span "View/Edit" at bounding box center [629, 181] width 80 height 14
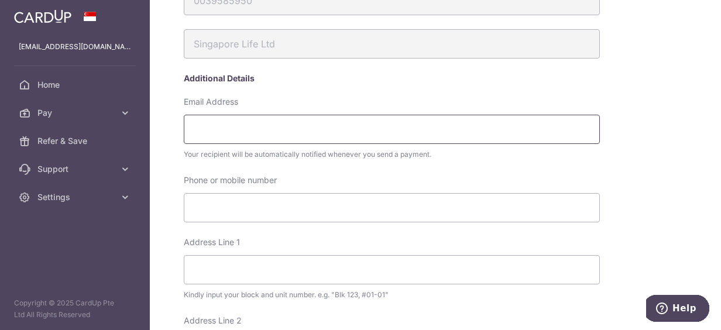
click at [394, 132] on input "Email Address" at bounding box center [392, 129] width 416 height 29
type input "[EMAIL_ADDRESS][DOMAIN_NAME]"
type input "97442078"
select select "233"
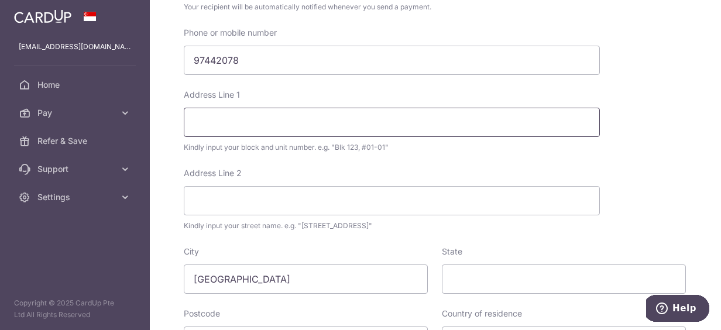
click at [293, 121] on input "Address Line 1" at bounding box center [392, 122] width 416 height 29
type input "V"
type input "BLK 465A, #18-68"
type input "[STREET_ADDRESS]"
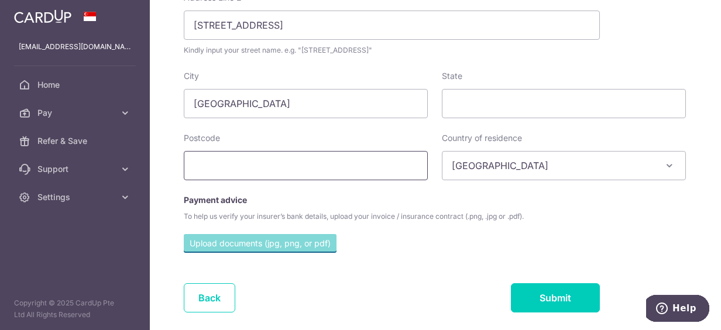
click at [311, 171] on input "text" at bounding box center [306, 165] width 244 height 29
click at [309, 139] on div "Postcode 12" at bounding box center [306, 156] width 244 height 48
click at [276, 163] on input "12" at bounding box center [306, 165] width 244 height 29
type input "121465"
click at [435, 266] on div "Upload documents (jpg, png, or pdf)" at bounding box center [392, 252] width 428 height 37
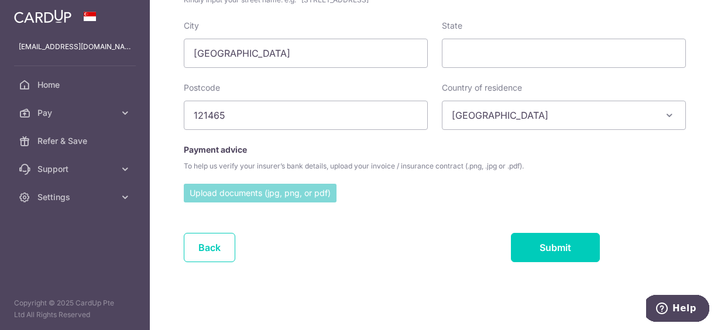
click at [285, 192] on input "file" at bounding box center [260, 193] width 153 height 18
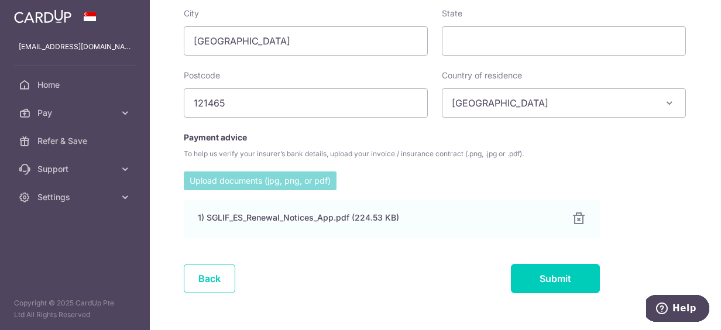
scroll to position [585, 0]
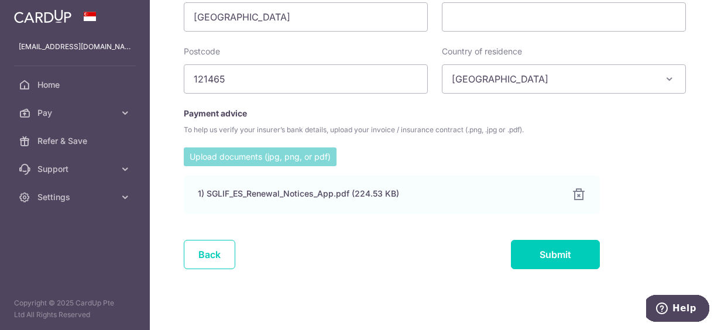
click at [348, 256] on div "Back Submit" at bounding box center [392, 254] width 416 height 29
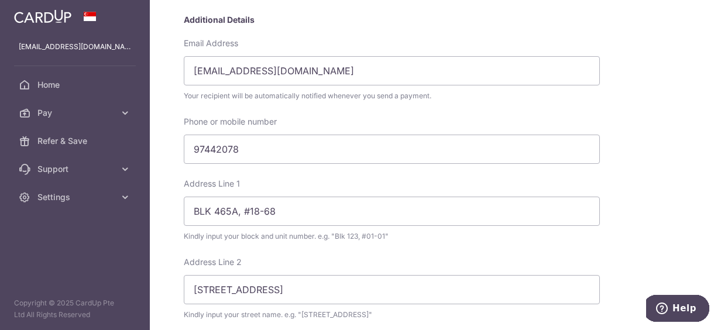
scroll to position [293, 0]
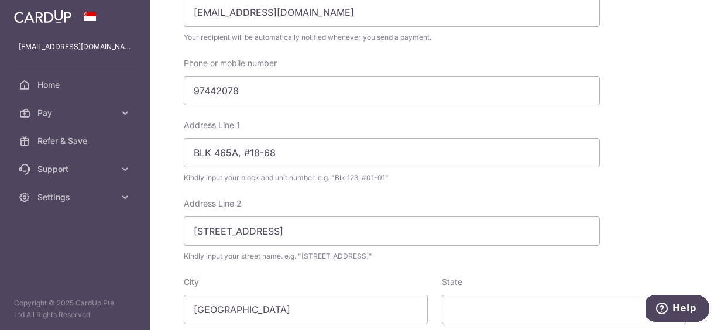
click at [650, 221] on div "Address Line 2 CLEMENTI AVENUE 1 Kindly input your street name. e.g. "Hougang S…" at bounding box center [435, 237] width 514 height 78
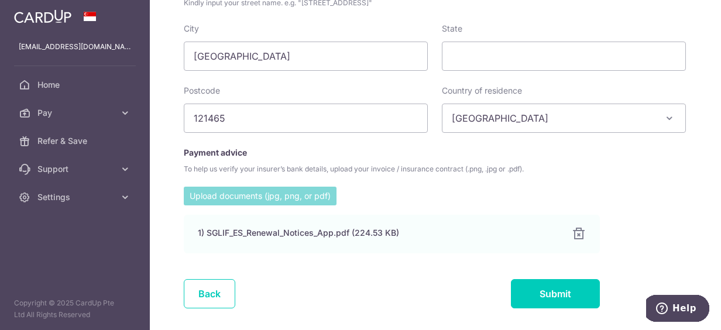
scroll to position [585, 0]
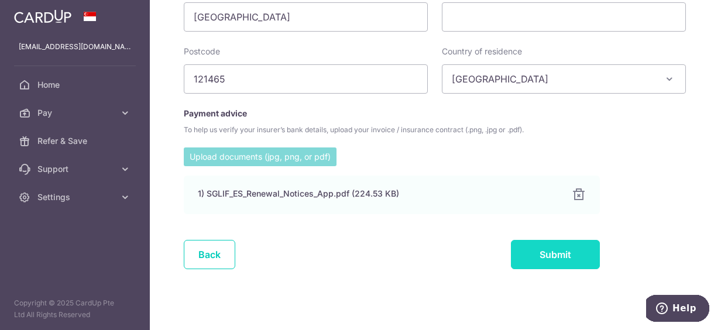
click at [527, 262] on input "Submit" at bounding box center [555, 254] width 89 height 29
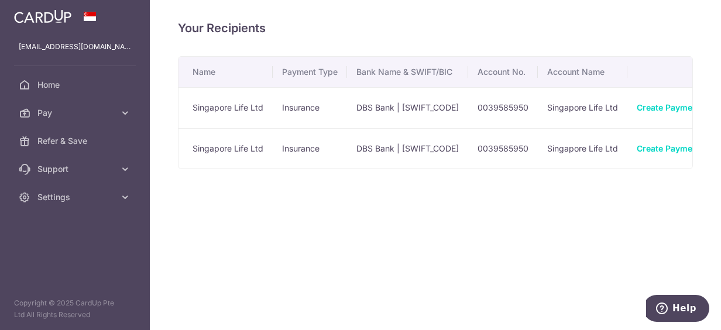
scroll to position [0, 64]
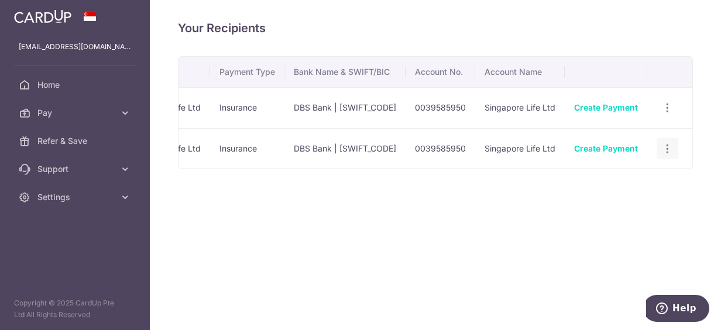
click at [663, 147] on icon "button" at bounding box center [667, 149] width 12 height 12
click at [614, 180] on span "View/Edit" at bounding box center [629, 181] width 80 height 14
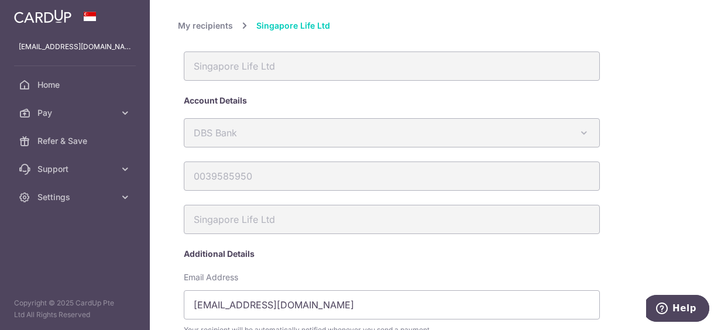
click at [220, 27] on link "My recipients" at bounding box center [205, 26] width 55 height 14
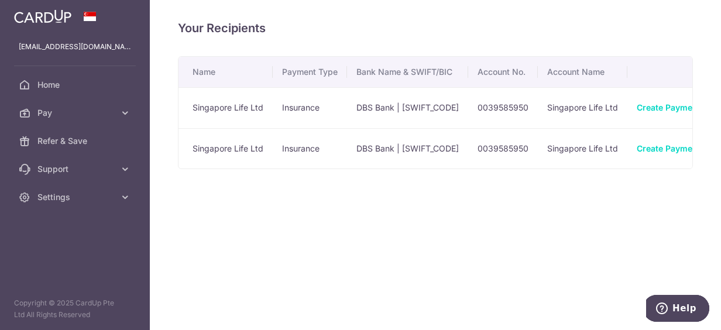
scroll to position [0, 64]
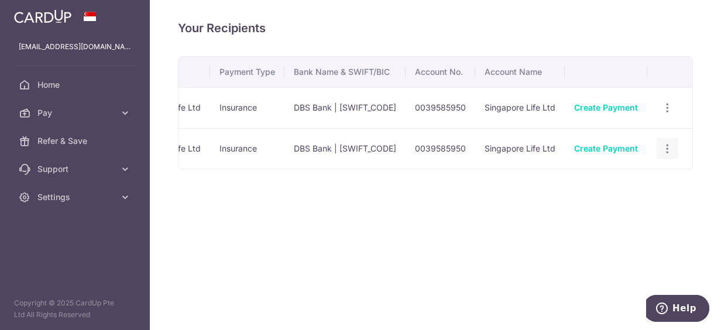
click at [672, 153] on icon "button" at bounding box center [667, 149] width 12 height 12
click at [631, 209] on span "Linked Payments" at bounding box center [626, 209] width 75 height 12
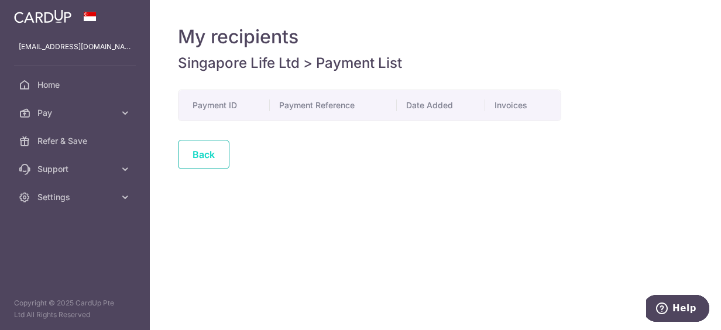
click at [217, 158] on link "Back" at bounding box center [203, 154] width 51 height 29
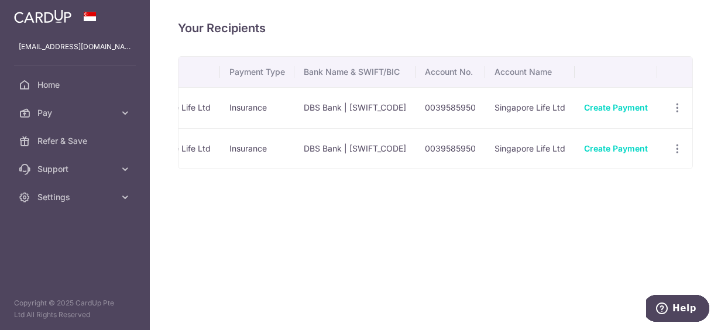
scroll to position [0, 64]
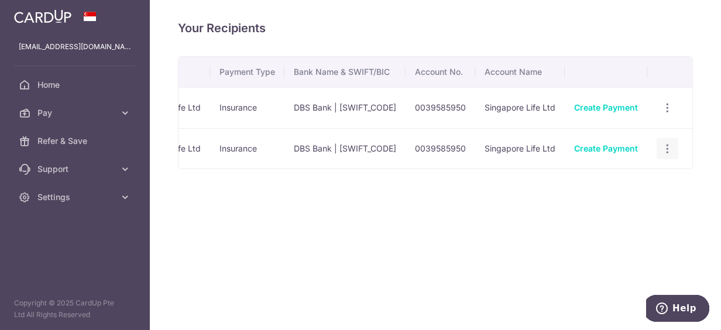
click at [671, 148] on icon "button" at bounding box center [667, 149] width 12 height 12
click at [605, 182] on span "View/Edit" at bounding box center [629, 181] width 80 height 14
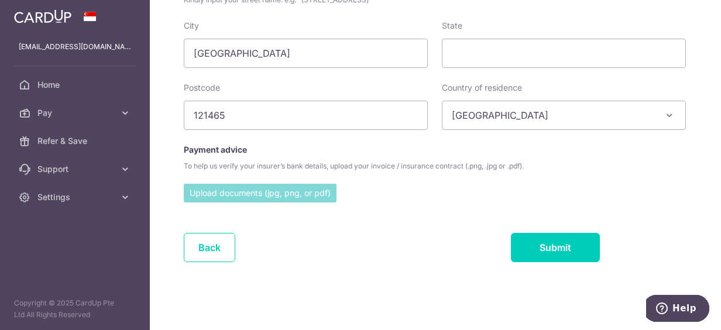
click at [273, 193] on input "file" at bounding box center [260, 193] width 153 height 18
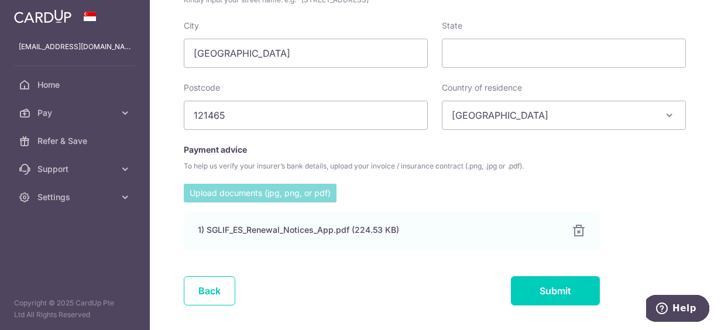
click at [298, 193] on input "file" at bounding box center [260, 193] width 153 height 18
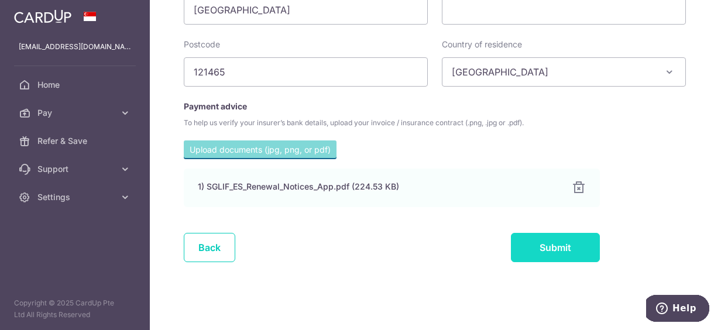
click at [537, 248] on input "Submit" at bounding box center [555, 247] width 89 height 29
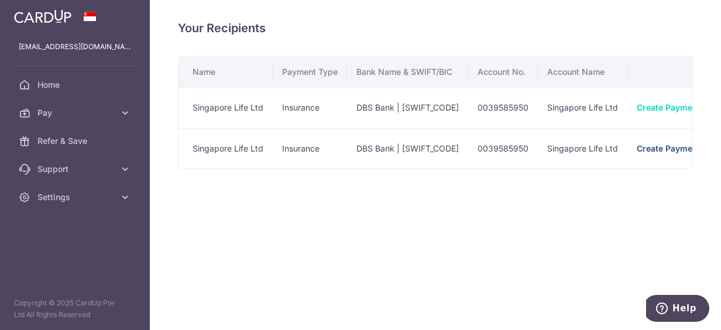
click at [657, 152] on link "Create Payment" at bounding box center [669, 148] width 64 height 10
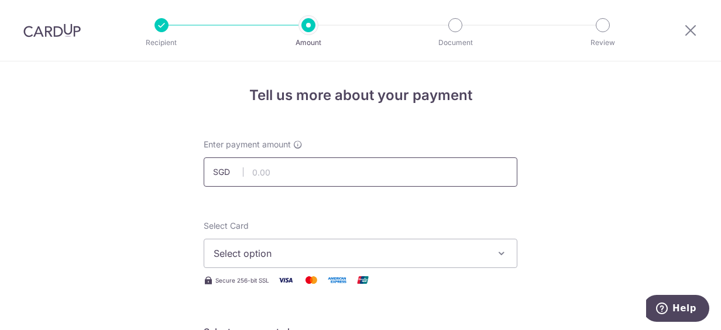
click at [355, 167] on input "text" at bounding box center [361, 171] width 314 height 29
type input "742.01"
type input "G1573534"
type input "OFF225"
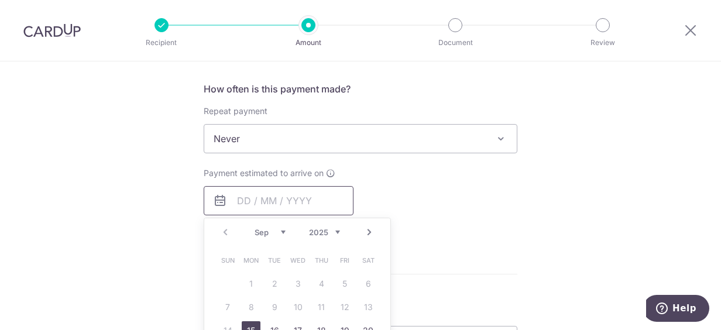
scroll to position [491, 0]
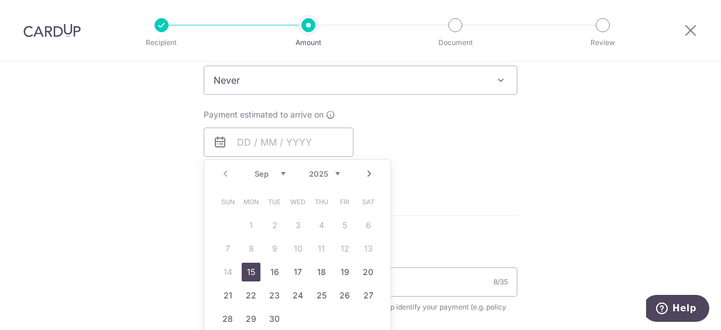
click at [251, 274] on link "15" at bounding box center [251, 272] width 19 height 19
type input "[DATE]"
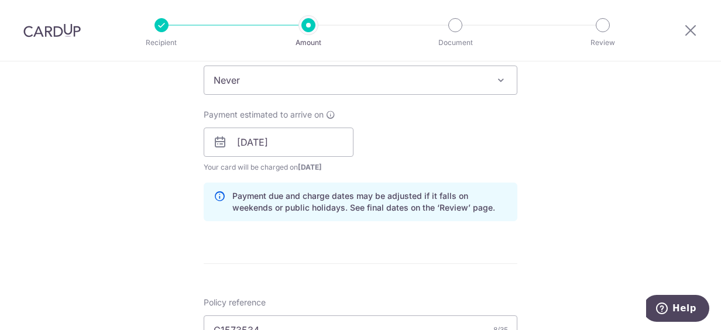
click at [324, 247] on form "Enter payment amount SGD 742.01 742.01 Select Card Select option Add credit car…" at bounding box center [361, 161] width 314 height 1027
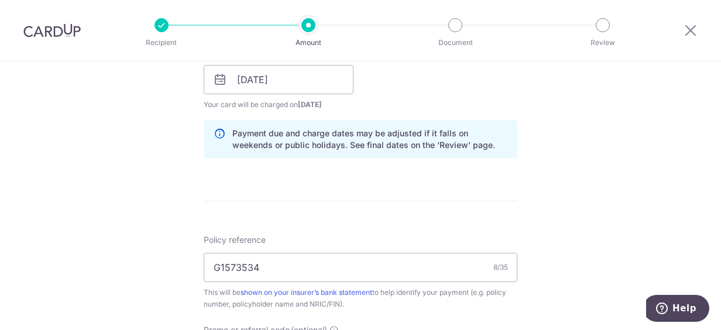
scroll to position [608, 0]
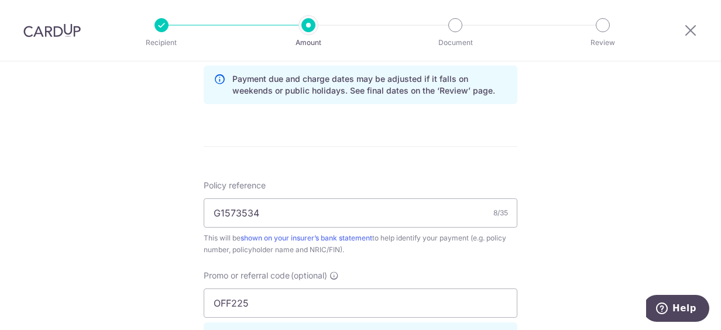
click at [612, 203] on div "Tell us more about your payment Enter payment amount SGD 742.01 742.01 Select C…" at bounding box center [360, 33] width 721 height 1159
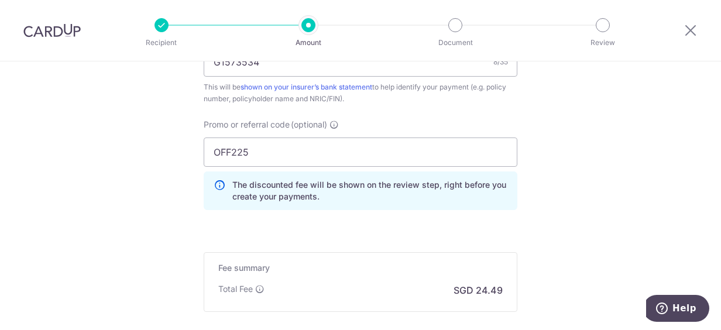
scroll to position [761, 0]
click at [277, 143] on input "OFF225" at bounding box center [361, 150] width 314 height 29
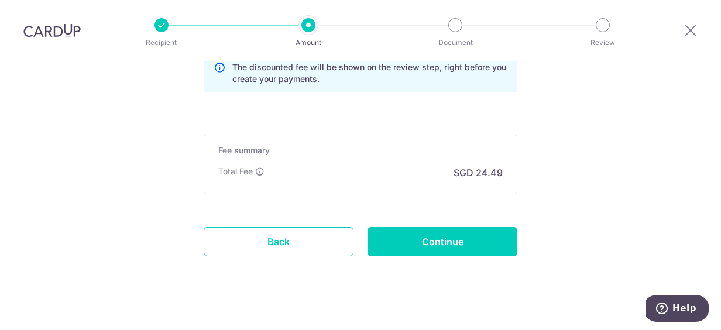
scroll to position [878, 0]
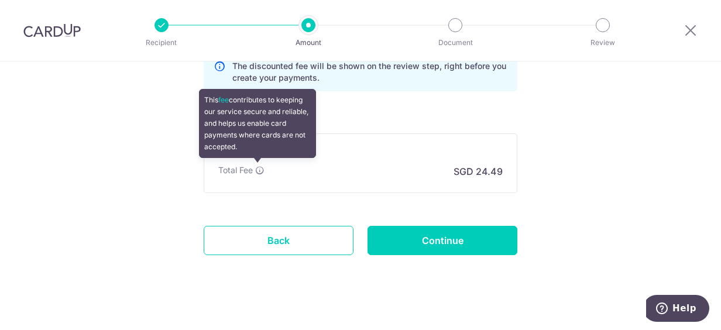
click at [256, 170] on icon at bounding box center [259, 170] width 9 height 9
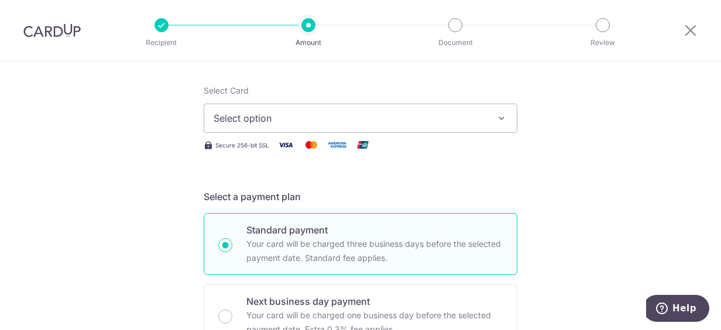
scroll to position [117, 0]
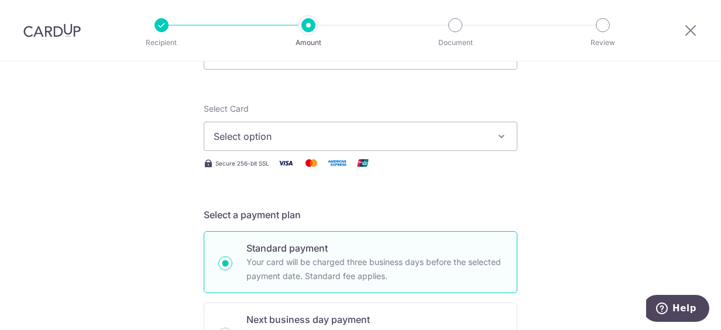
click at [489, 130] on button "Select option" at bounding box center [361, 136] width 314 height 29
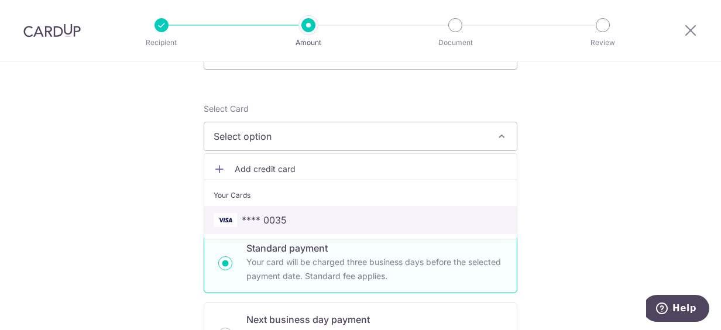
click at [345, 215] on span "**** 0035" at bounding box center [361, 220] width 294 height 14
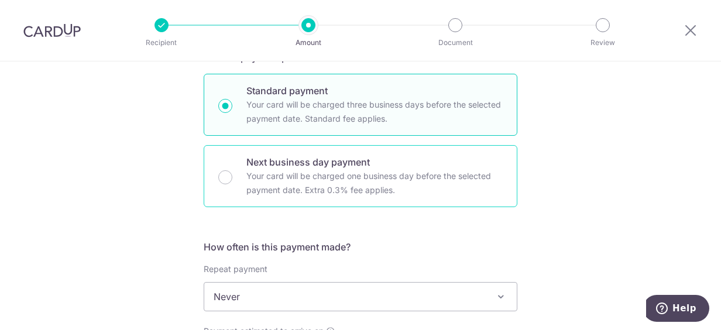
scroll to position [293, 0]
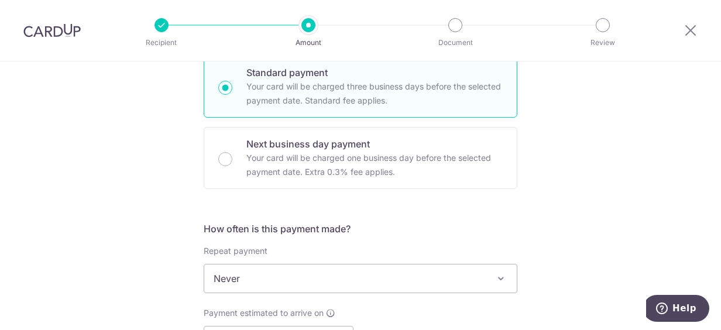
click at [419, 100] on p "Your card will be charged three business days before the selected payment date.…" at bounding box center [374, 94] width 256 height 28
click at [232, 95] on input "Standard payment Your card will be charged three business days before the selec…" at bounding box center [225, 88] width 14 height 14
radio input "true"
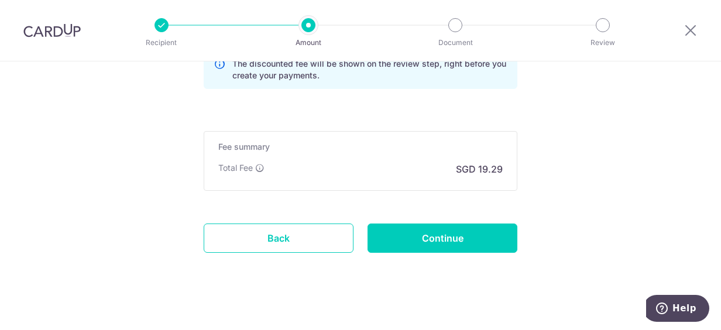
scroll to position [871, 0]
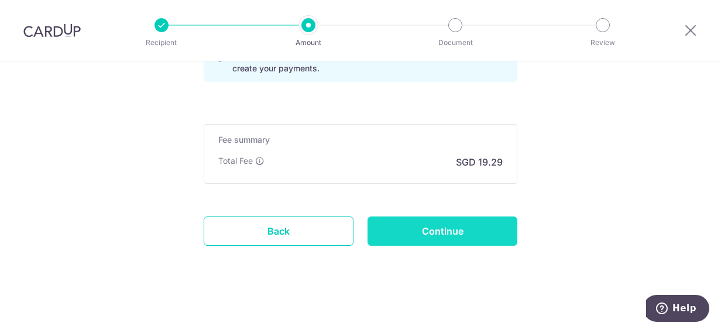
click at [442, 226] on input "Continue" at bounding box center [442, 230] width 150 height 29
type input "Create Schedule"
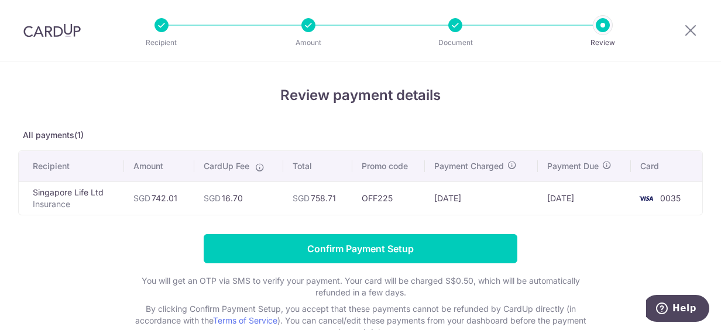
scroll to position [59, 0]
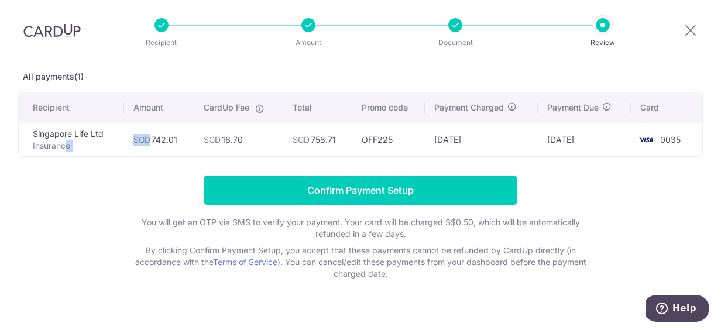
drag, startPoint x: 62, startPoint y: 140, endPoint x: 146, endPoint y: 140, distance: 84.2
click at [146, 140] on tr "Singapore Life Ltd Insurance SGD 742.01 SGD 16.70 SGD 758.71 OFF225 [DATE] [DAT…" at bounding box center [360, 139] width 683 height 33
drag, startPoint x: 146, startPoint y: 140, endPoint x: 249, endPoint y: 142, distance: 103.0
click at [249, 142] on td "SGD 16.70" at bounding box center [238, 139] width 89 height 33
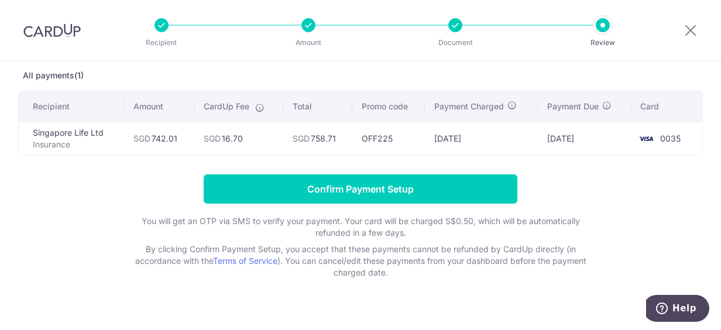
scroll to position [76, 0]
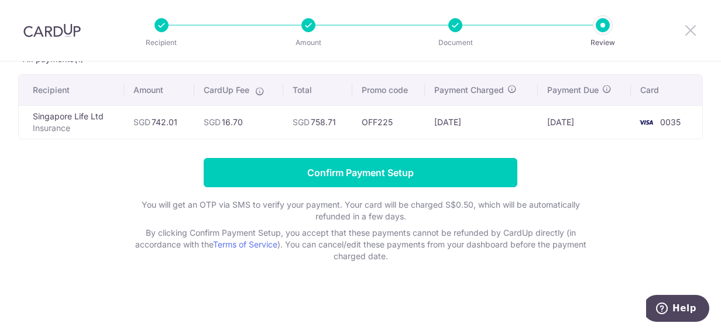
drag, startPoint x: 686, startPoint y: 30, endPoint x: 411, endPoint y: 57, distance: 275.7
click at [686, 30] on icon at bounding box center [690, 30] width 14 height 15
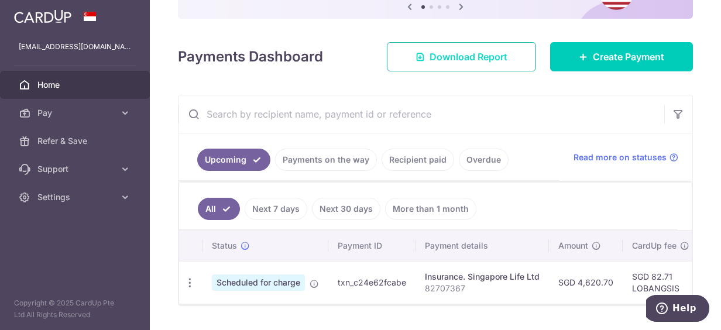
scroll to position [150, 0]
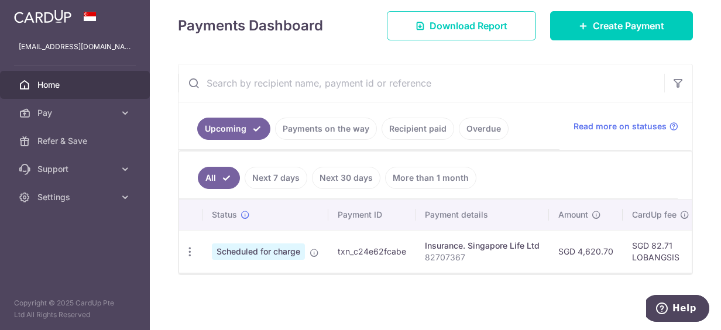
click at [270, 246] on span "Scheduled for charge" at bounding box center [258, 251] width 93 height 16
click at [190, 252] on icon "button" at bounding box center [190, 252] width 12 height 12
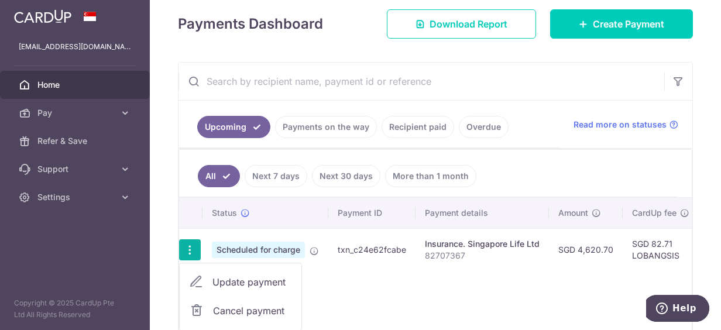
click at [566, 269] on div "Status Payment ID Payment details Amount CardUp fee Total amt. Charge date Due …" at bounding box center [435, 268] width 512 height 140
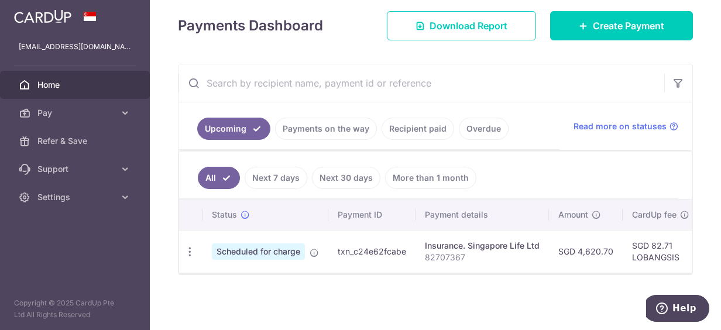
scroll to position [0, 9]
click at [428, 245] on div "Insurance. Singapore Life Ltd" at bounding box center [473, 246] width 115 height 12
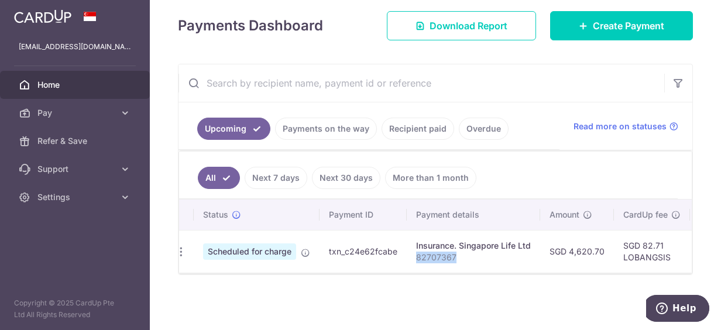
drag, startPoint x: 414, startPoint y: 250, endPoint x: 467, endPoint y: 247, distance: 53.9
click at [467, 247] on td "Insurance. Singapore Life Ltd 82707367" at bounding box center [473, 251] width 133 height 43
drag, startPoint x: 467, startPoint y: 247, endPoint x: 460, endPoint y: 248, distance: 7.1
click at [469, 252] on p "82707367" at bounding box center [473, 258] width 115 height 12
click at [374, 248] on td "txn_c24e62fcabe" at bounding box center [362, 251] width 87 height 43
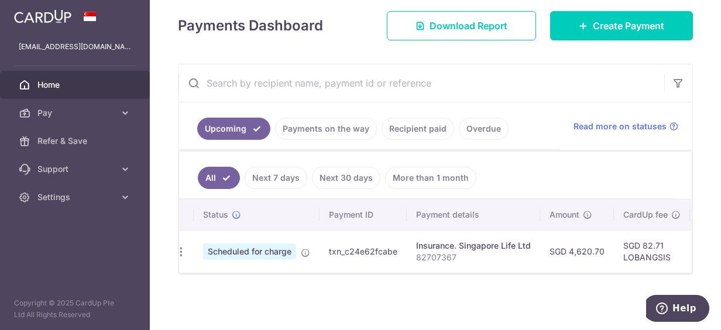
drag, startPoint x: 342, startPoint y: 250, endPoint x: 394, endPoint y: 250, distance: 52.1
click at [394, 250] on td "txn_c24e62fcabe" at bounding box center [362, 251] width 87 height 43
drag, startPoint x: 394, startPoint y: 250, endPoint x: 379, endPoint y: 251, distance: 15.2
click at [379, 251] on td "txn_c24e62fcabe" at bounding box center [362, 251] width 87 height 43
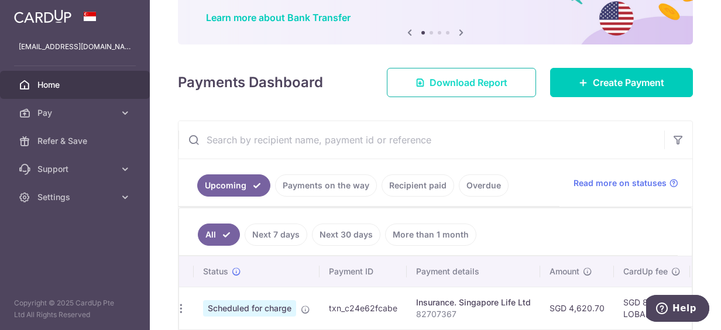
click at [445, 78] on span "Download Report" at bounding box center [468, 82] width 78 height 14
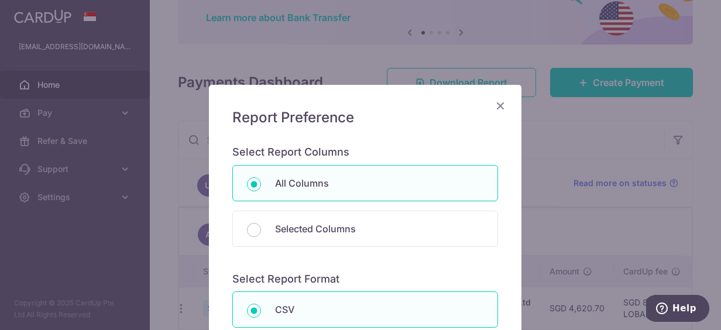
click at [495, 101] on icon "Close" at bounding box center [500, 105] width 14 height 15
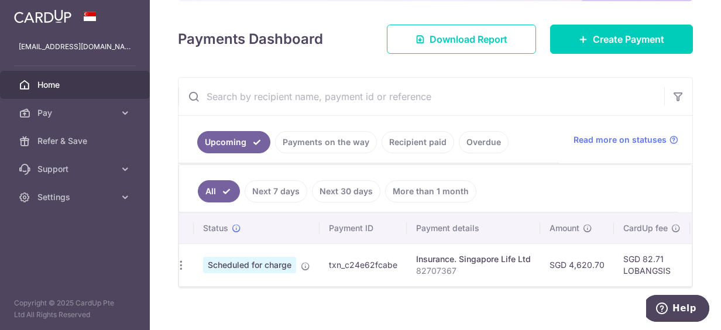
scroll to position [150, 0]
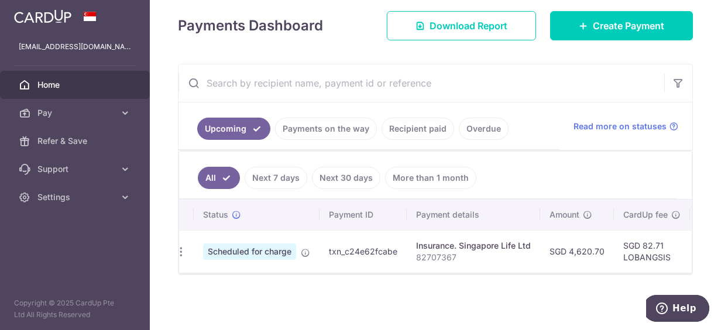
click at [349, 122] on link "Payments on the way" at bounding box center [326, 129] width 102 height 22
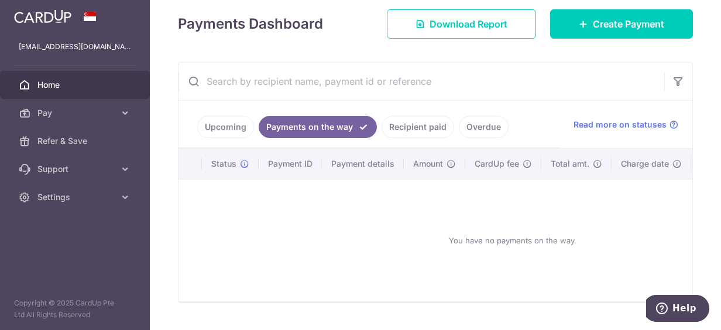
click at [407, 128] on link "Recipient paid" at bounding box center [417, 127] width 73 height 22
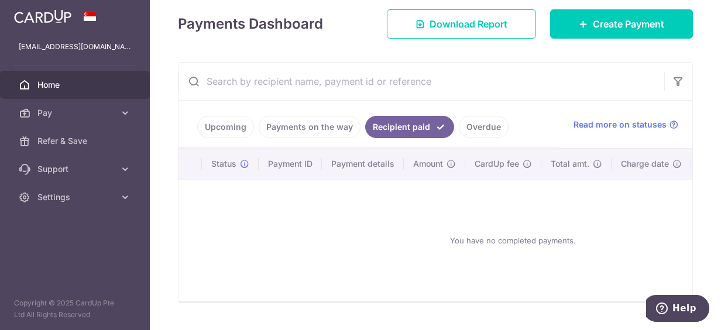
click at [241, 130] on link "Upcoming" at bounding box center [225, 127] width 57 height 22
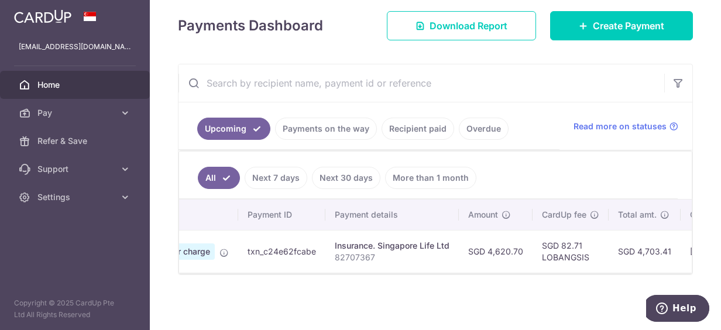
scroll to position [0, 0]
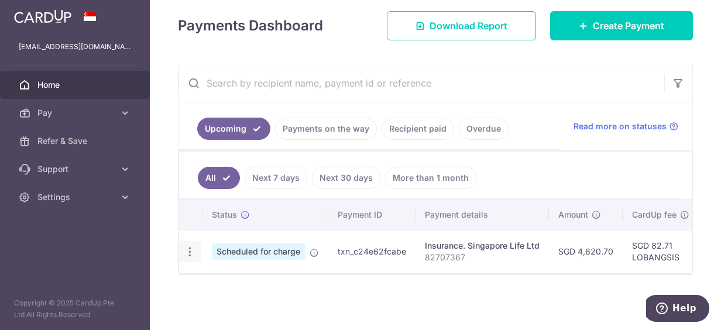
click at [191, 249] on icon "button" at bounding box center [190, 252] width 12 height 12
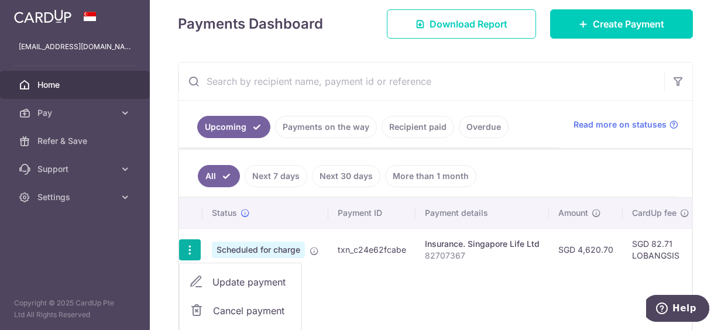
click at [384, 287] on div "Status Payment ID Payment details Amount CardUp fee Total amt. Charge date Due …" at bounding box center [435, 268] width 512 height 140
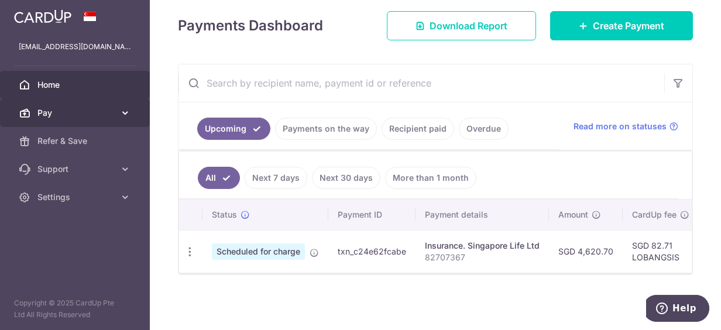
click at [125, 118] on icon at bounding box center [125, 113] width 12 height 12
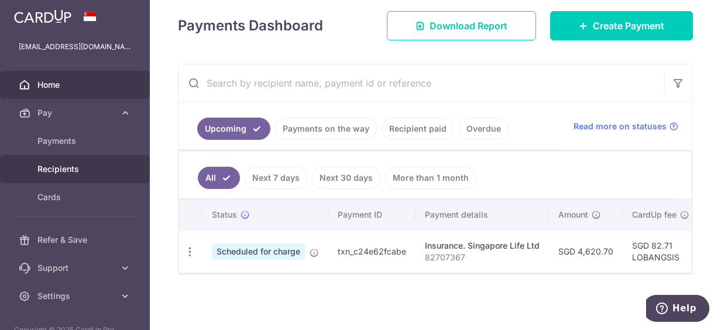
click at [81, 160] on link "Recipients" at bounding box center [75, 169] width 150 height 28
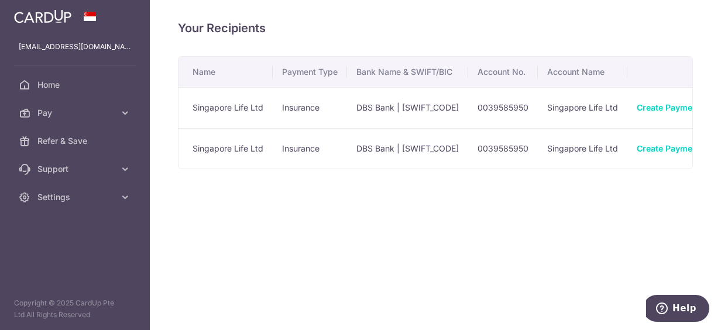
scroll to position [0, 64]
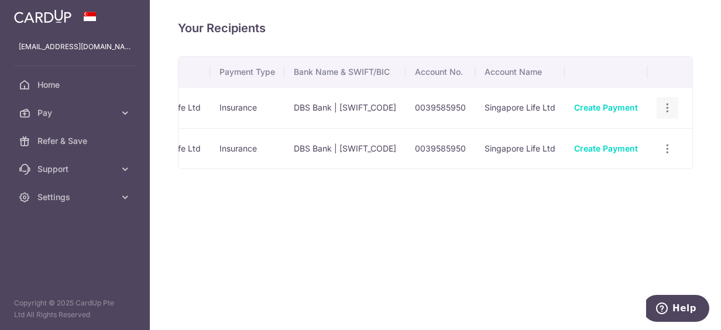
click at [668, 109] on icon "button" at bounding box center [667, 108] width 12 height 12
click at [633, 165] on span "Linked Payments" at bounding box center [626, 169] width 75 height 12
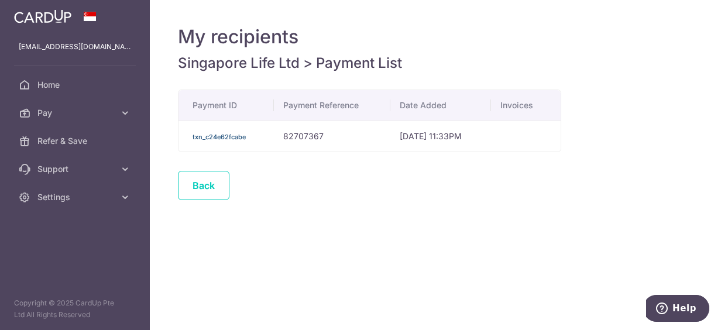
click at [225, 136] on link "txn_c24e62fcabe" at bounding box center [218, 137] width 53 height 8
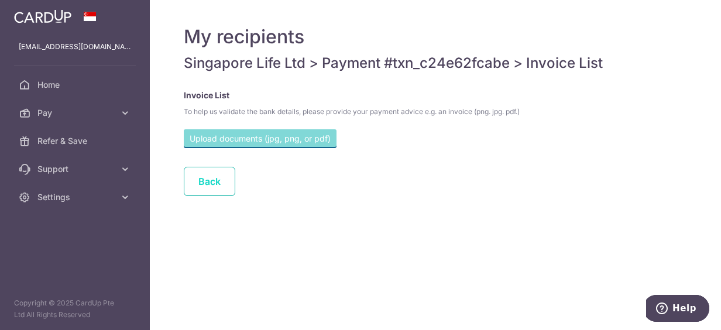
click at [210, 183] on link "Back" at bounding box center [209, 181] width 51 height 29
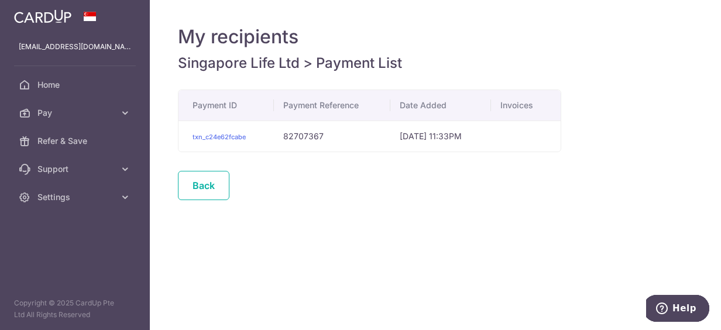
click at [210, 183] on link "Back" at bounding box center [203, 185] width 51 height 29
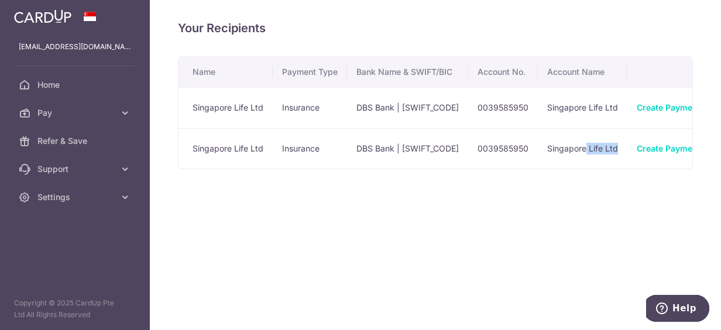
drag, startPoint x: 588, startPoint y: 167, endPoint x: 640, endPoint y: 166, distance: 52.1
click at [640, 166] on tr "Singapore Life Ltd Insurance DBS Bank | [SWIFT_CODE] 0039585950 Singapore Life …" at bounding box center [466, 148] width 576 height 41
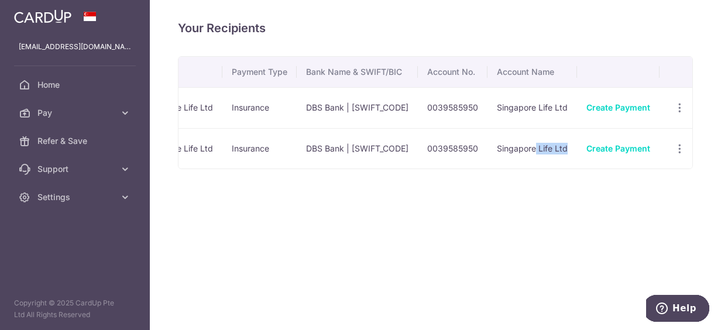
scroll to position [0, 64]
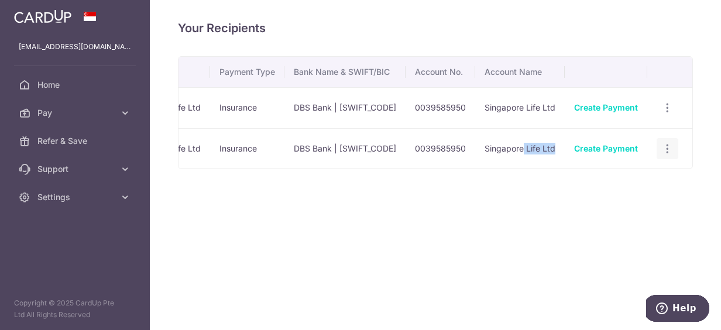
click at [669, 146] on icon "button" at bounding box center [667, 149] width 12 height 12
click at [620, 183] on span "View/Edit" at bounding box center [629, 181] width 80 height 14
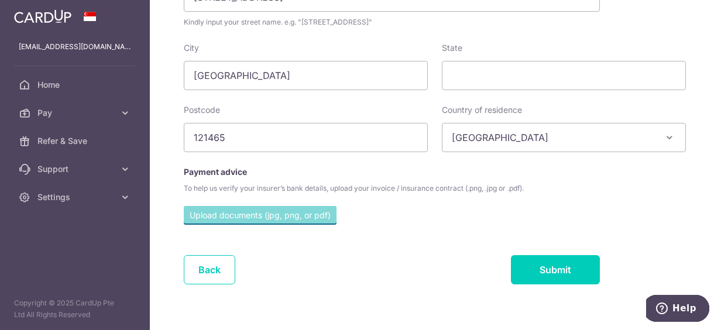
scroll to position [549, 0]
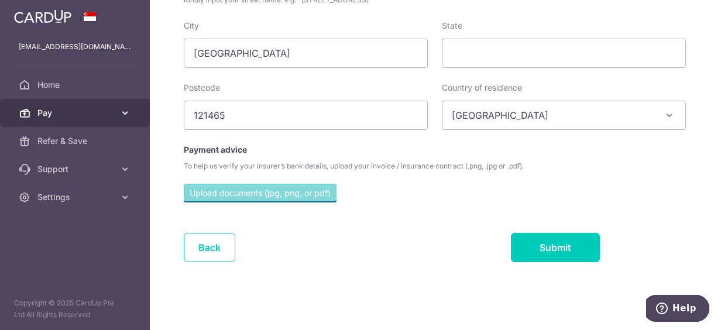
click at [129, 112] on icon at bounding box center [125, 113] width 12 height 12
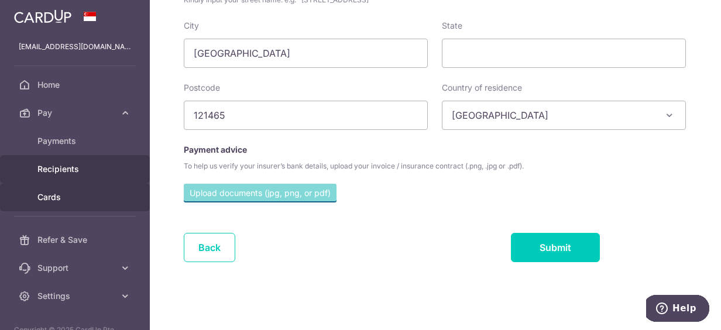
click at [83, 200] on span "Cards" at bounding box center [75, 197] width 77 height 12
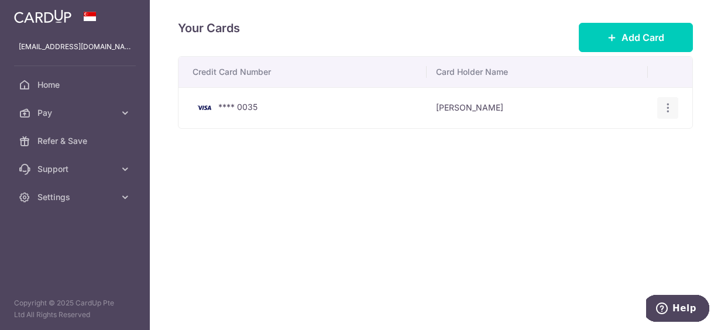
click at [670, 110] on icon "button" at bounding box center [668, 108] width 12 height 12
click at [232, 250] on div "Your Cards Add Card Credit Card Number Card Holder Name **** 0035 [PERSON_NAME]…" at bounding box center [435, 165] width 571 height 330
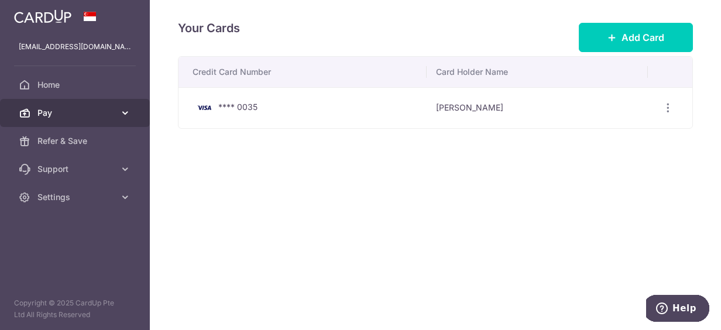
click at [121, 116] on icon at bounding box center [125, 113] width 12 height 12
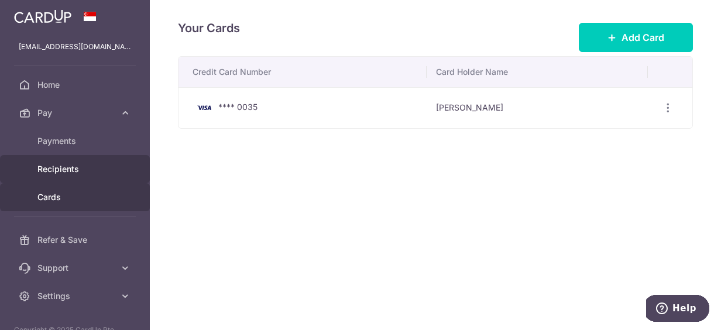
click at [92, 176] on link "Recipients" at bounding box center [75, 169] width 150 height 28
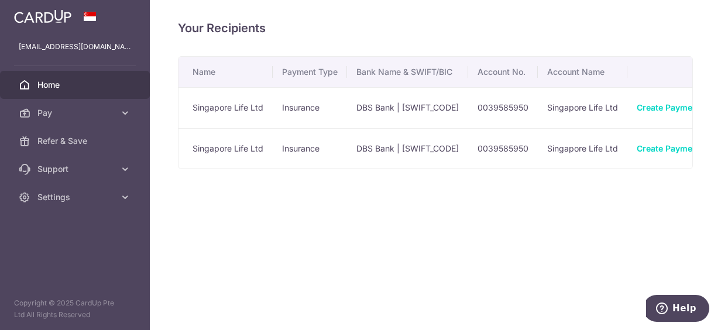
click at [76, 92] on link "Home" at bounding box center [75, 85] width 150 height 28
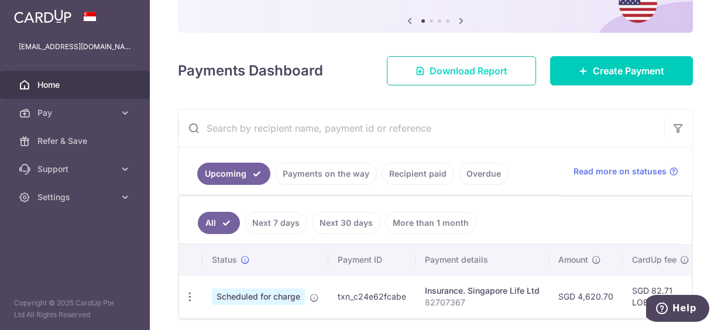
scroll to position [164, 0]
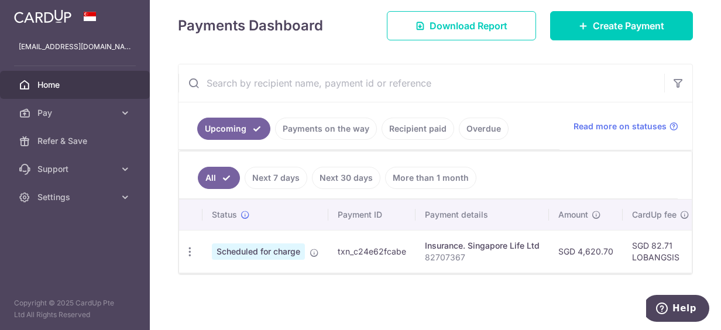
click at [410, 125] on link "Recipient paid" at bounding box center [417, 129] width 73 height 22
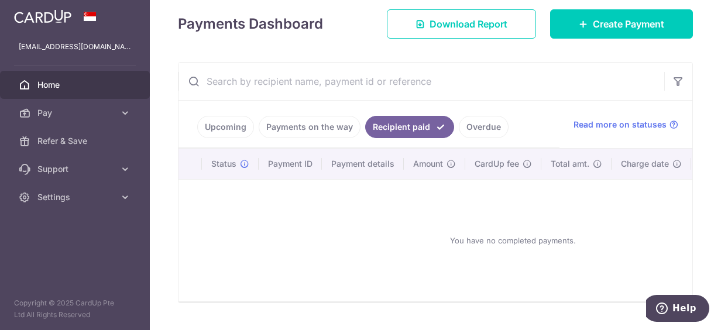
click at [319, 123] on link "Payments on the way" at bounding box center [310, 127] width 102 height 22
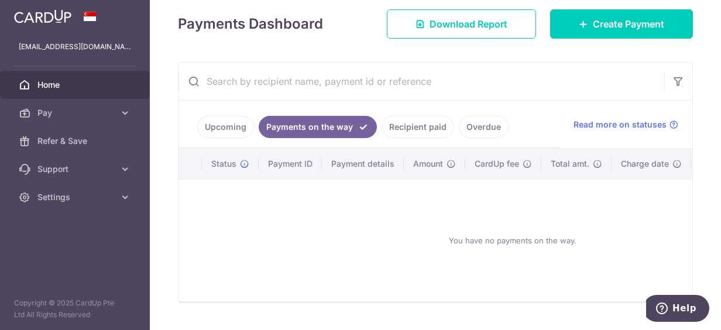
click at [232, 130] on link "Upcoming" at bounding box center [225, 127] width 57 height 22
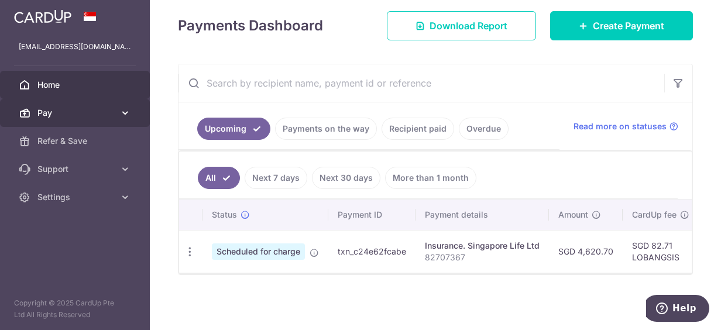
click at [126, 112] on icon at bounding box center [125, 113] width 12 height 12
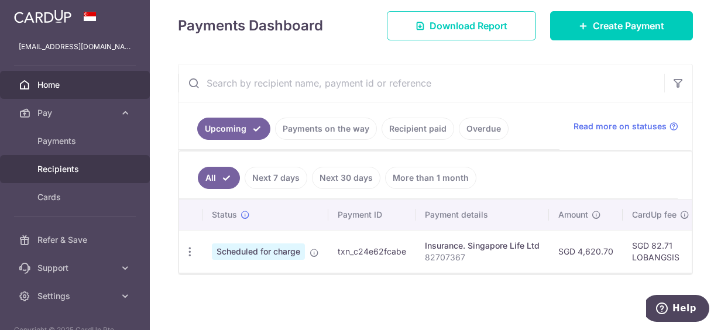
scroll to position [26, 0]
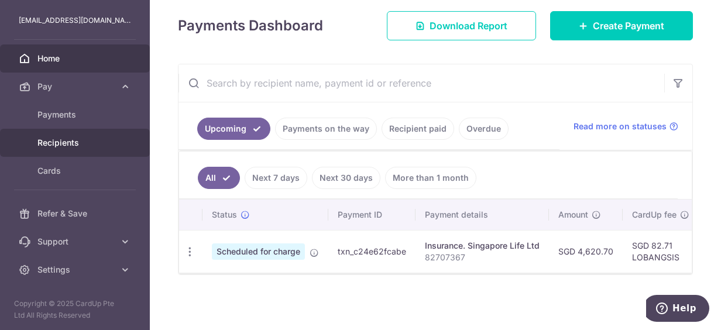
click at [101, 140] on span "Recipients" at bounding box center [75, 143] width 77 height 12
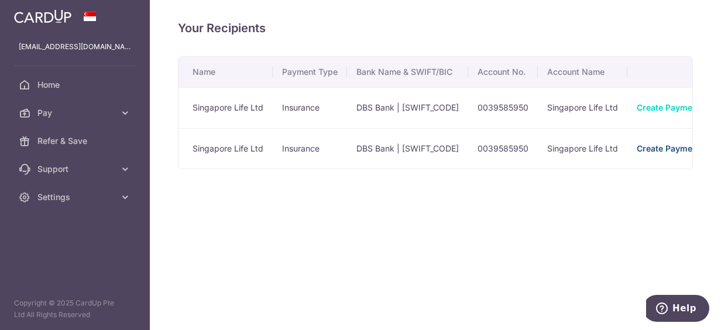
click at [662, 146] on link "Create Payment" at bounding box center [669, 148] width 64 height 10
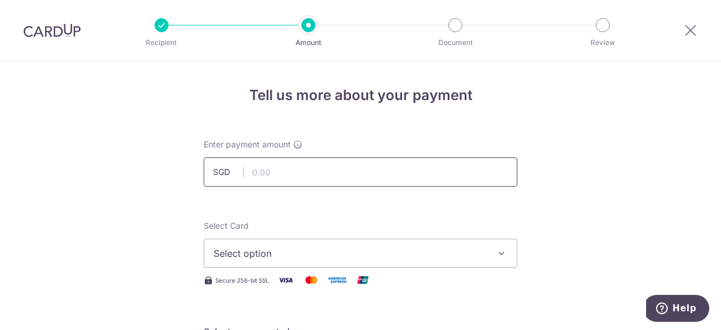
click at [319, 166] on input "text" at bounding box center [361, 171] width 314 height 29
type input "742.01"
type input "G1573534"
type input "OFF225"
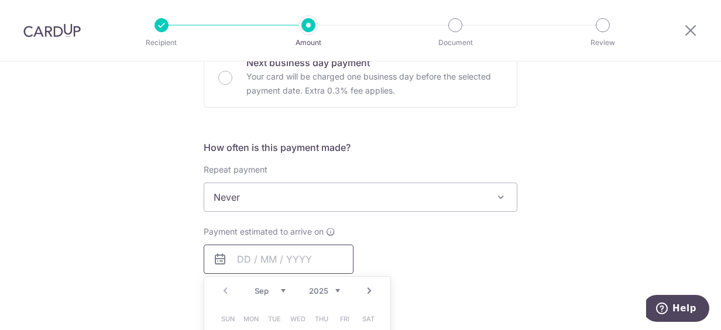
scroll to position [491, 0]
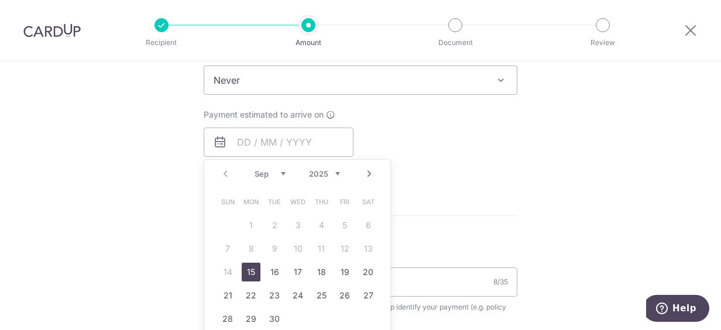
click at [249, 274] on link "15" at bounding box center [251, 272] width 19 height 19
type input "[DATE]"
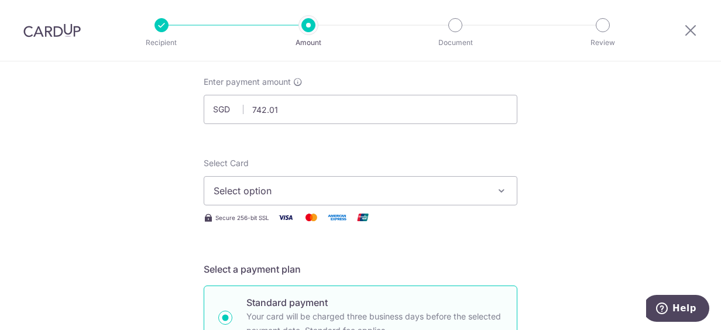
scroll to position [0, 0]
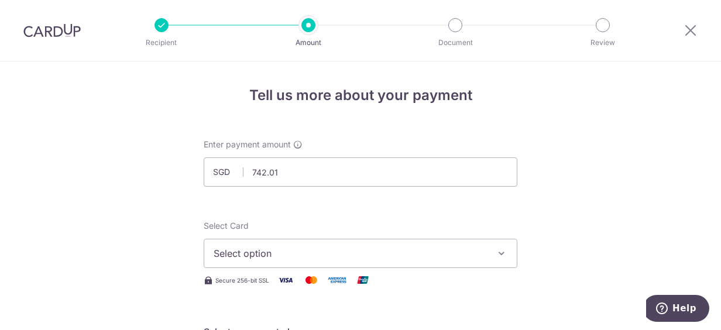
click at [320, 256] on span "Select option" at bounding box center [350, 253] width 273 height 14
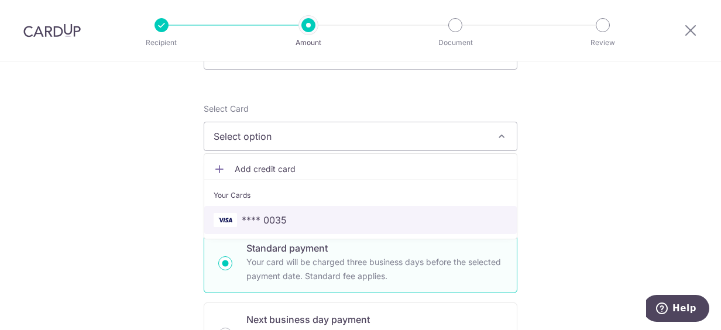
click at [297, 224] on span "**** 0035" at bounding box center [361, 220] width 294 height 14
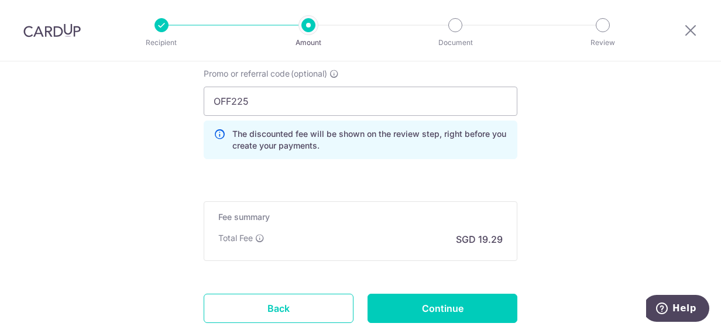
scroll to position [878, 0]
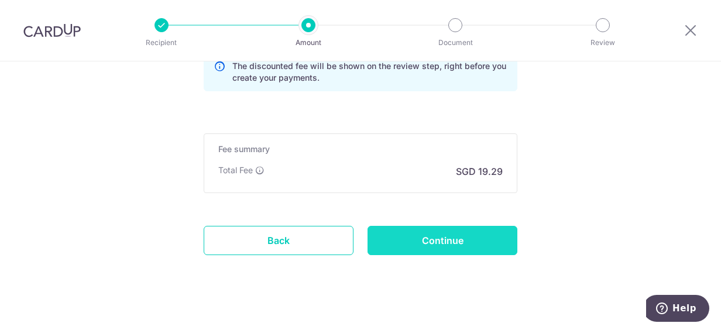
click at [452, 232] on input "Continue" at bounding box center [442, 240] width 150 height 29
type input "Create Schedule"
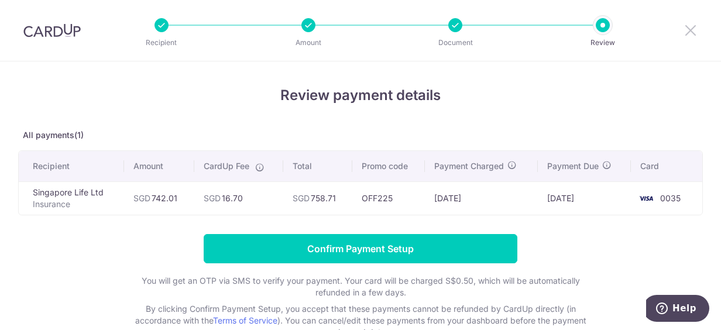
click at [691, 36] on icon at bounding box center [690, 30] width 14 height 15
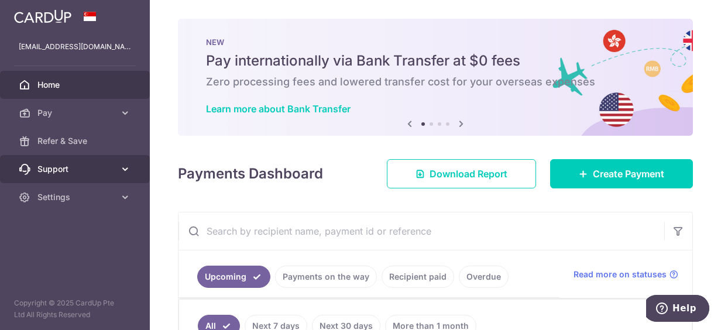
click at [76, 171] on span "Support" at bounding box center [75, 169] width 77 height 12
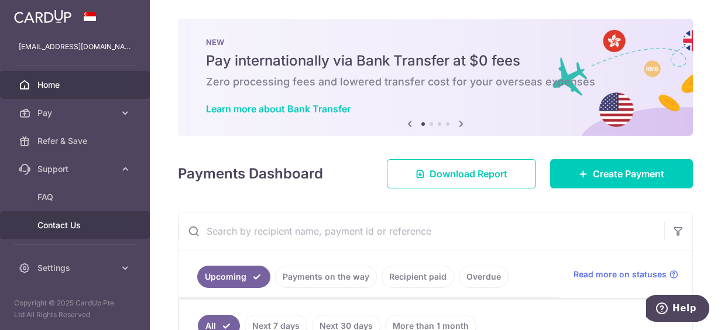
click at [64, 221] on span "Contact Us" at bounding box center [75, 225] width 77 height 12
